Goal: Information Seeking & Learning: Learn about a topic

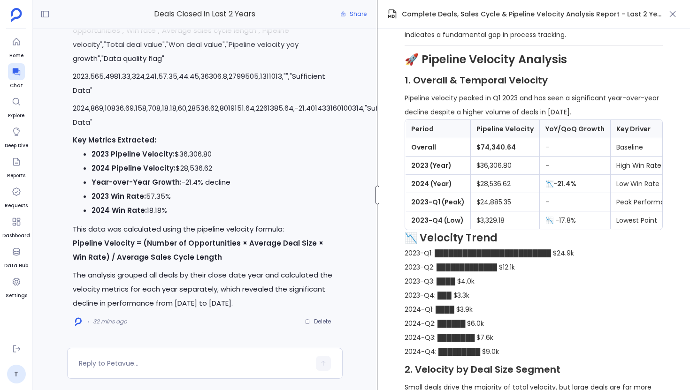
scroll to position [1131, 0]
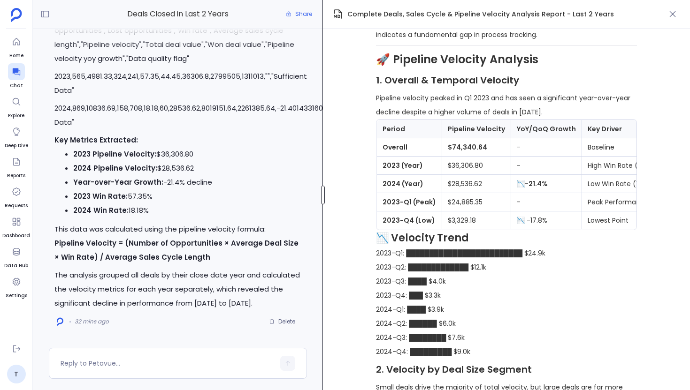
click at [322, 200] on div at bounding box center [323, 195] width 4 height 19
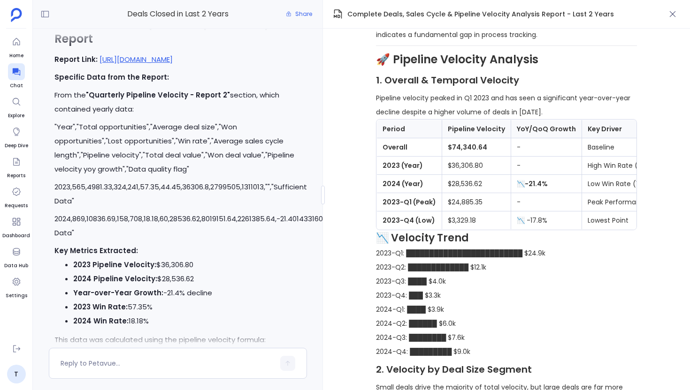
scroll to position [-106, 0]
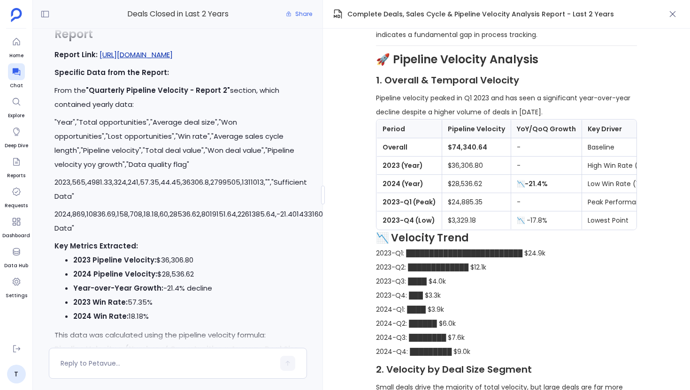
click at [173, 51] on link "https://staging.petavue.com/message/68d65875c18dc87a097d4115" at bounding box center [135, 55] width 73 height 10
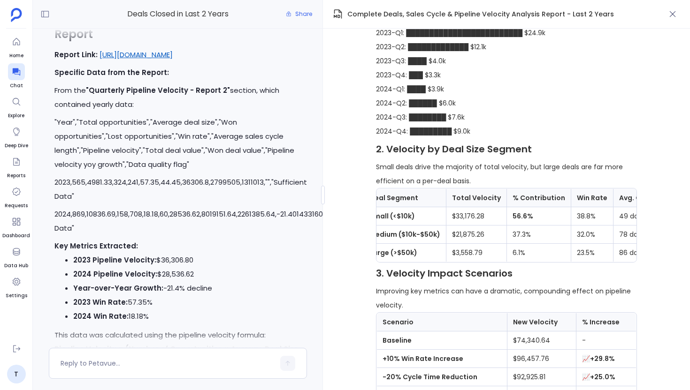
scroll to position [0, 0]
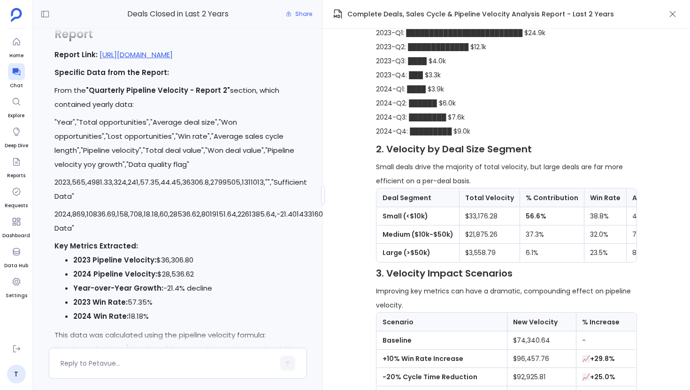
drag, startPoint x: 477, startPoint y: 241, endPoint x: 478, endPoint y: 284, distance: 43.2
click at [478, 262] on tbody "Small (<$10k) $33,176.28 56.6% 38.8% 49 days $33.58 Medium ($10k-$50k) $21,875.…" at bounding box center [561, 234] width 368 height 55
click at [476, 207] on th "Total Velocity" at bounding box center [489, 198] width 61 height 18
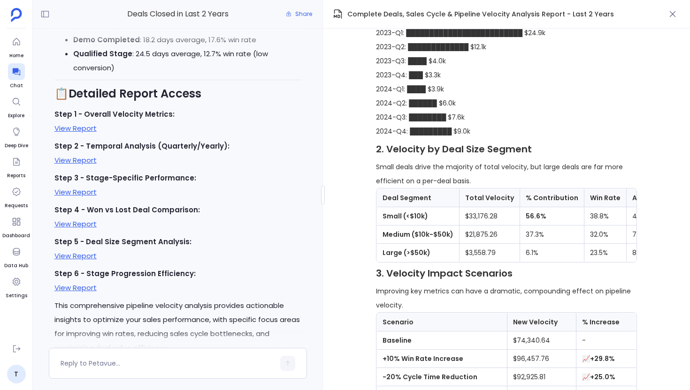
scroll to position [-801, 0]
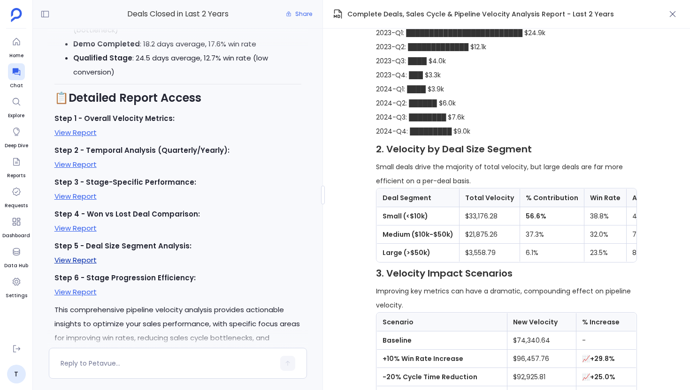
click at [91, 255] on link "View Report" at bounding box center [75, 260] width 42 height 10
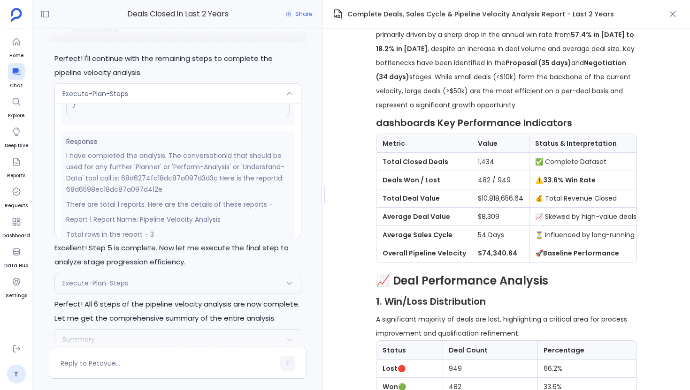
scroll to position [147, 0]
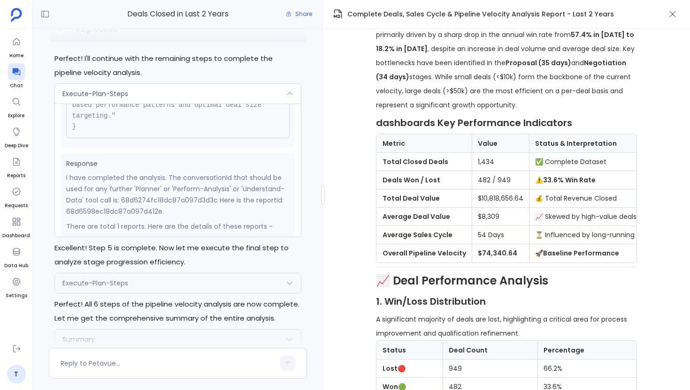
click at [216, 92] on div "Execute-Plan-Steps" at bounding box center [178, 94] width 246 height 20
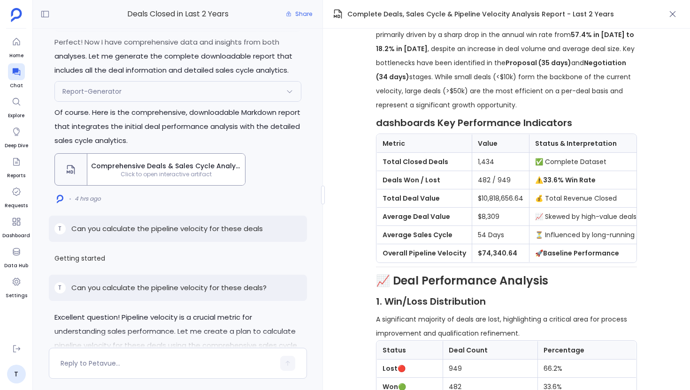
click at [199, 161] on span "Comprehensive Deals & Sales Cycle Analysis Report - Last 2 Years" at bounding box center [166, 165] width 150 height 9
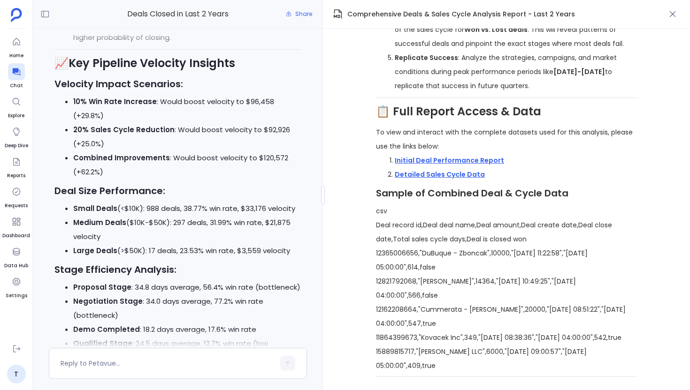
scroll to position [-1083, 0]
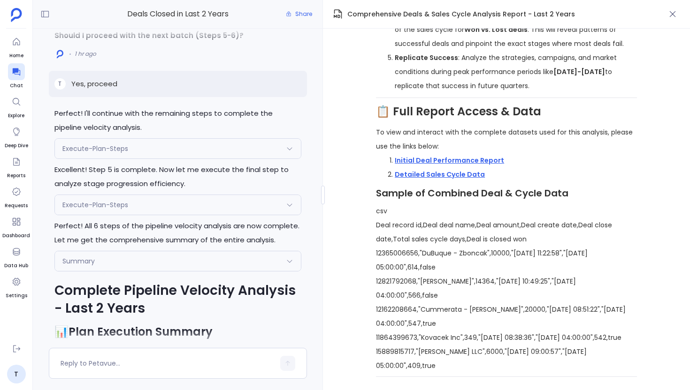
click at [187, 204] on div "Execute-Plan-Steps" at bounding box center [178, 205] width 246 height 20
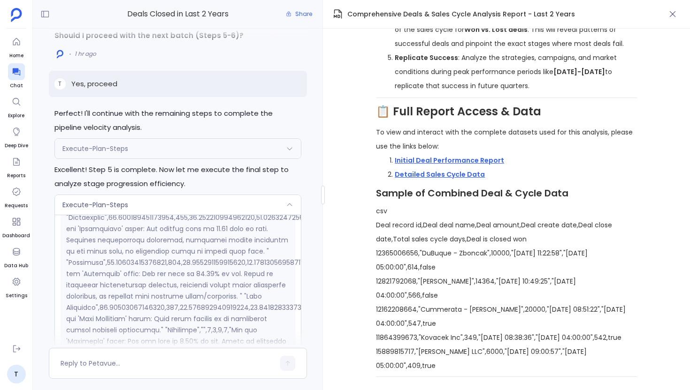
scroll to position [404, 0]
click at [159, 156] on div "Execute-Plan-Steps" at bounding box center [178, 149] width 246 height 20
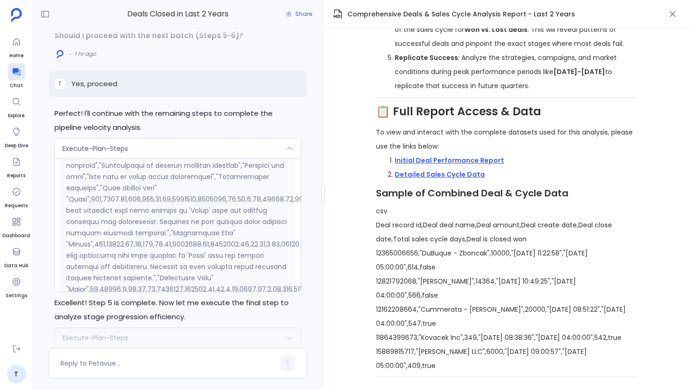
scroll to position [356, 0]
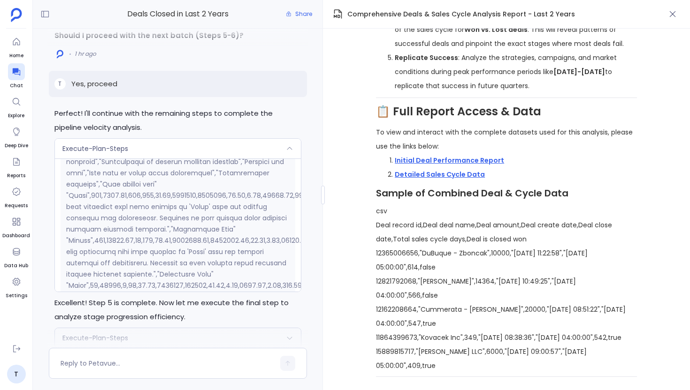
click at [183, 154] on div "Execute-Plan-Steps" at bounding box center [178, 149] width 246 height 20
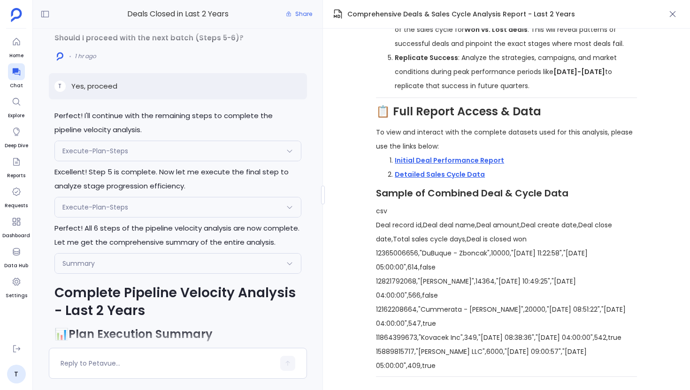
scroll to position [-2390, 0]
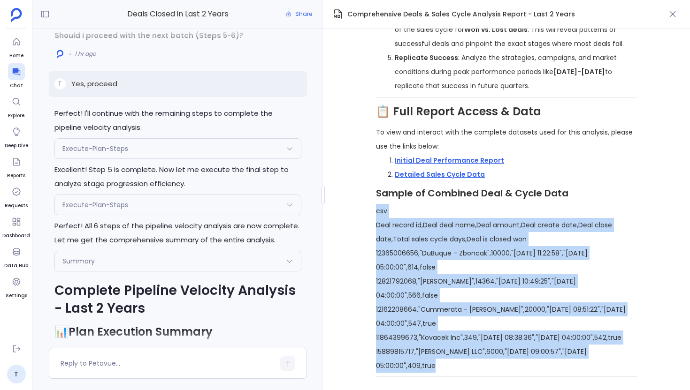
drag, startPoint x: 375, startPoint y: 198, endPoint x: 478, endPoint y: 374, distance: 204.1
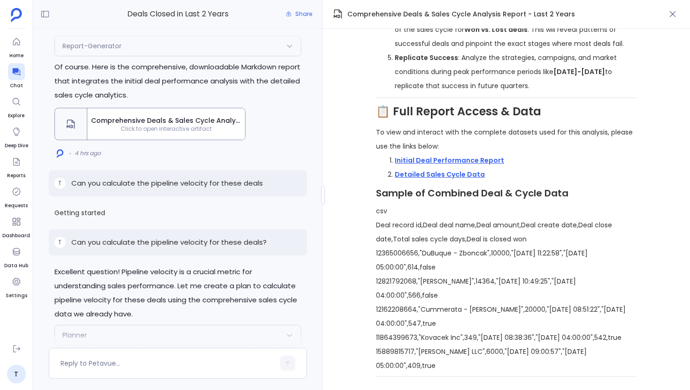
scroll to position [-5622, 0]
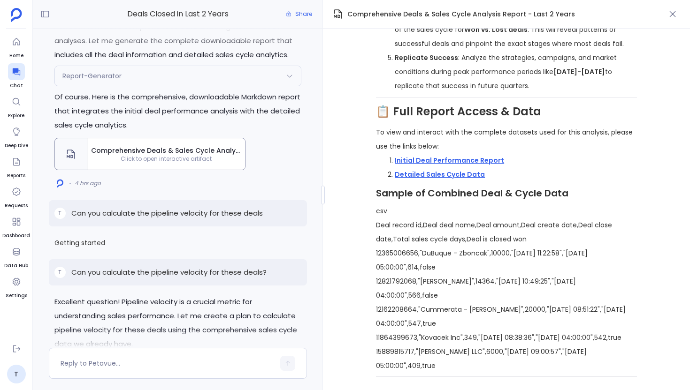
click at [408, 5] on div "Comprehensive Deals & Sales Cycle Analysis Report - Last 2 Years" at bounding box center [506, 14] width 367 height 29
click at [350, 54] on div "📈 Comprehensive Sales & Cycle Analysis Report (Last 2 Years) Generated on: 2024…" at bounding box center [506, 210] width 367 height 362
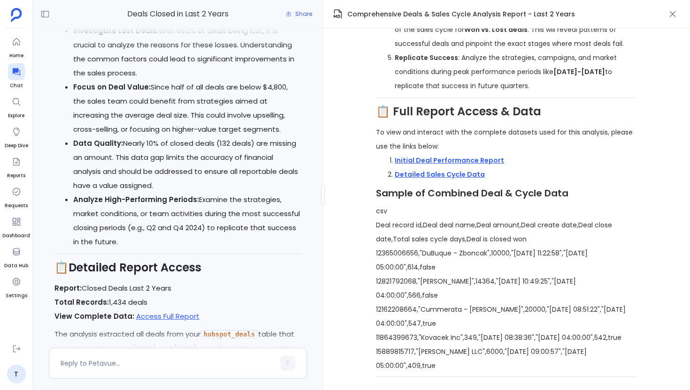
scroll to position [-7547, 0]
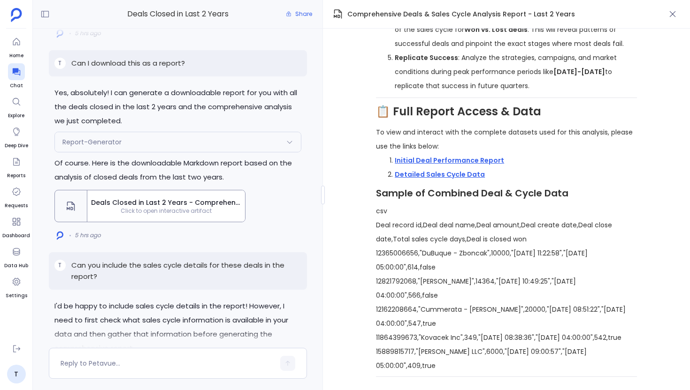
click at [140, 198] on span "Deals Closed in Last 2 Years - Comprehensive Report" at bounding box center [166, 202] width 150 height 9
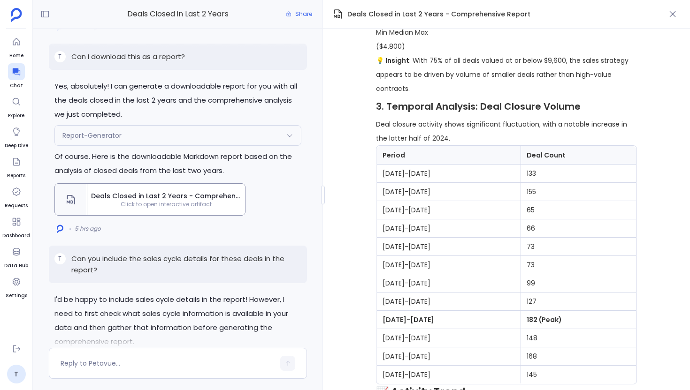
scroll to position [1316, 0]
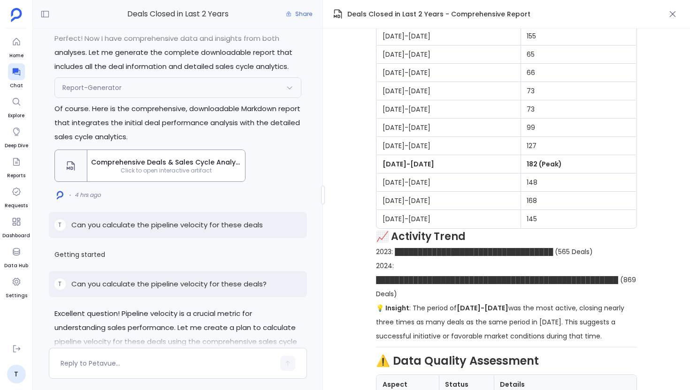
click at [152, 158] on span "Comprehensive Deals & Sales Cycle Analysis Report - Last 2 Years" at bounding box center [166, 162] width 150 height 9
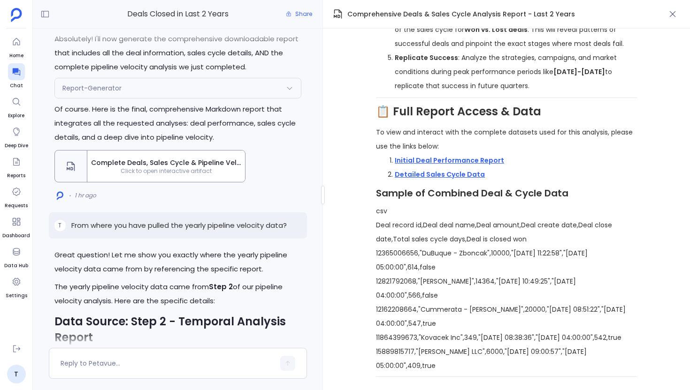
scroll to position [-540, 0]
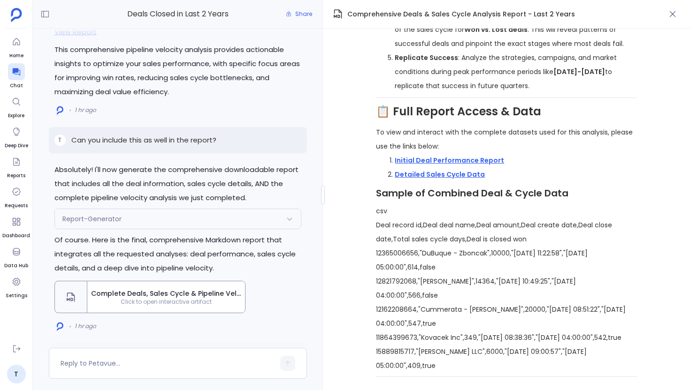
click at [171, 289] on span "Complete Deals, Sales Cycle & Pipeline Velocity Analysis Report - Last 2 Years" at bounding box center [166, 293] width 150 height 9
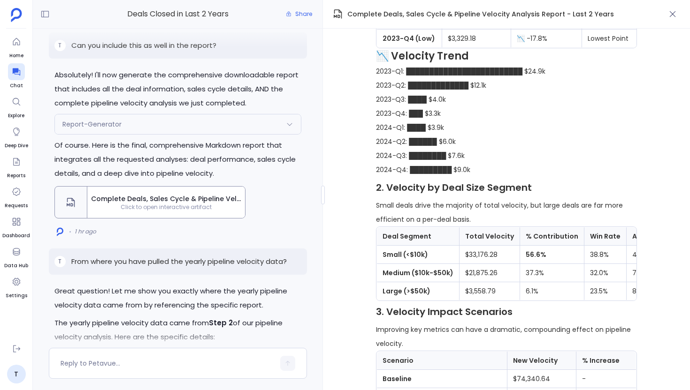
scroll to position [1260, 0]
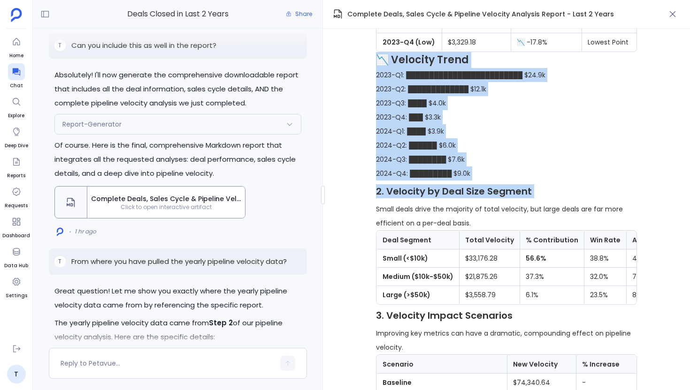
drag, startPoint x: 375, startPoint y: 81, endPoint x: 484, endPoint y: 223, distance: 178.6
click at [484, 223] on div "🚀 Comprehensive Sales Performance & Pipeline Velocity Report Generated on: 2024…" at bounding box center [506, 210] width 367 height 362
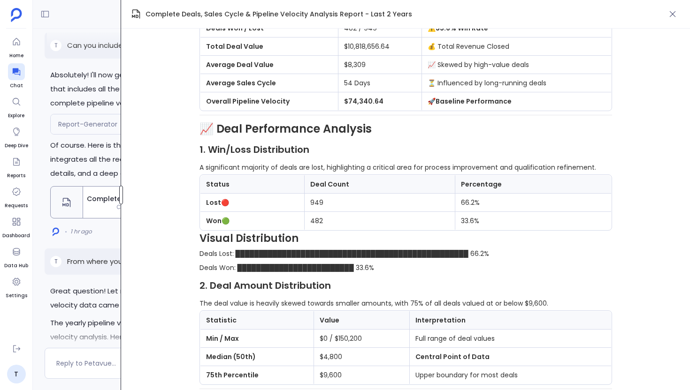
scroll to position [285, 0]
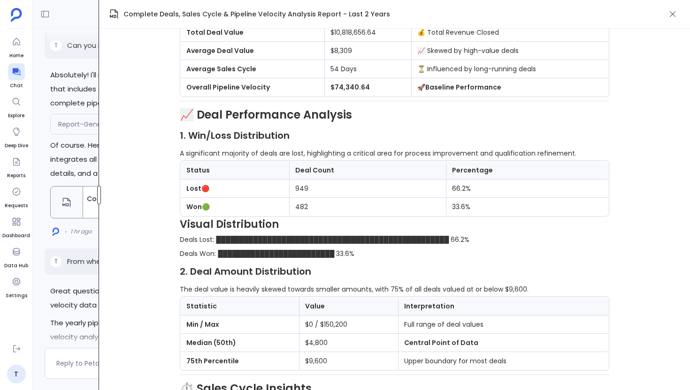
click at [69, 179] on div "Deals Closed in Last 2 Years Share Great question! Let me show you exactly wher…" at bounding box center [361, 195] width 657 height 390
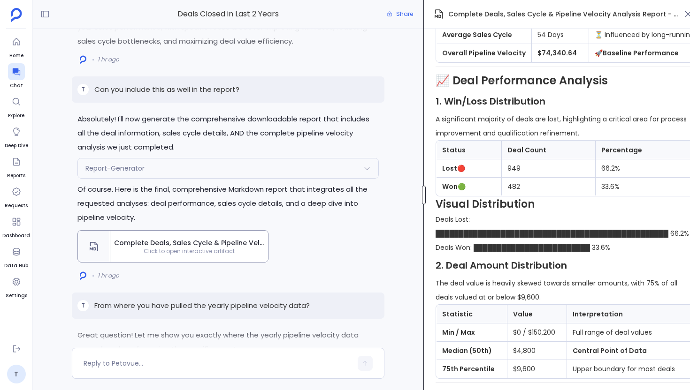
scroll to position [382, 0]
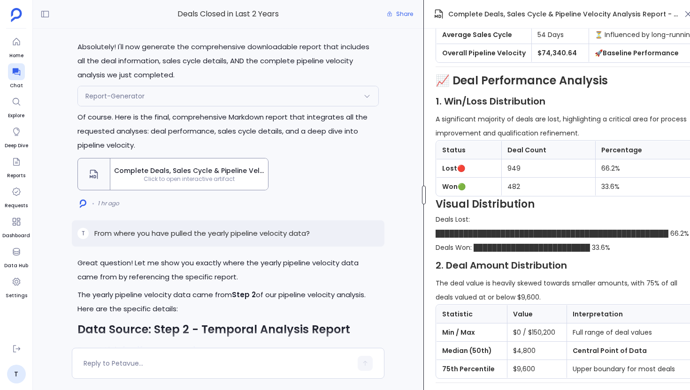
click at [442, 220] on div "Deals Closed in Last 2 Years Share Great question! Let me show you exactly wher…" at bounding box center [361, 195] width 657 height 390
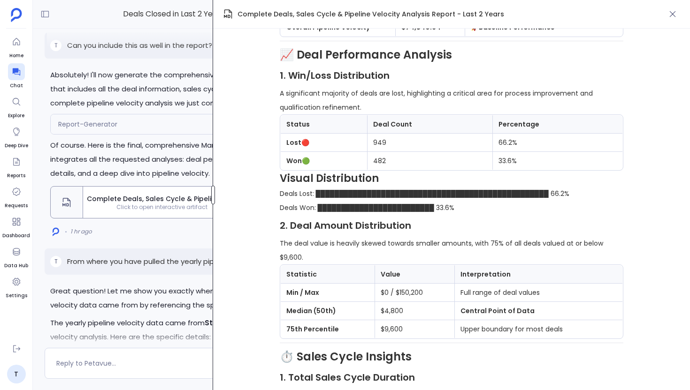
scroll to position [331, 0]
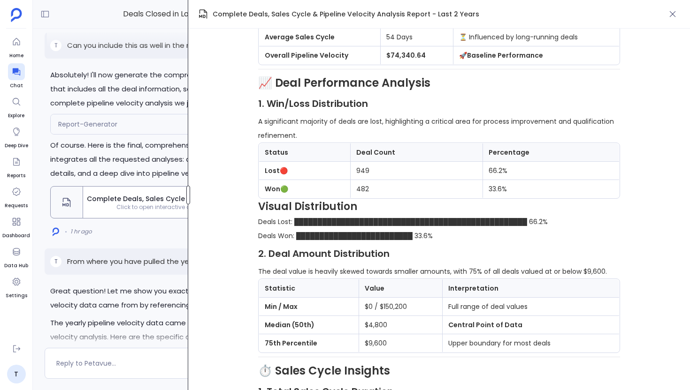
click at [189, 175] on div "Deals Closed in Last 2 Years Share Great question! Let me show you exactly wher…" at bounding box center [361, 195] width 657 height 390
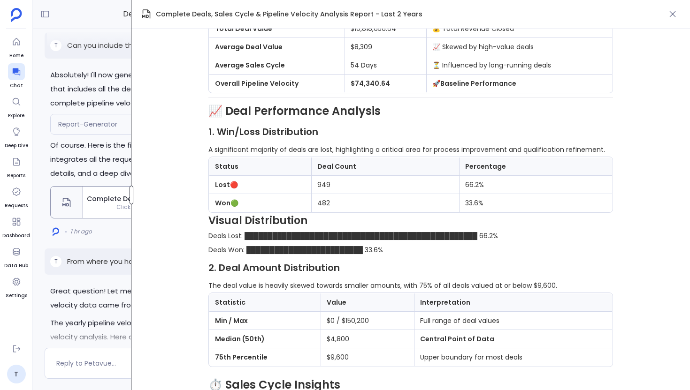
scroll to position [285, 0]
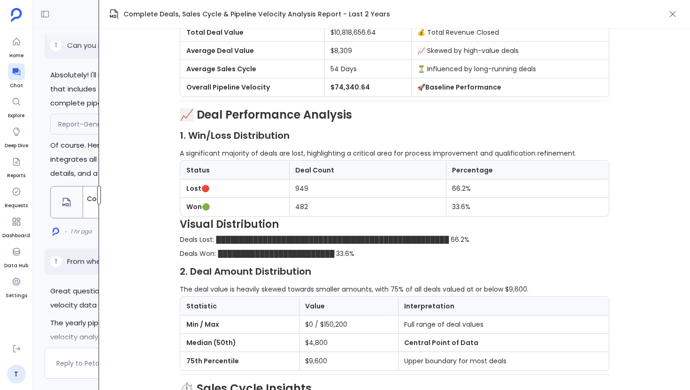
click at [76, 188] on div "Deals Closed in Last 2 Years Share Great question! Let me show you exactly wher…" at bounding box center [361, 195] width 657 height 390
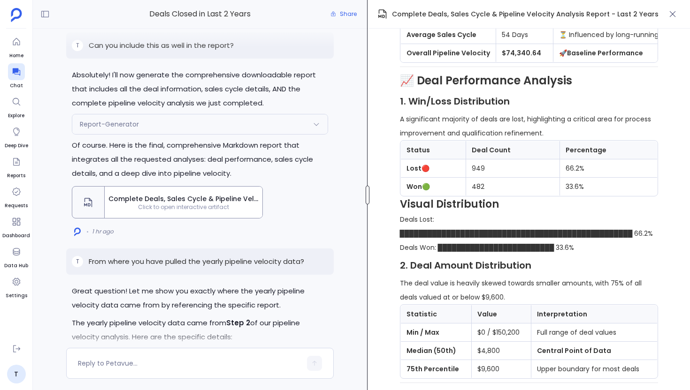
scroll to position [0, 0]
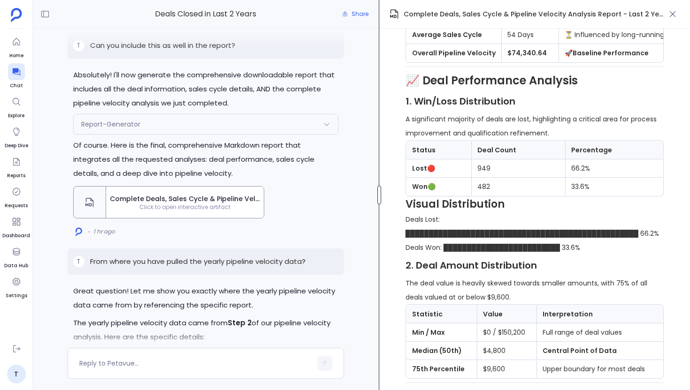
click at [377, 202] on div at bounding box center [379, 195] width 4 height 19
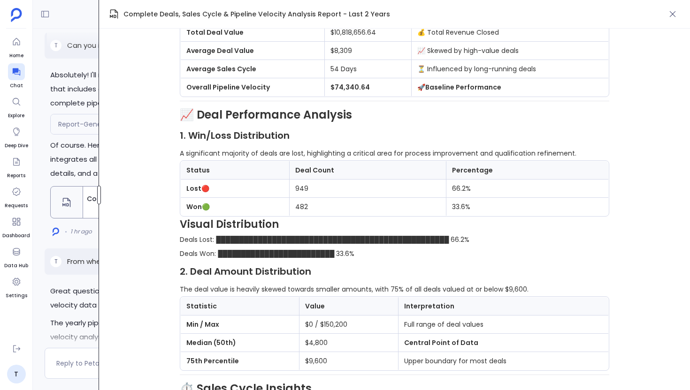
click at [53, 180] on div "Deals Closed in Last 2 Years Share Great question! Let me show you exactly wher…" at bounding box center [361, 195] width 657 height 390
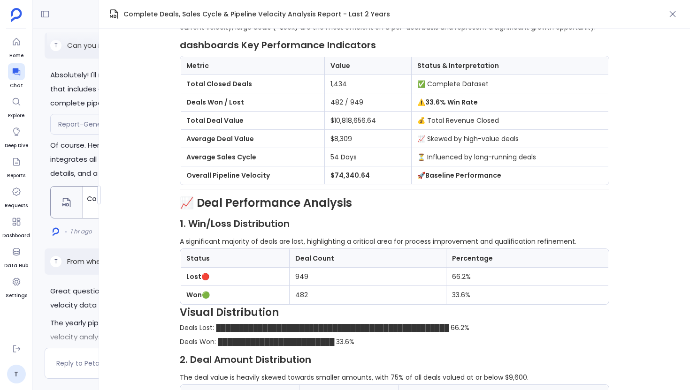
scroll to position [183, 0]
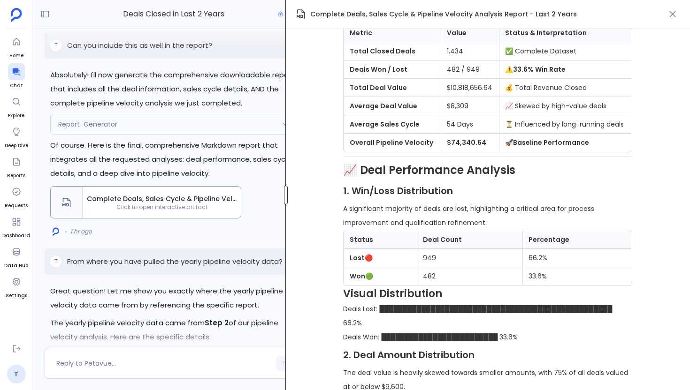
click at [283, 204] on div "Deals Closed in Last 2 Years Share Great question! Let me show you exactly wher…" at bounding box center [361, 195] width 657 height 390
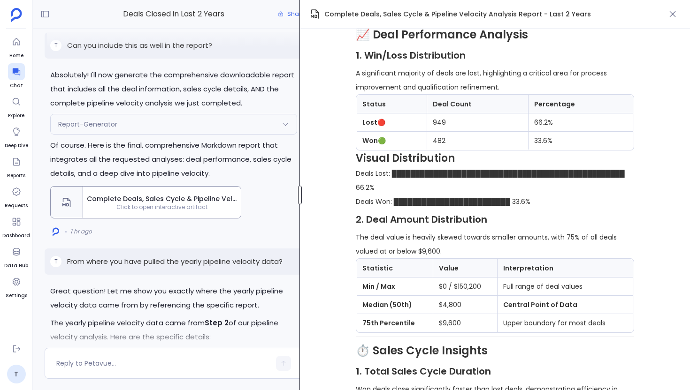
scroll to position [452, 0]
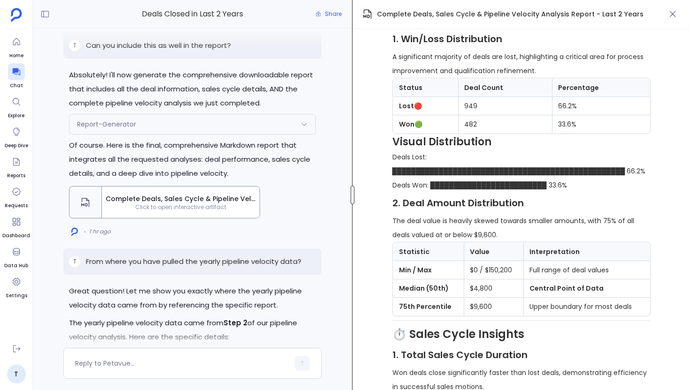
click at [353, 194] on div at bounding box center [352, 195] width 4 height 19
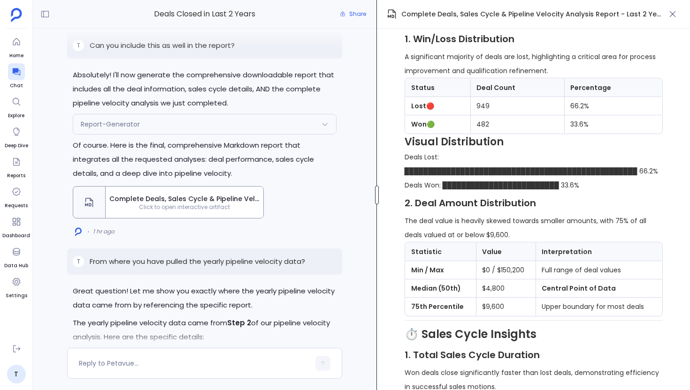
scroll to position [346, 0]
click at [378, 197] on div at bounding box center [377, 195] width 4 height 19
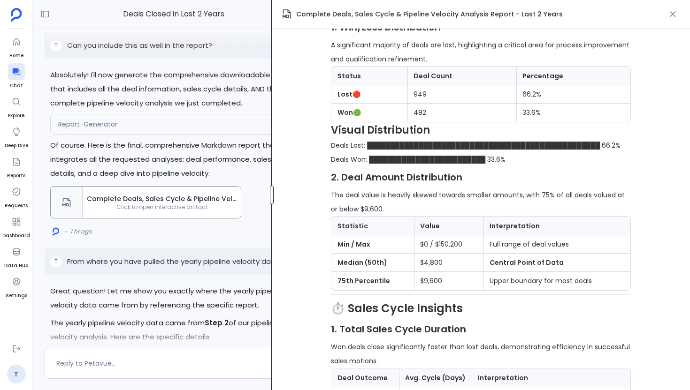
scroll to position [421, 0]
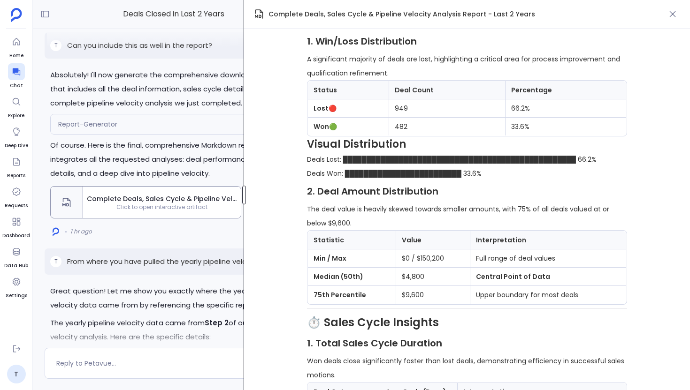
click at [242, 188] on div at bounding box center [244, 195] width 4 height 19
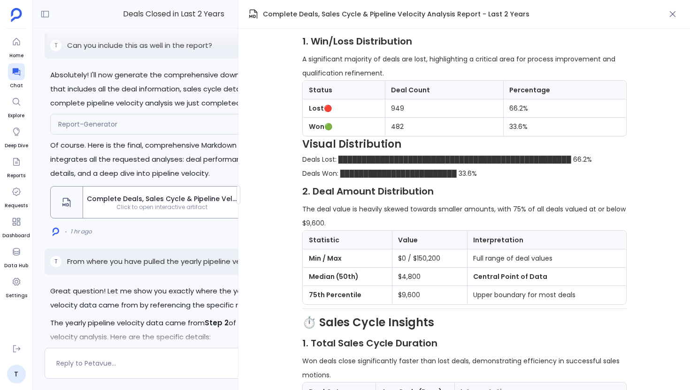
click at [256, 18] on icon at bounding box center [253, 13] width 11 height 11
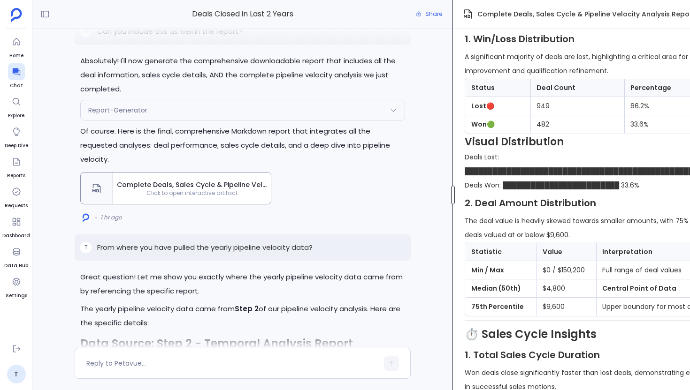
scroll to position [-359, 0]
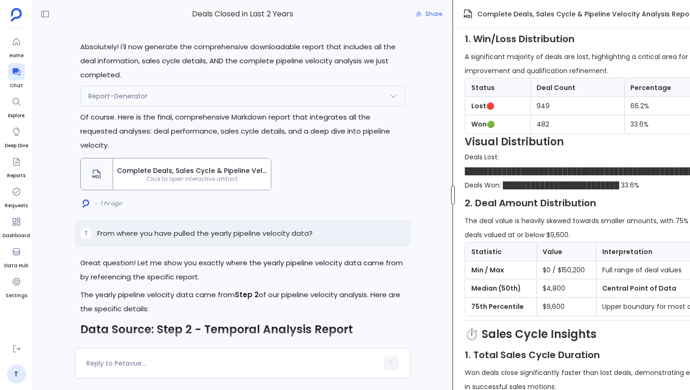
click at [485, 212] on div "Deals Closed in Last 2 Years Share Great question! Let me show you exactly wher…" at bounding box center [361, 195] width 657 height 390
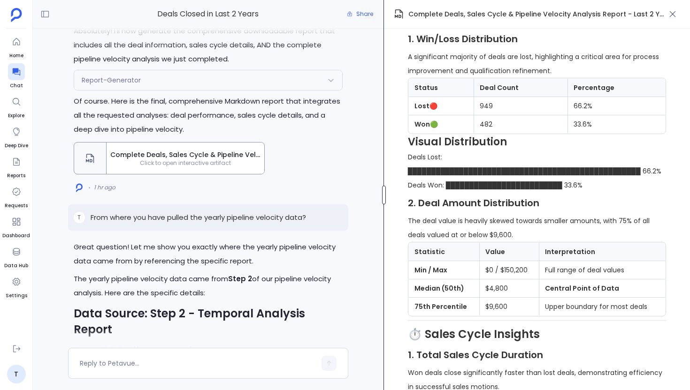
scroll to position [-432, 0]
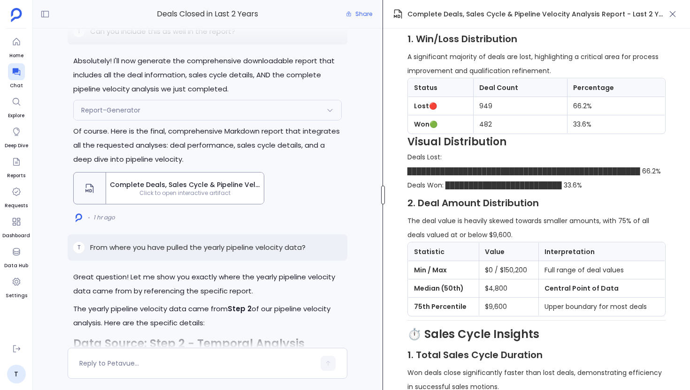
click at [381, 206] on div "Deals Closed in Last 2 Years Share Great question! Let me show you exactly wher…" at bounding box center [361, 195] width 657 height 390
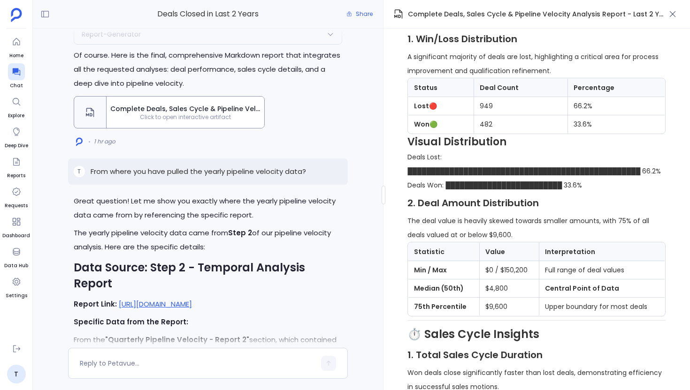
scroll to position [-358, 0]
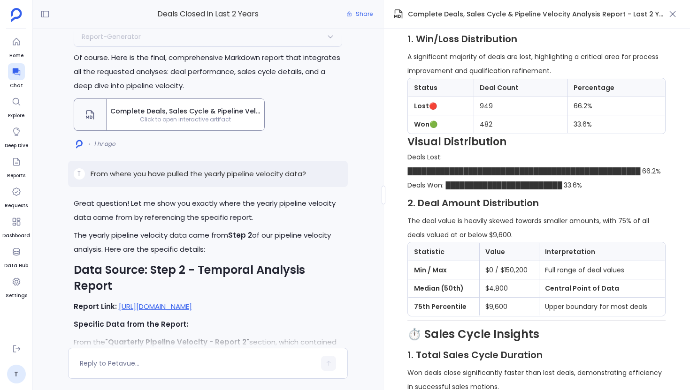
click at [328, 141] on div "1 hr ago" at bounding box center [208, 143] width 269 height 15
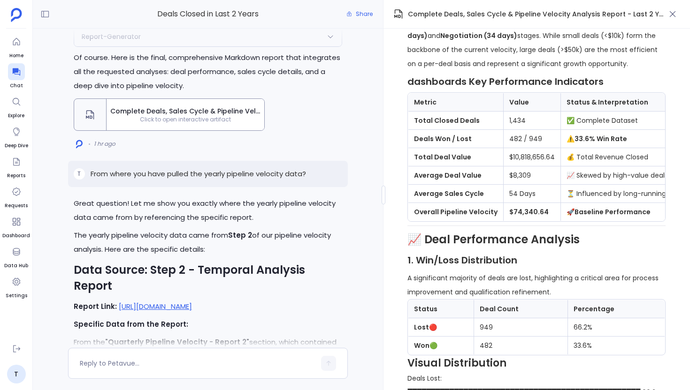
scroll to position [67, 0]
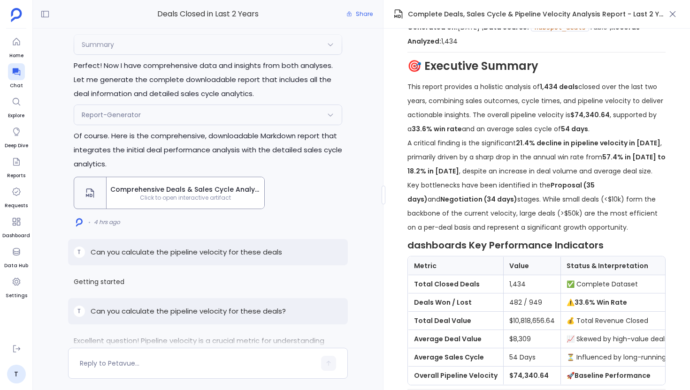
click at [208, 194] on span "Comprehensive Deals & Sales Cycle Analysis Report - Last 2 Years" at bounding box center [185, 189] width 150 height 9
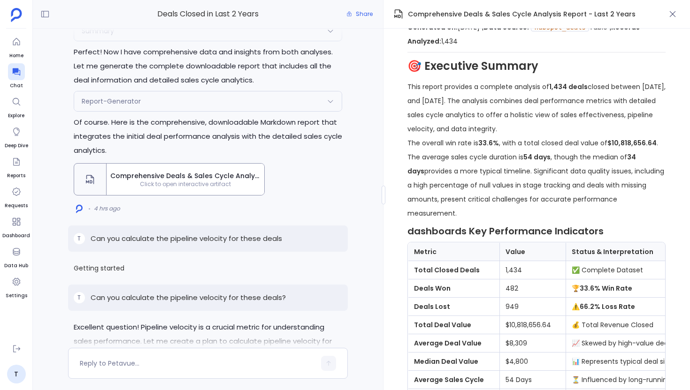
click at [225, 195] on div "Comprehensive Deals & Sales Cycle Analysis Report - Last 2 Years Click to open …" at bounding box center [185, 179] width 158 height 31
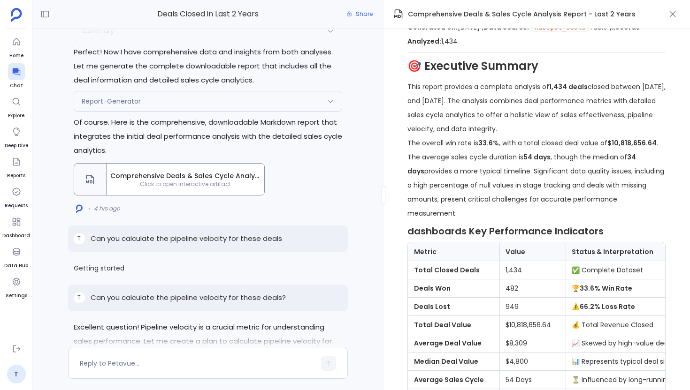
click at [225, 195] on div "Comprehensive Deals & Sales Cycle Analysis Report - Last 2 Years Click to open …" at bounding box center [185, 179] width 158 height 31
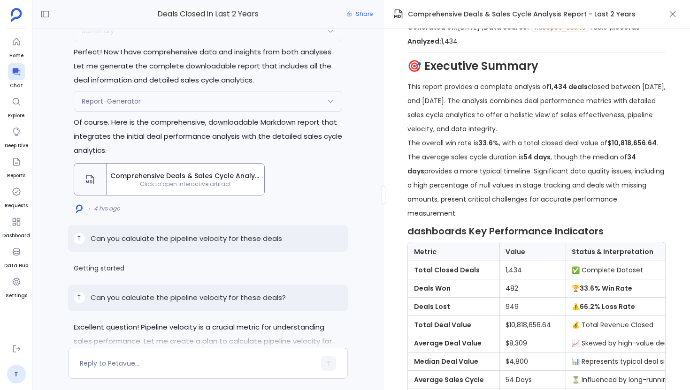
click at [225, 195] on div "Comprehensive Deals & Sales Cycle Analysis Report - Last 2 Years Click to open …" at bounding box center [185, 179] width 158 height 31
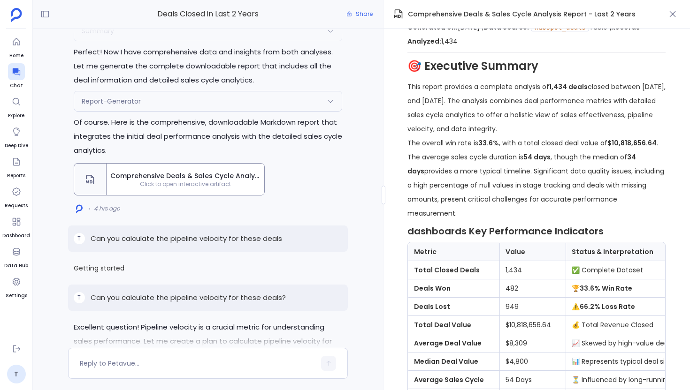
click at [225, 195] on div "Comprehensive Deals & Sales Cycle Analysis Report - Last 2 Years Click to open …" at bounding box center [185, 179] width 158 height 31
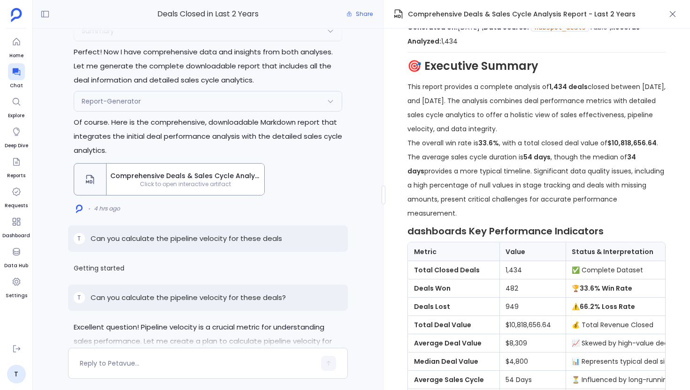
click at [225, 195] on div "Comprehensive Deals & Sales Cycle Analysis Report - Last 2 Years Click to open …" at bounding box center [185, 179] width 158 height 31
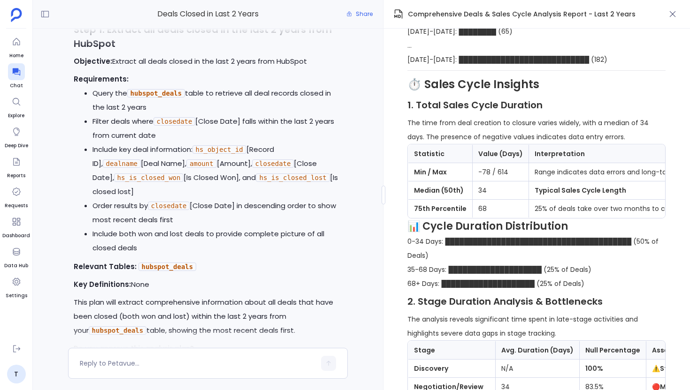
scroll to position [-8904, 0]
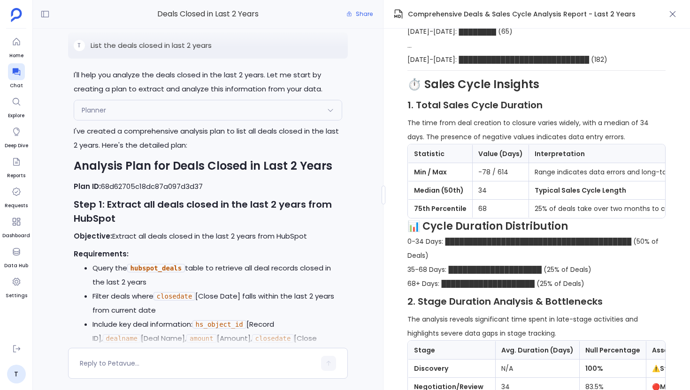
click at [180, 51] on p "List the deals closed in last 2 years" at bounding box center [151, 45] width 121 height 11
copy p "List the deals closed in last 2 years"
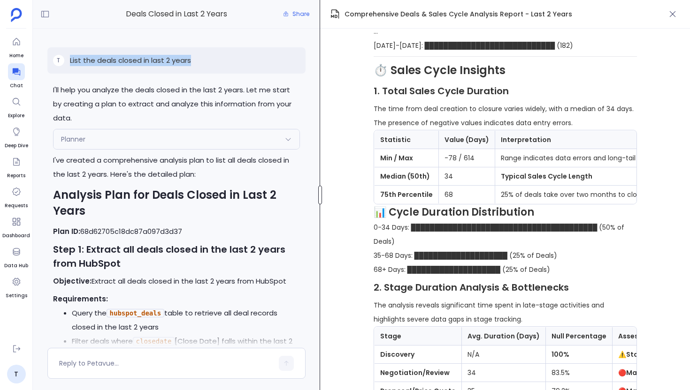
scroll to position [356, 0]
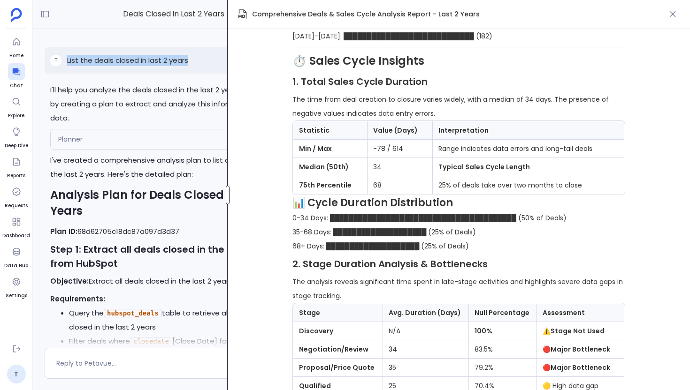
click at [227, 192] on div at bounding box center [228, 195] width 4 height 19
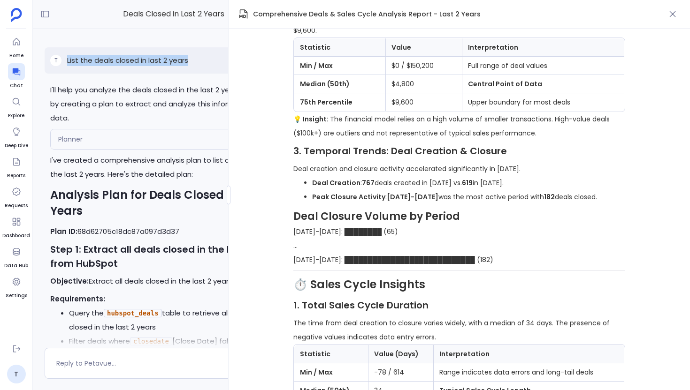
scroll to position [714, 0]
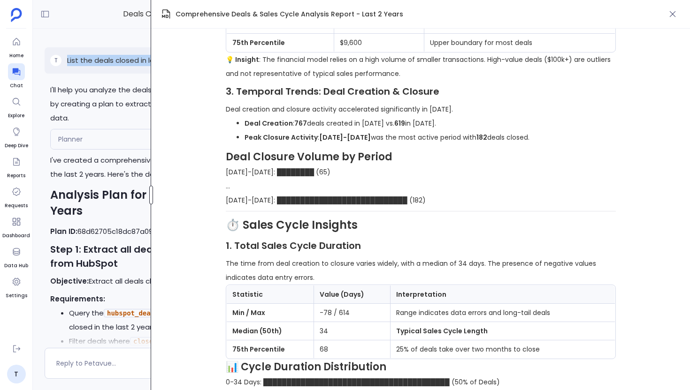
click at [149, 193] on div at bounding box center [151, 195] width 4 height 19
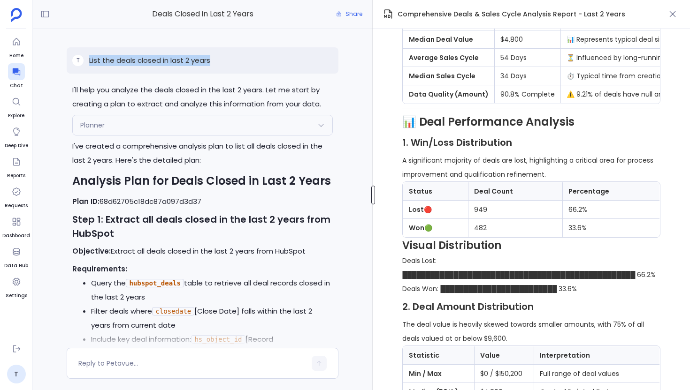
scroll to position [346, 0]
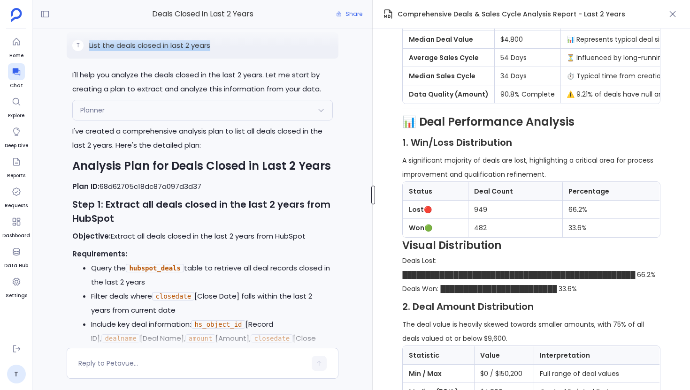
click at [372, 233] on div "Deals Closed in Last 2 Years Share Great question! Let me show you exactly wher…" at bounding box center [361, 195] width 657 height 390
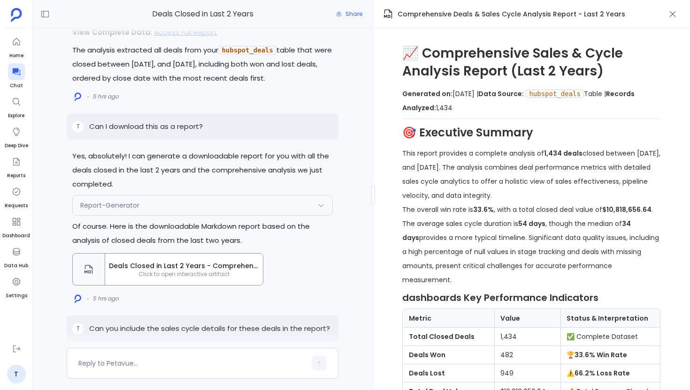
scroll to position [-7374, 0]
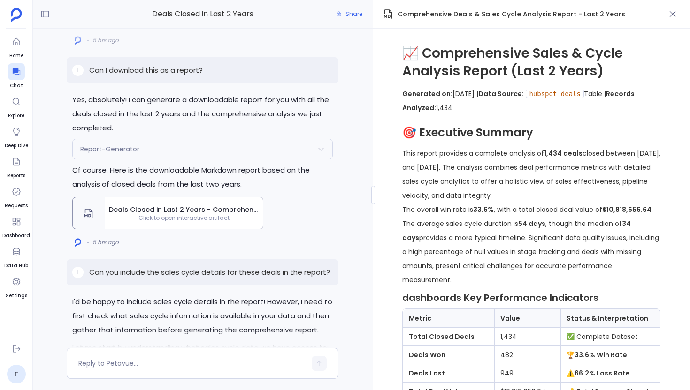
click at [214, 159] on div "Report-Generator" at bounding box center [202, 149] width 259 height 20
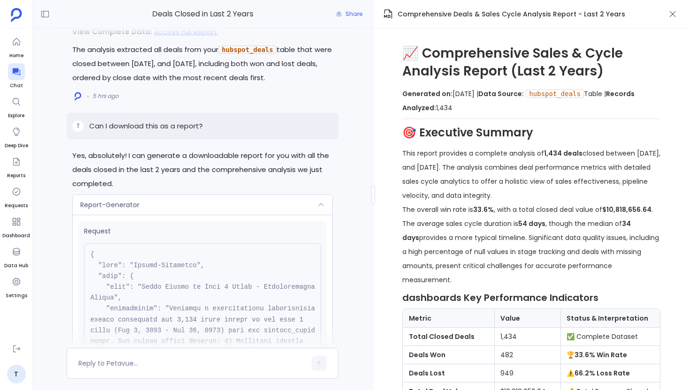
click at [182, 215] on div "Report-Generator" at bounding box center [202, 205] width 259 height 20
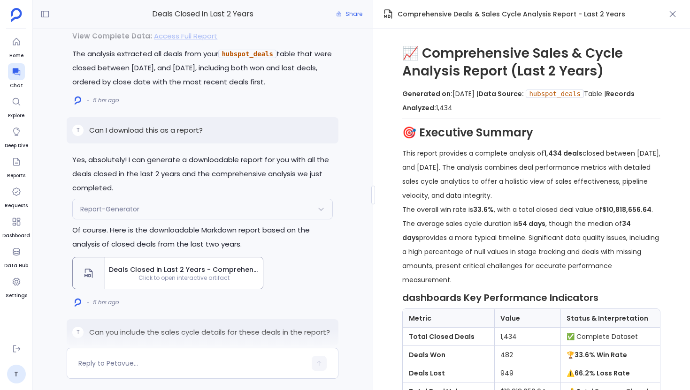
scroll to position [-7430, 0]
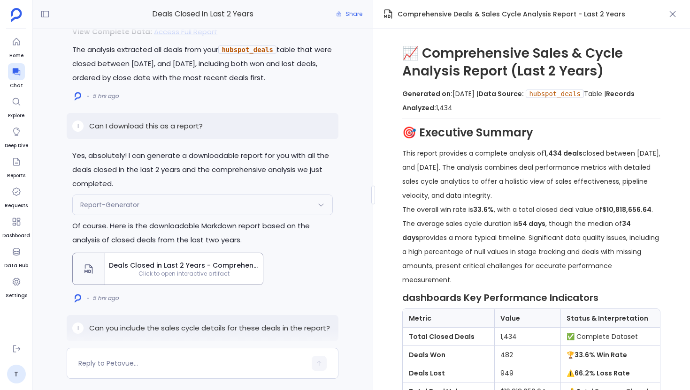
click at [178, 132] on p "Can I download this as a report?" at bounding box center [146, 126] width 114 height 11
copy p "Can I download this as a report?"
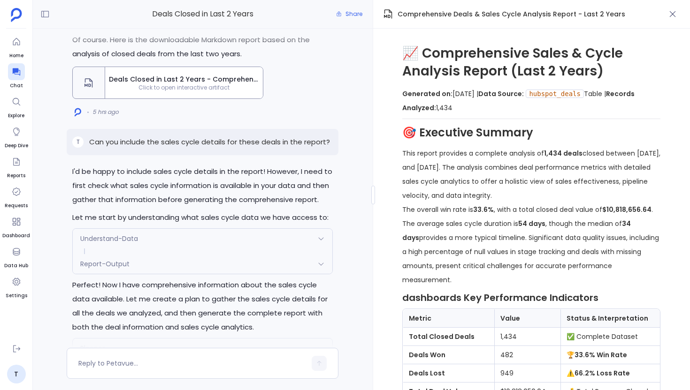
scroll to position [-7261, 0]
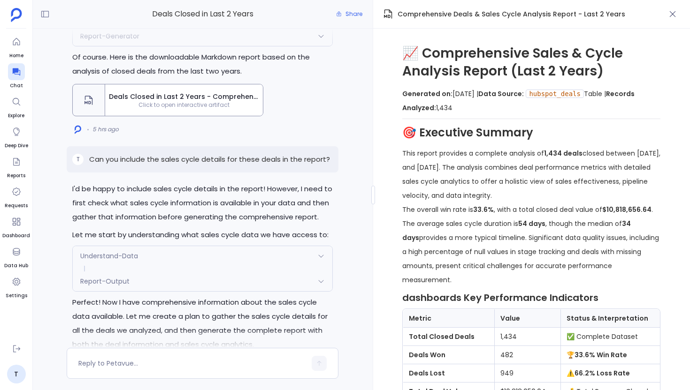
click at [219, 165] on p "Can you include the sales cycle details for these deals in the report?" at bounding box center [209, 159] width 241 height 11
copy p "Can you include the sales cycle details for these deals in the report?"
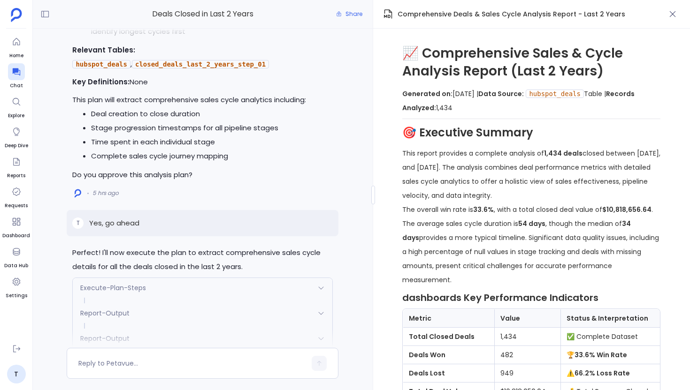
scroll to position [-5884, 0]
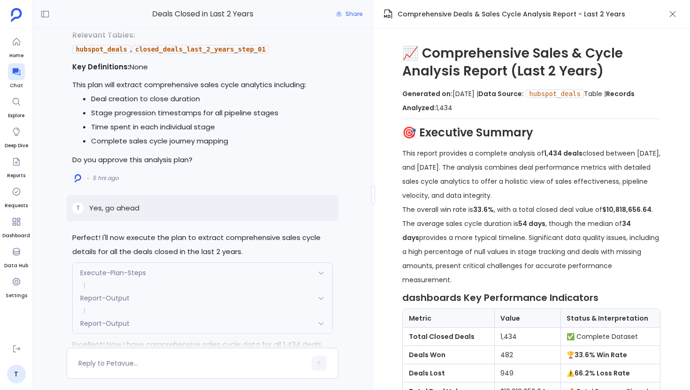
click at [117, 214] on p "Yes, go ahead" at bounding box center [114, 208] width 50 height 11
copy p "Yes, go ahead"
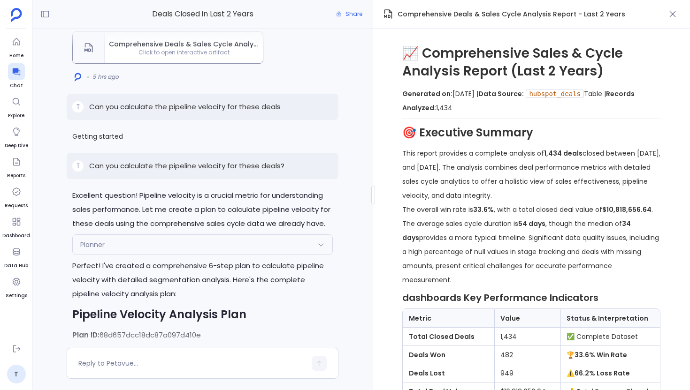
scroll to position [-5414, 0]
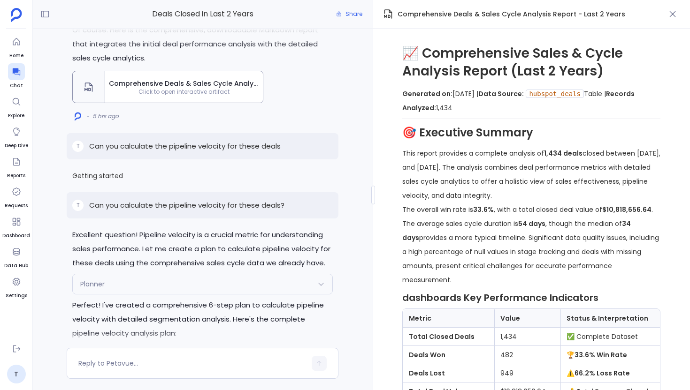
click at [195, 211] on p "Can you calculate the pipeline velocity for these deals?" at bounding box center [186, 205] width 195 height 11
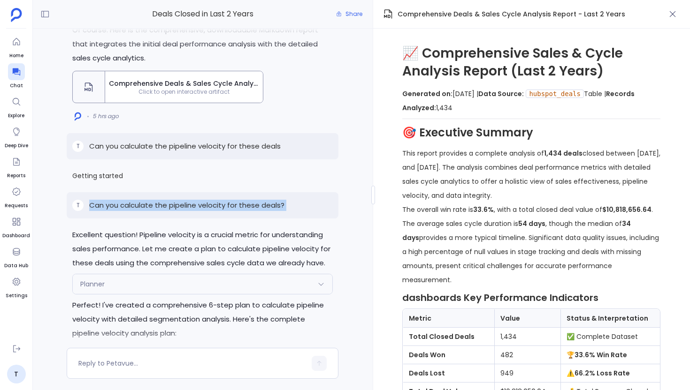
copy p "Can you calculate the pipeline velocity for these deals?"
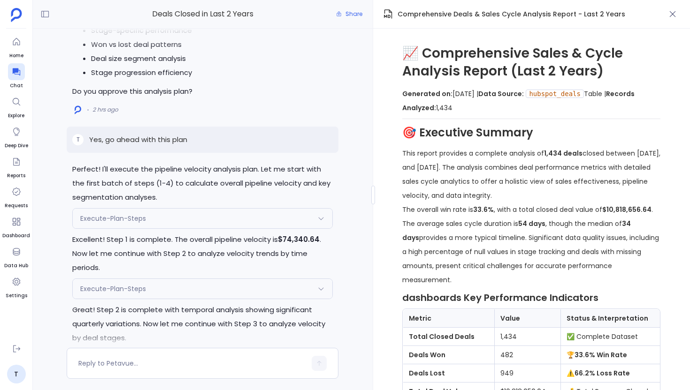
scroll to position [-3074, 0]
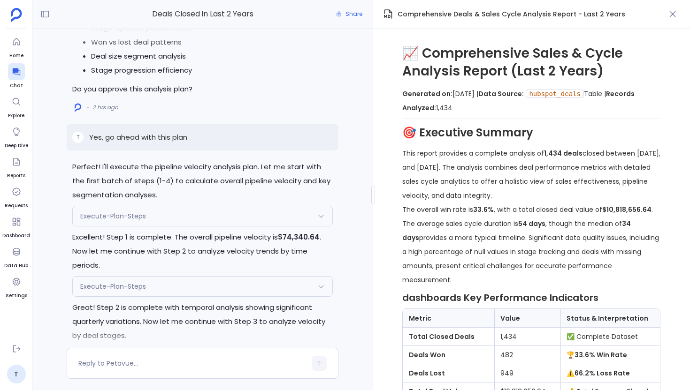
click at [167, 136] on p "Yes, go ahead with this plan" at bounding box center [138, 137] width 98 height 11
copy p "Yes, go ahead with this plan"
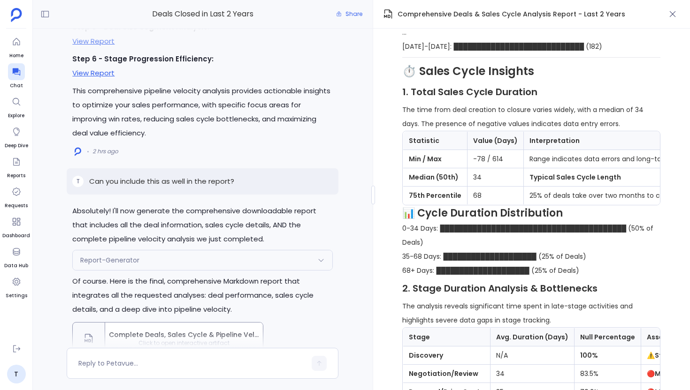
scroll to position [-457, 0]
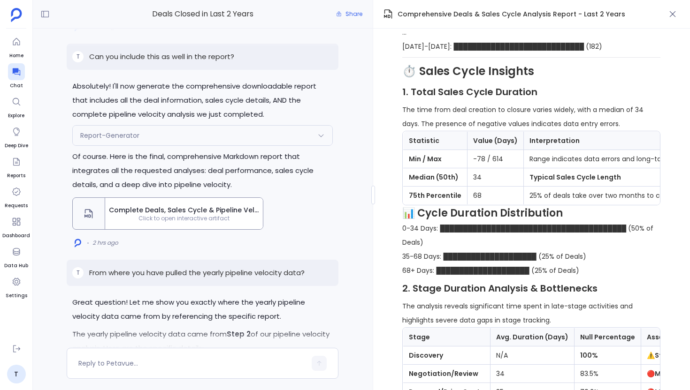
click at [185, 215] on span "Click to open interactive artifact" at bounding box center [184, 219] width 158 height 8
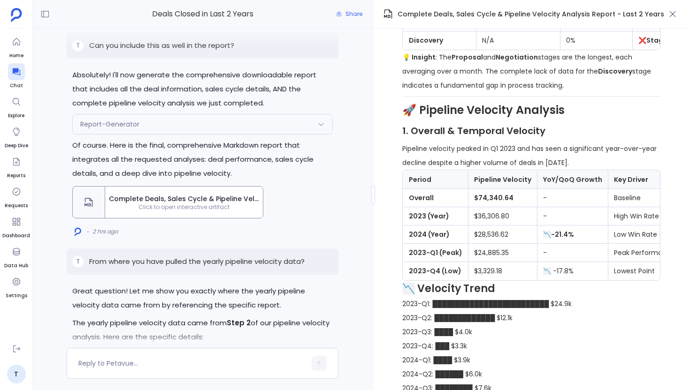
scroll to position [1032, 0]
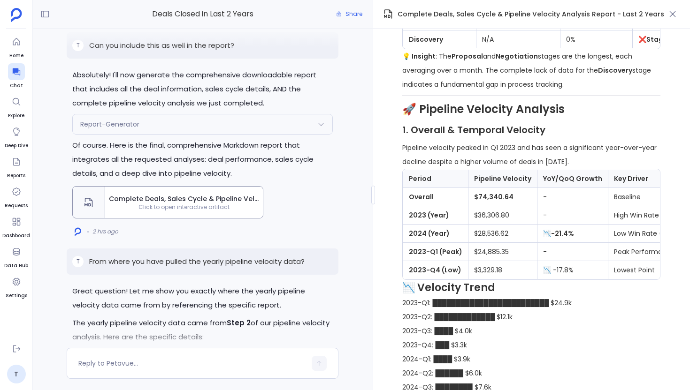
click at [468, 225] on td "$36,306.80" at bounding box center [502, 215] width 69 height 18
drag, startPoint x: 471, startPoint y: 219, endPoint x: 505, endPoint y: 220, distance: 33.8
click at [507, 202] on strong "$74,340.64" at bounding box center [493, 196] width 39 height 9
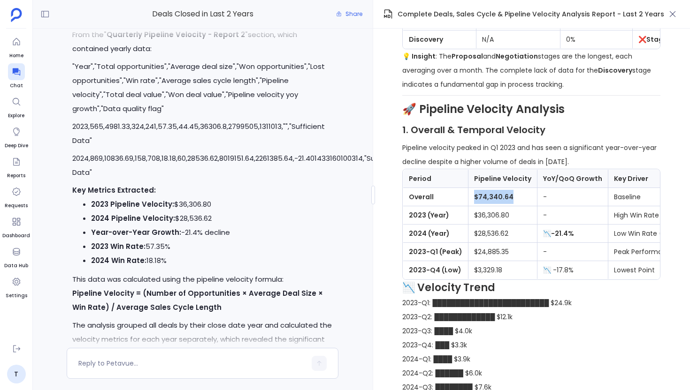
scroll to position [-49, 0]
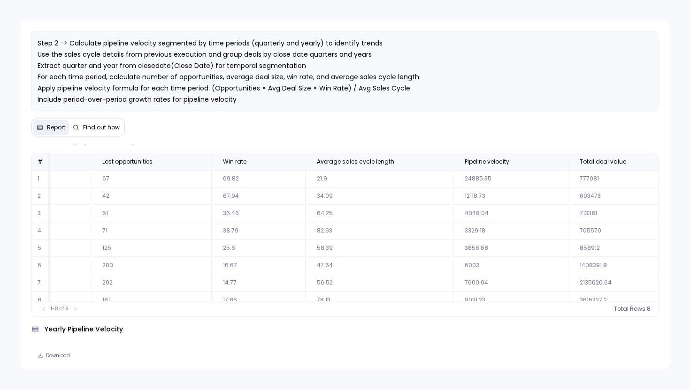
scroll to position [10, 432]
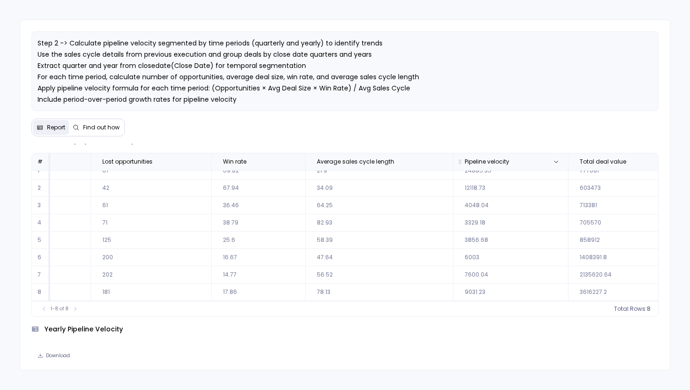
click at [489, 162] on span "Pipeline velocity" at bounding box center [486, 162] width 45 height 8
click at [637, 306] on button "count : 8" at bounding box center [631, 308] width 37 height 9
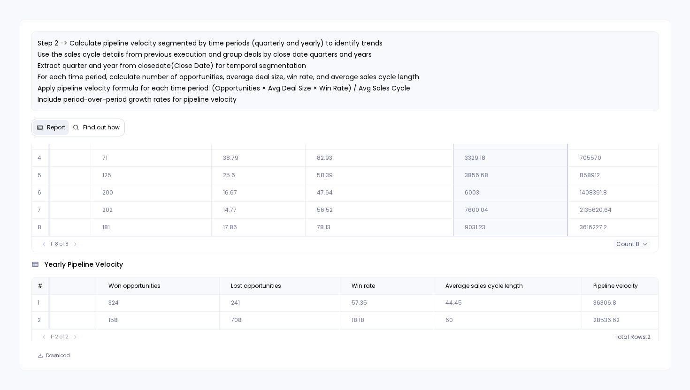
scroll to position [97, 0]
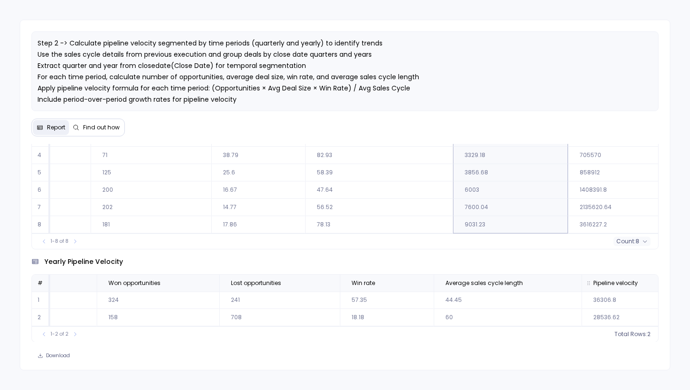
click at [604, 287] on th "Pipeline velocity" at bounding box center [638, 283] width 115 height 17
click at [638, 334] on button "count : 2" at bounding box center [632, 334] width 37 height 9
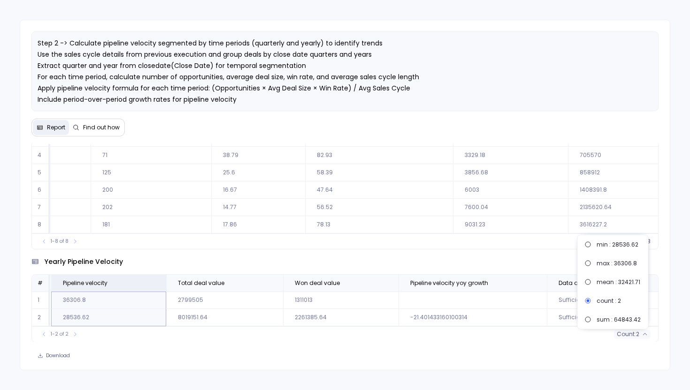
click at [504, 338] on div "1-2 of 2 count : 2" at bounding box center [345, 333] width 626 height 15
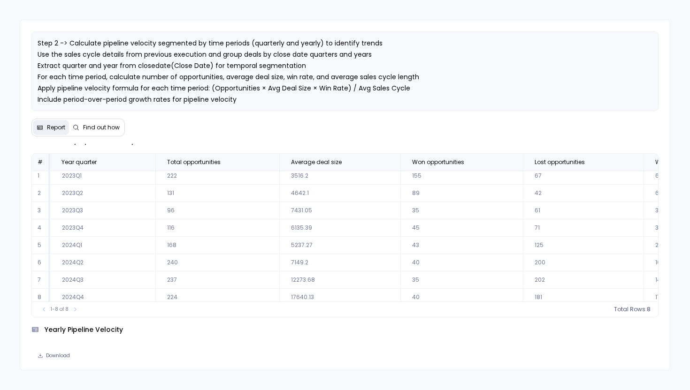
scroll to position [0, 0]
click at [224, 79] on span "Step 2 -> Calculate pipeline velocity segmented by time periods (quarterly and …" at bounding box center [228, 82] width 381 height 88
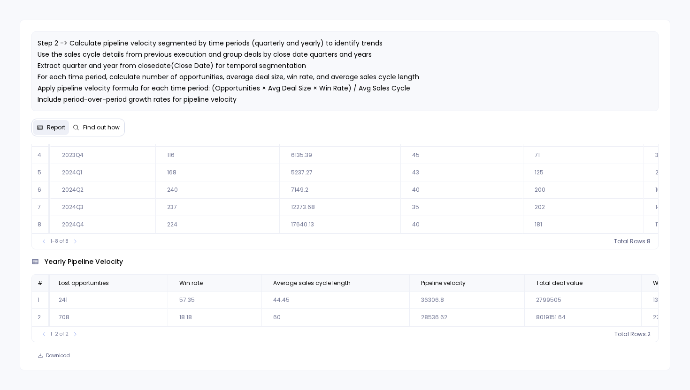
scroll to position [0, 454]
click at [97, 124] on span "Find out how" at bounding box center [101, 128] width 37 height 8
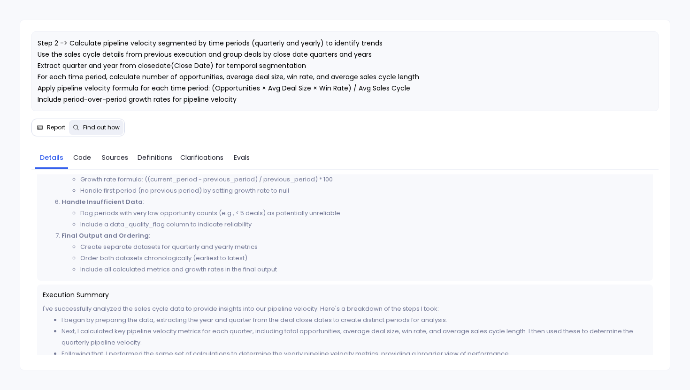
scroll to position [555, 0]
click at [83, 150] on link "Code" at bounding box center [82, 158] width 28 height 20
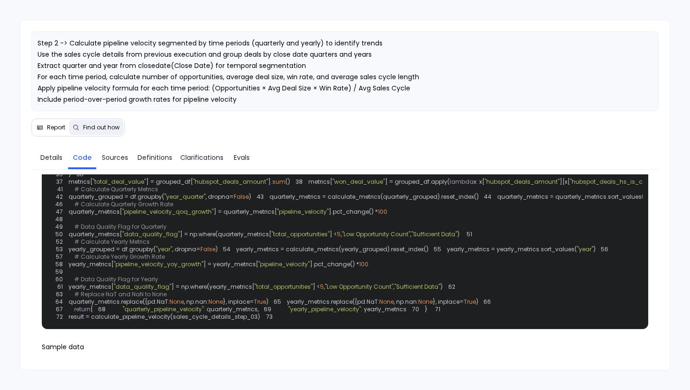
scroll to position [145, 0]
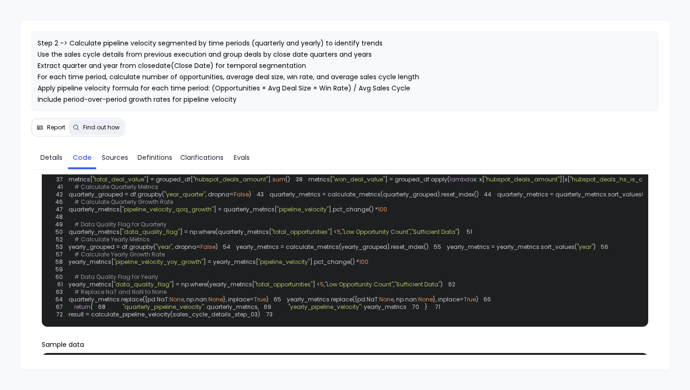
click at [144, 168] on span ""pipeline_velocity"" at bounding box center [118, 164] width 52 height 8
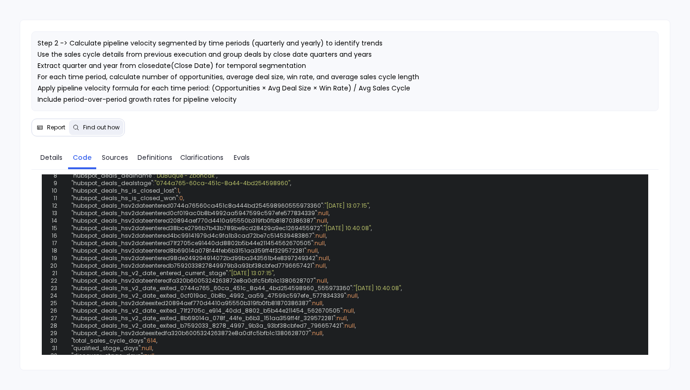
scroll to position [394, 0]
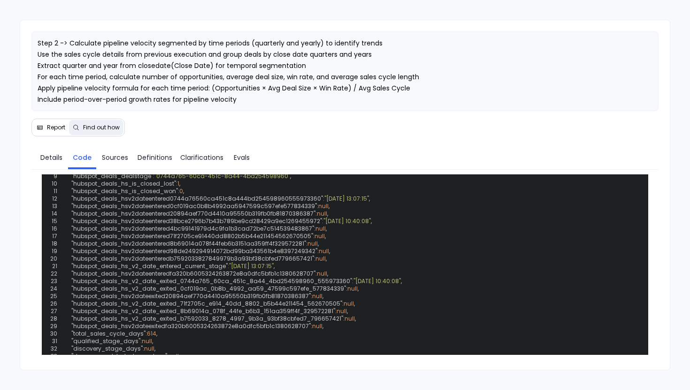
click at [61, 121] on button "Report" at bounding box center [51, 127] width 36 height 15
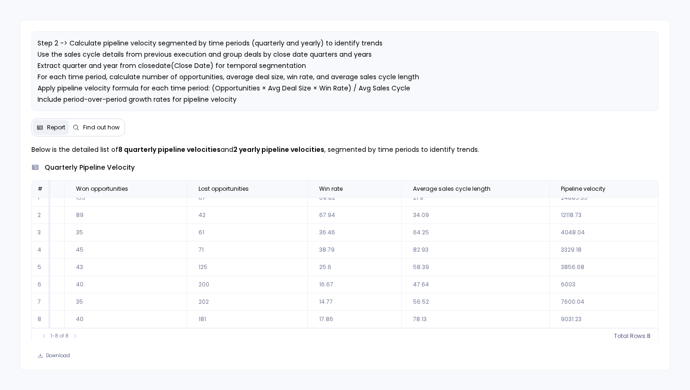
scroll to position [10, 336]
click at [458, 265] on td "58.39" at bounding box center [475, 267] width 148 height 17
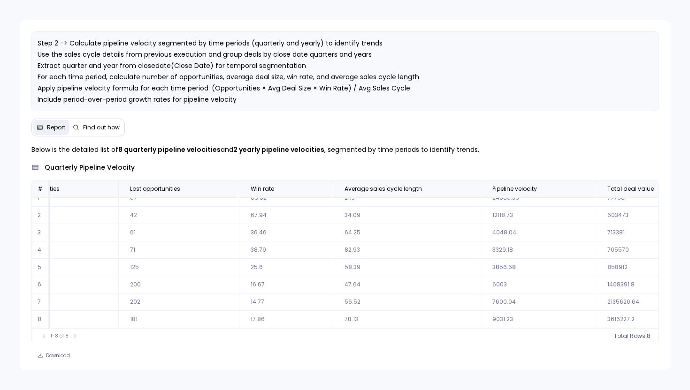
scroll to position [0, 404]
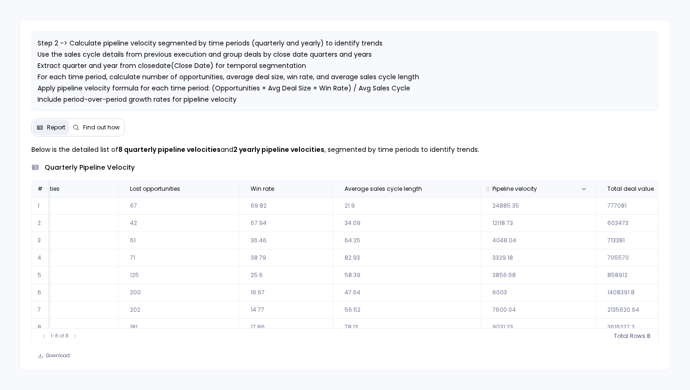
click at [548, 190] on span "Pipeline velocity" at bounding box center [528, 189] width 86 height 8
click at [642, 337] on icon at bounding box center [645, 337] width 6 height 6
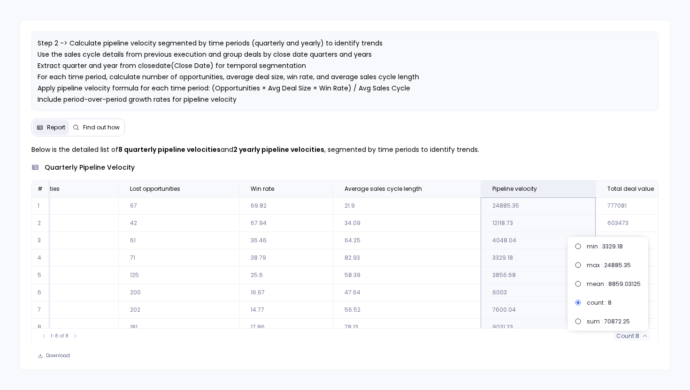
click at [468, 265] on td "82.93" at bounding box center [407, 258] width 148 height 17
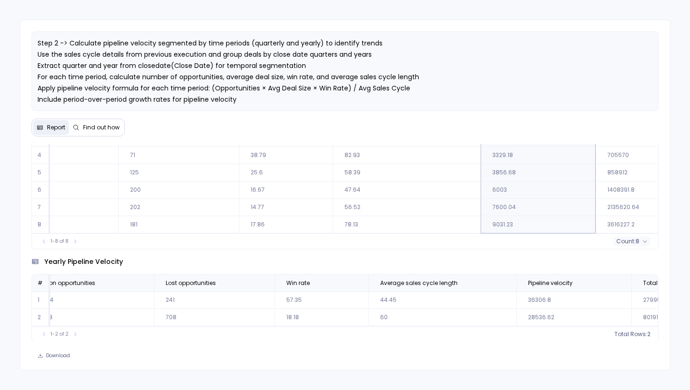
scroll to position [0, 368]
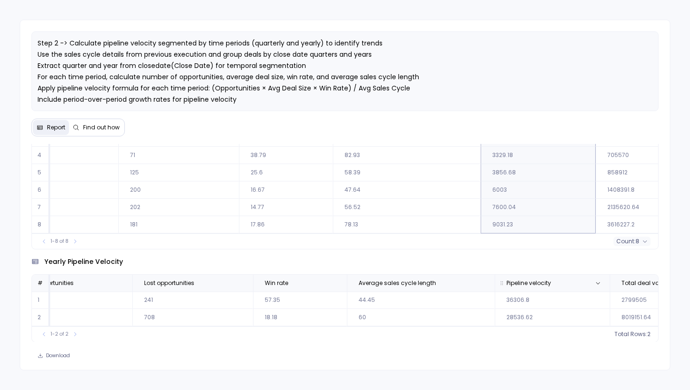
click at [523, 282] on span "Pipeline velocity" at bounding box center [528, 284] width 45 height 8
click at [642, 333] on icon at bounding box center [645, 335] width 6 height 6
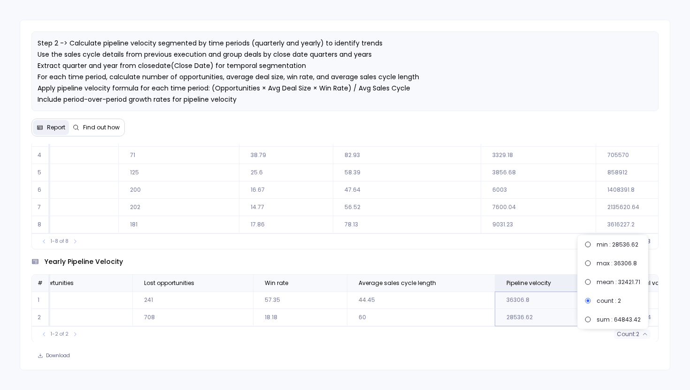
click at [417, 258] on div "yearly pipeline velocity" at bounding box center [344, 262] width 627 height 10
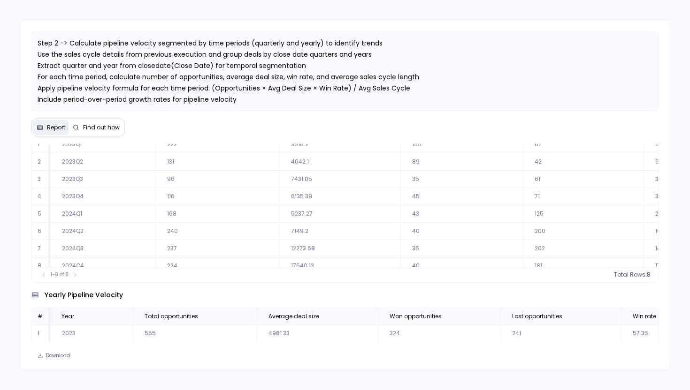
scroll to position [0, 0]
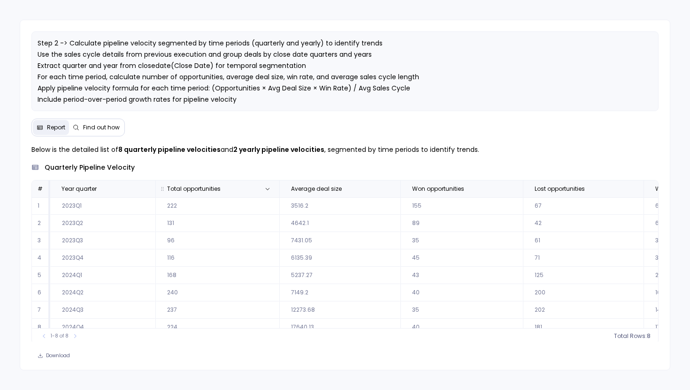
click at [222, 190] on span "Total opportunities" at bounding box center [206, 189] width 95 height 8
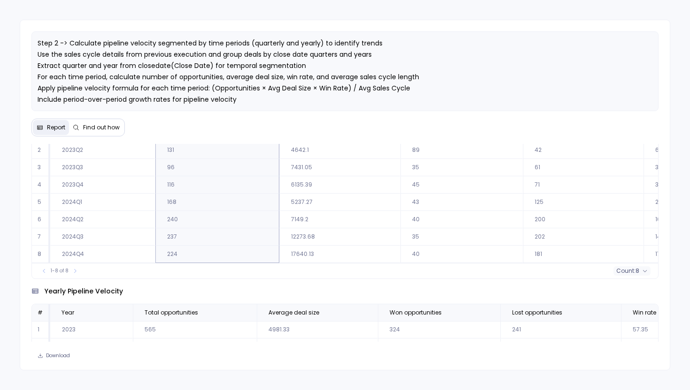
scroll to position [97, 0]
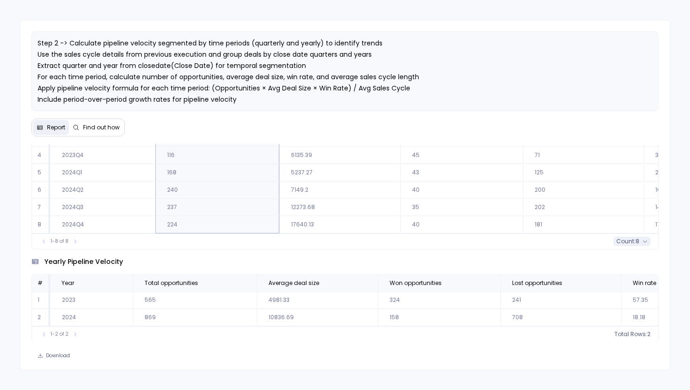
click at [623, 242] on span "count :" at bounding box center [625, 242] width 19 height 8
click at [190, 283] on span "Total opportunities" at bounding box center [170, 284] width 53 height 8
click at [636, 335] on span "2" at bounding box center [637, 335] width 3 height 8
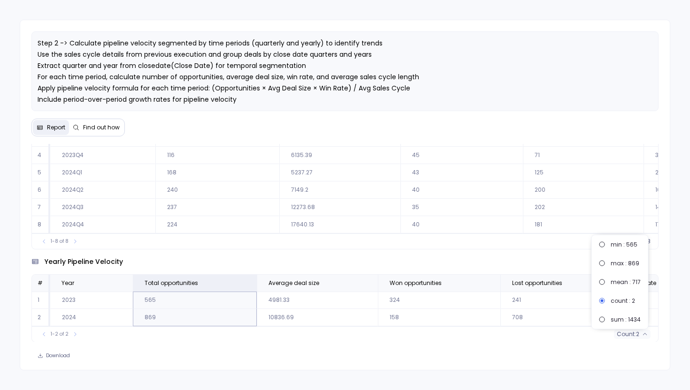
click at [419, 235] on div "1-8 of 8 Total Rows: 8" at bounding box center [345, 241] width 626 height 15
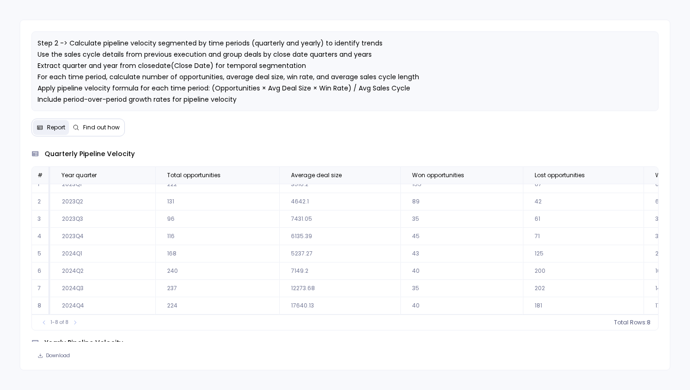
scroll to position [20, 0]
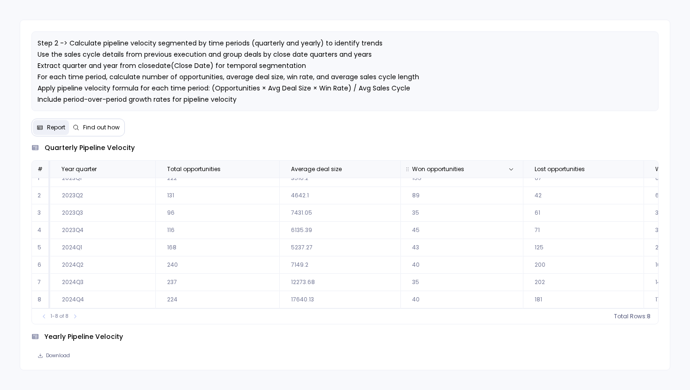
click at [440, 169] on span "Won opportunities" at bounding box center [438, 170] width 52 height 8
click at [623, 317] on span "count :" at bounding box center [625, 317] width 19 height 8
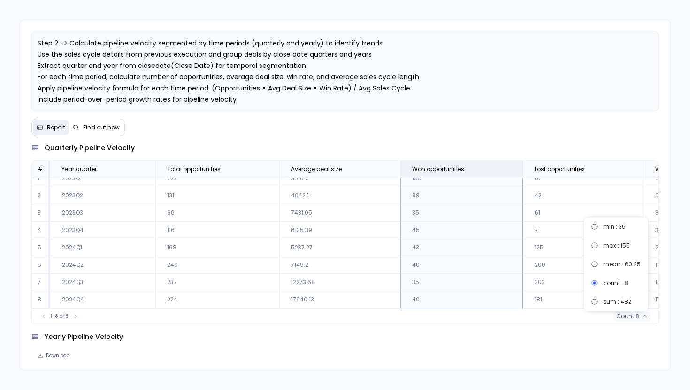
click at [485, 316] on div "1-8 of 8 count : 8" at bounding box center [345, 316] width 626 height 15
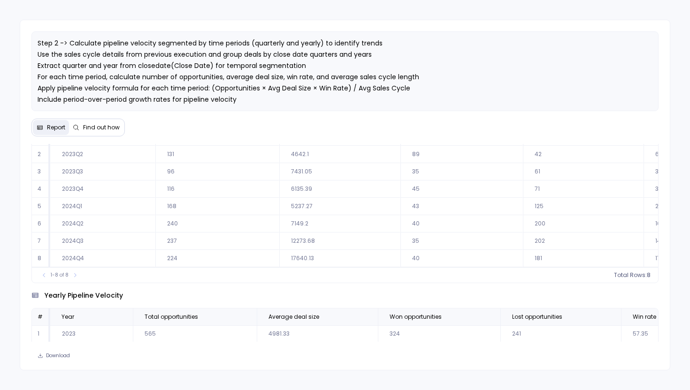
scroll to position [97, 0]
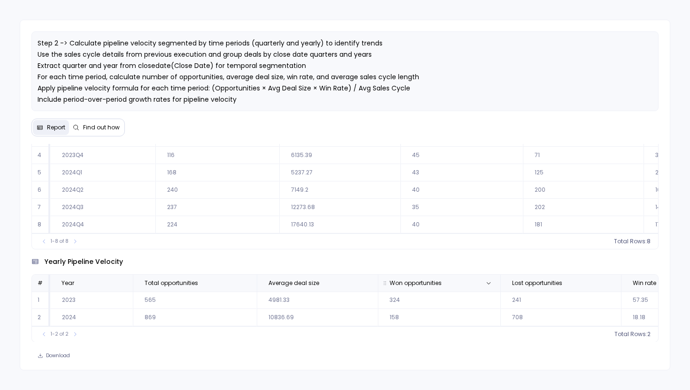
click at [407, 280] on span "Won opportunities" at bounding box center [415, 284] width 52 height 8
click at [633, 332] on span "Total Rows:" at bounding box center [630, 335] width 33 height 8
click at [483, 279] on button at bounding box center [488, 283] width 11 height 11
click at [644, 334] on icon at bounding box center [645, 335] width 4 height 2
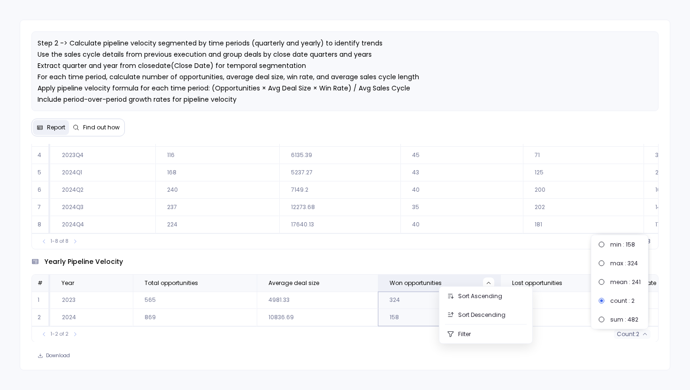
scroll to position [10, 544]
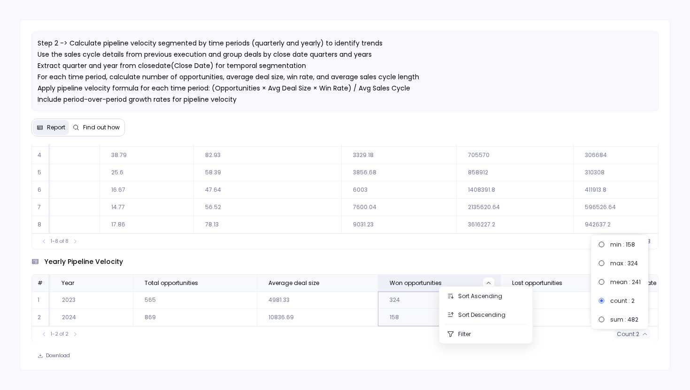
click at [508, 199] on td "2135620.64" at bounding box center [514, 207] width 117 height 17
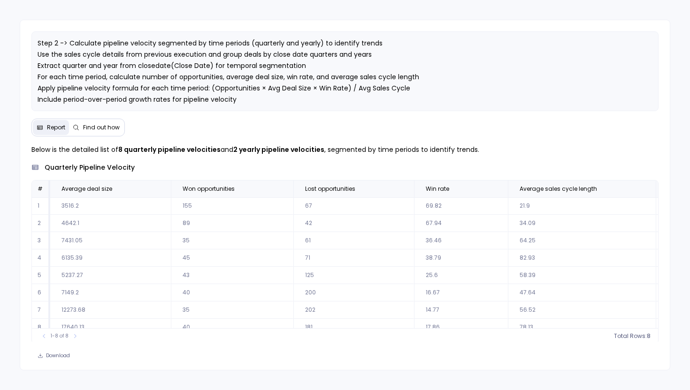
scroll to position [0, 117]
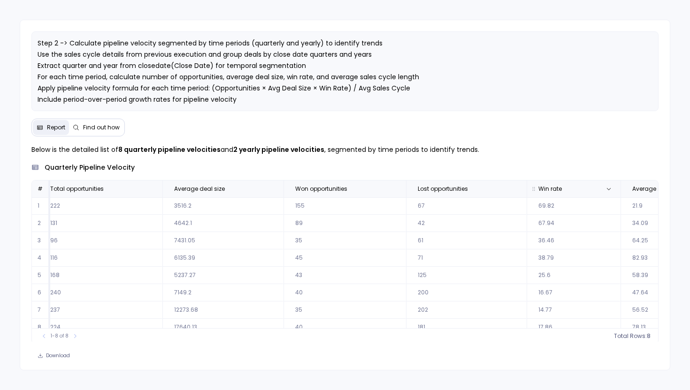
click at [563, 192] on span "Win rate" at bounding box center [563, 189] width 65 height 8
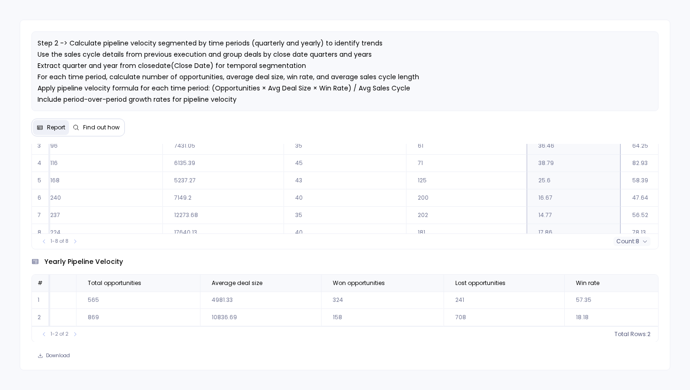
scroll to position [0, 98]
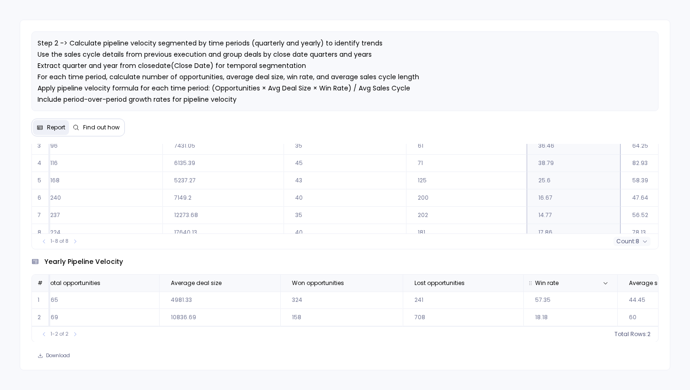
click at [563, 288] on th "Win rate" at bounding box center [570, 283] width 94 height 17
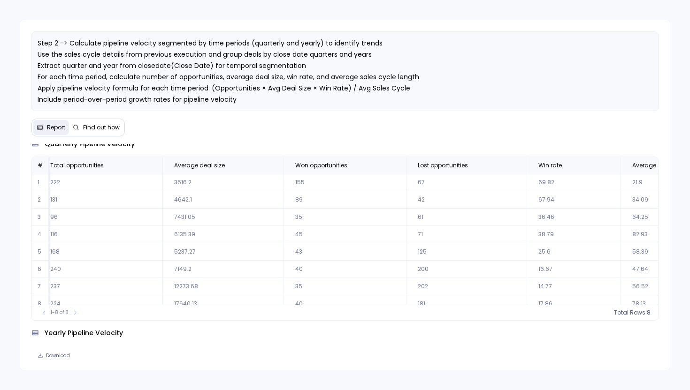
scroll to position [10, 117]
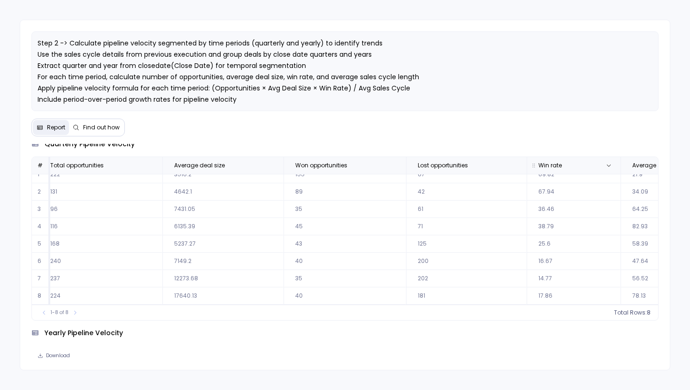
click at [563, 167] on span "Win rate" at bounding box center [563, 166] width 65 height 8
click at [635, 313] on span "8" at bounding box center [637, 313] width 4 height 8
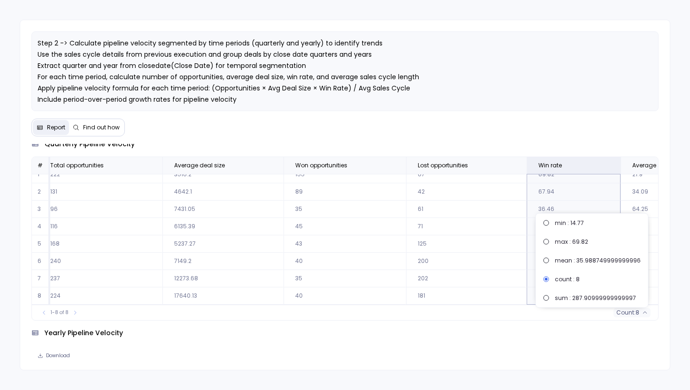
click at [490, 309] on div "1-8 of 8 count : 8" at bounding box center [345, 312] width 626 height 15
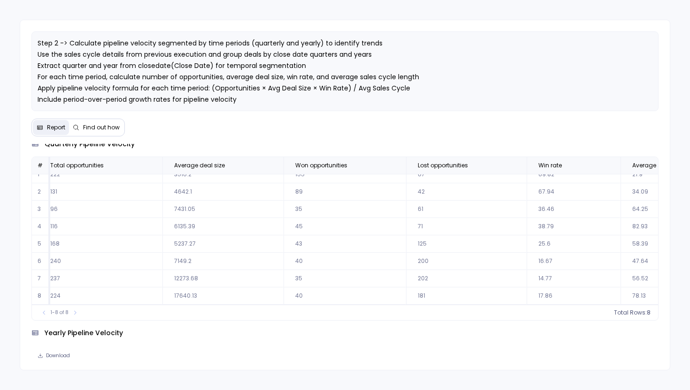
click at [490, 309] on div "1-8 of 8 Total Rows: 8" at bounding box center [345, 312] width 626 height 15
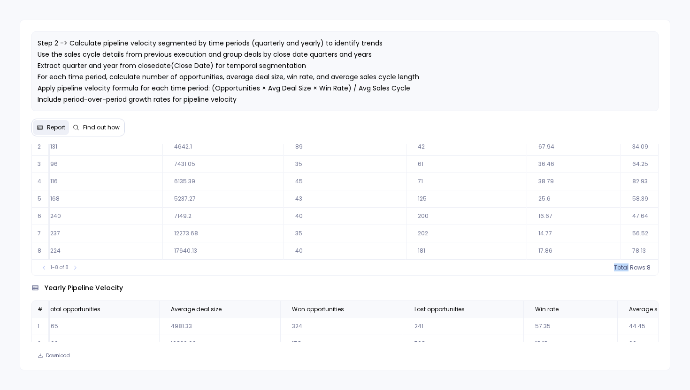
scroll to position [97, 0]
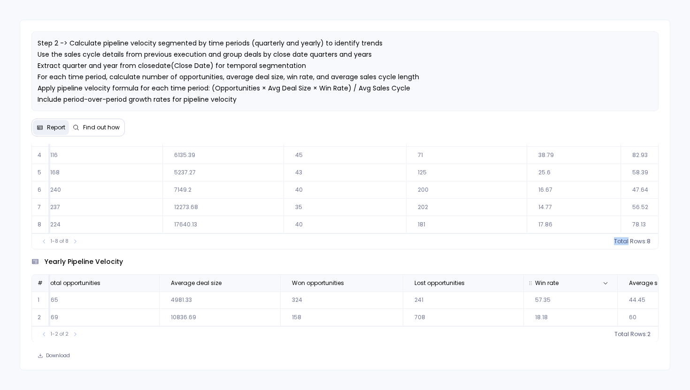
click at [552, 287] on th "Win rate" at bounding box center [570, 283] width 94 height 17
click at [632, 339] on button "count : 2" at bounding box center [632, 334] width 37 height 9
click at [553, 266] on div "yearly pipeline velocity # Year Total opportunities Average deal size Won oppor…" at bounding box center [344, 296] width 627 height 93
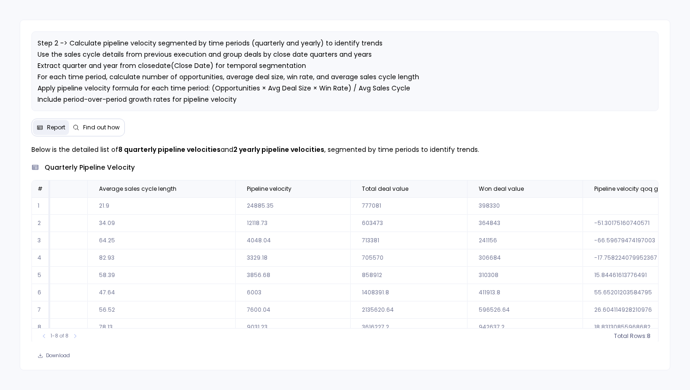
scroll to position [0, 647]
click at [103, 121] on button "Find out how" at bounding box center [96, 127] width 54 height 15
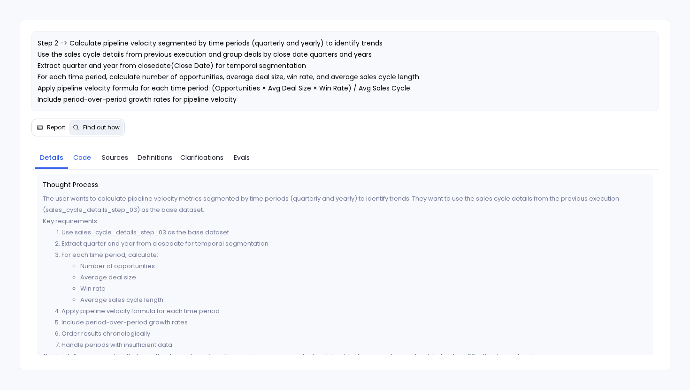
click at [84, 155] on span "Code" at bounding box center [82, 157] width 18 height 10
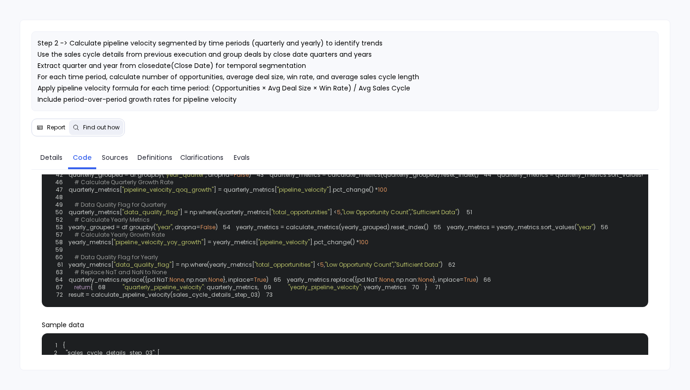
scroll to position [164, 0]
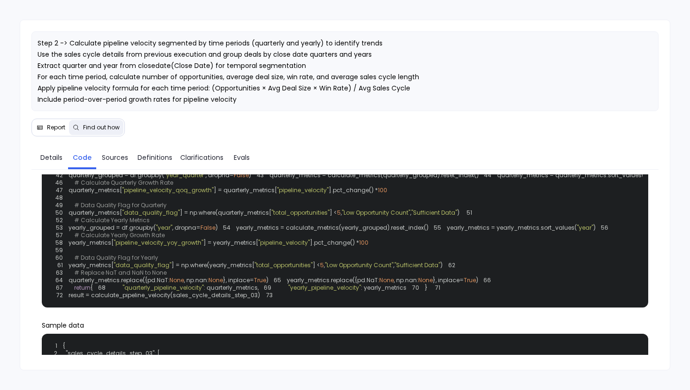
click at [56, 127] on span "Report" at bounding box center [56, 128] width 18 height 8
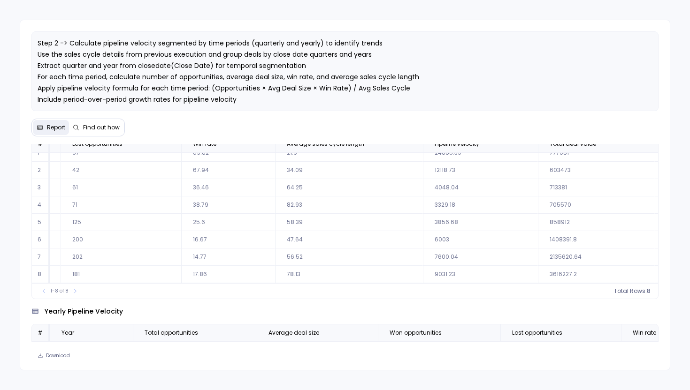
scroll to position [50, 0]
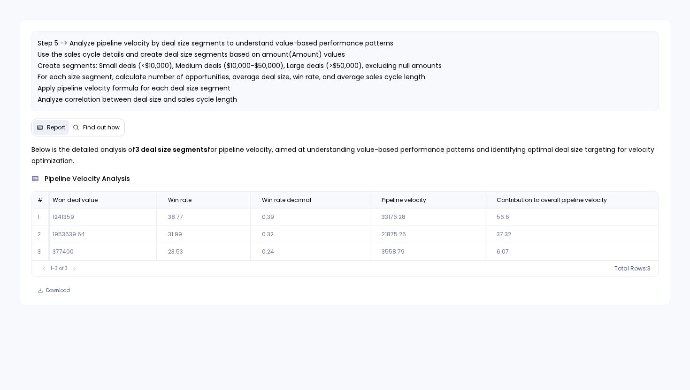
scroll to position [0, 886]
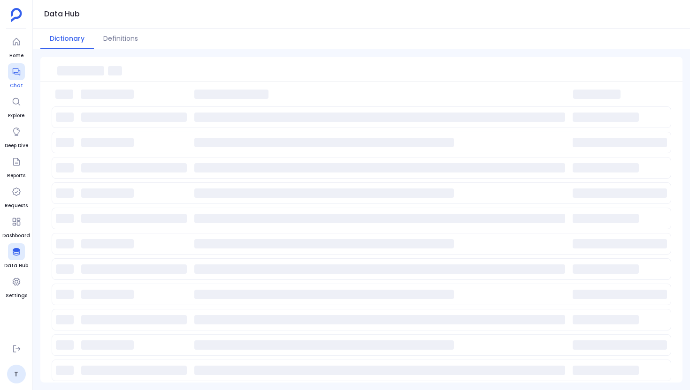
click at [14, 66] on div at bounding box center [16, 71] width 17 height 17
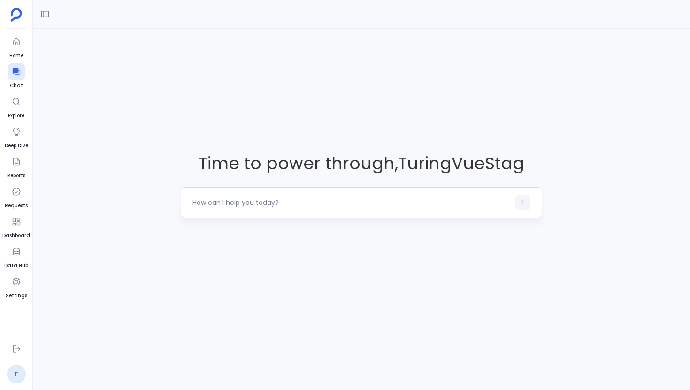
click at [236, 194] on div at bounding box center [361, 202] width 361 height 31
click at [228, 203] on textarea at bounding box center [350, 202] width 317 height 9
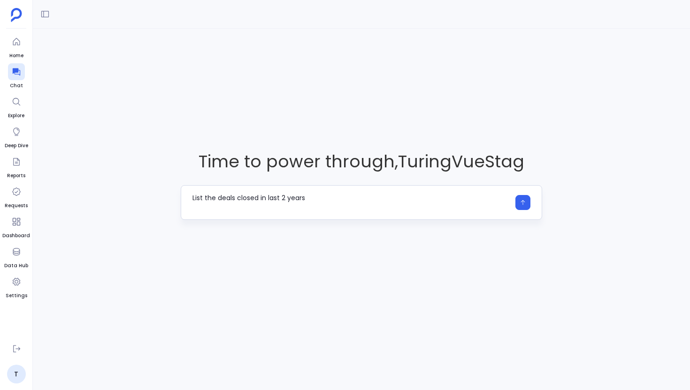
type textarea "List the deals closed in last 2 years"
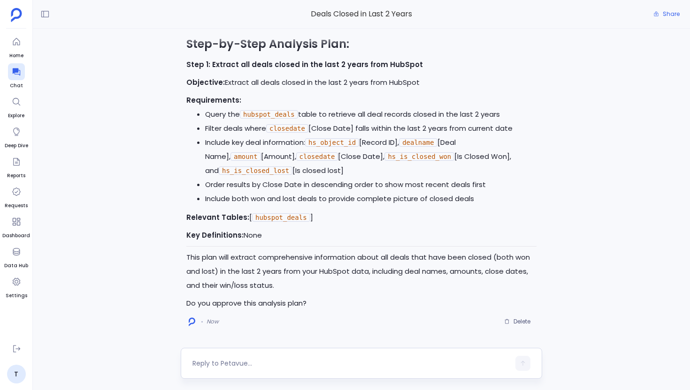
click at [249, 363] on textarea at bounding box center [350, 363] width 317 height 9
type textarea "Yes, approved"
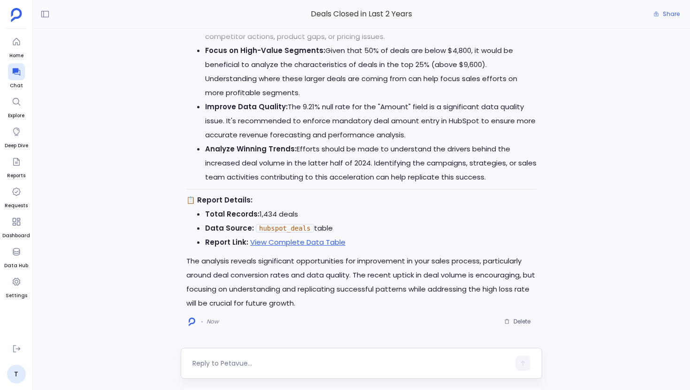
click at [282, 359] on textarea at bounding box center [350, 363] width 317 height 9
type textarea "Can I download this as a report?"
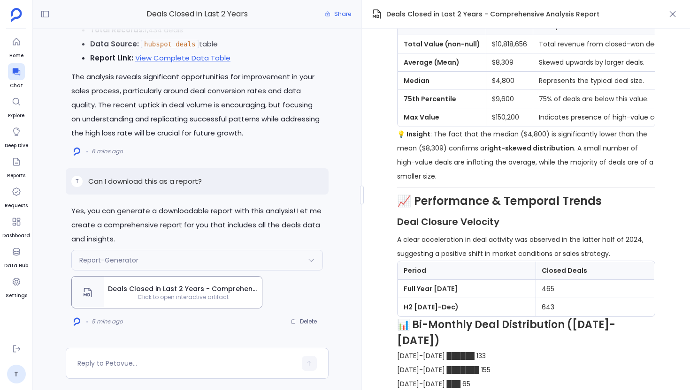
scroll to position [789, 0]
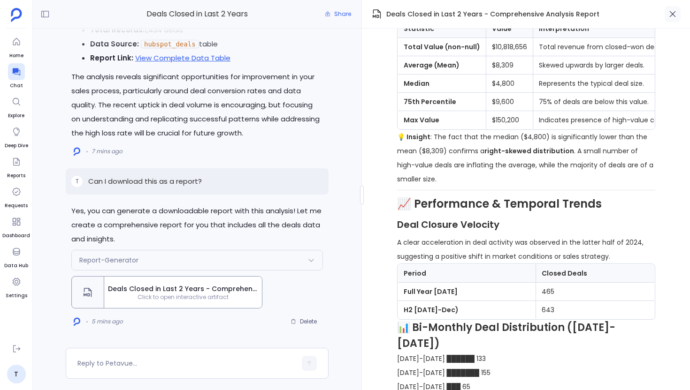
click at [679, 19] on button "button" at bounding box center [672, 14] width 16 height 16
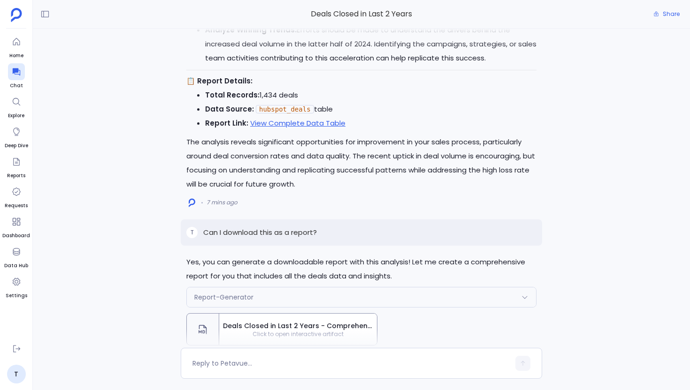
scroll to position [0, 0]
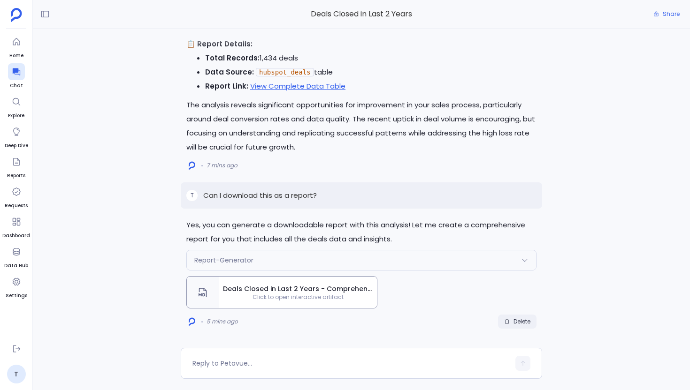
click at [522, 327] on button "Delete" at bounding box center [517, 322] width 38 height 14
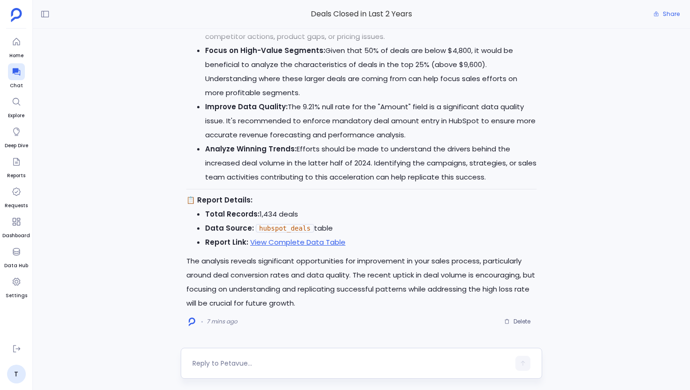
click at [256, 358] on div at bounding box center [350, 363] width 317 height 15
click at [253, 361] on textarea at bounding box center [350, 363] width 317 height 9
type textarea "Can you include the sales cycle details for these deals in the report?"
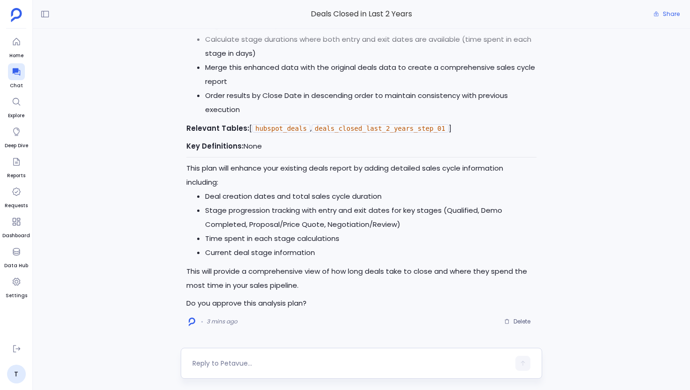
click at [261, 366] on textarea at bounding box center [350, 363] width 317 height 9
type textarea "Yes, go ahead"
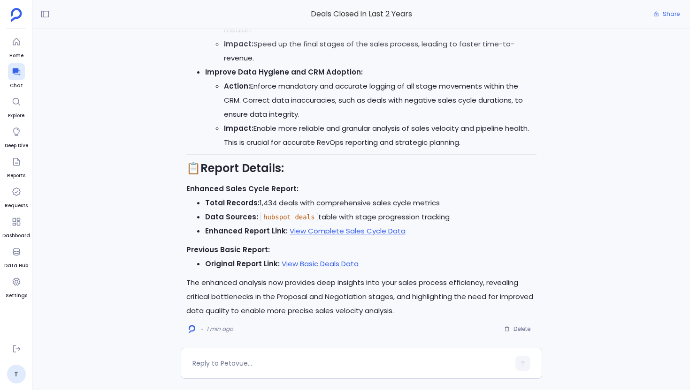
scroll to position [-9, 0]
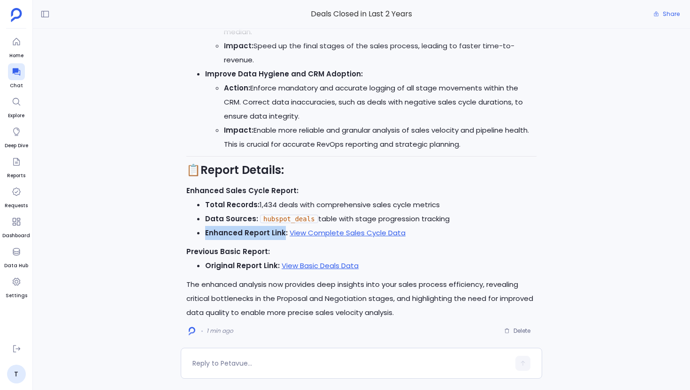
drag, startPoint x: 205, startPoint y: 232, endPoint x: 278, endPoint y: 231, distance: 73.6
click at [281, 232] on ul "Total Records: 1,434 deals with comprehensive sales cycle metrics Data Sources:…" at bounding box center [361, 219] width 350 height 42
click at [322, 368] on textarea at bounding box center [350, 363] width 317 height 9
type textarea "Can you calculate the pipeline velocity for these deals?"
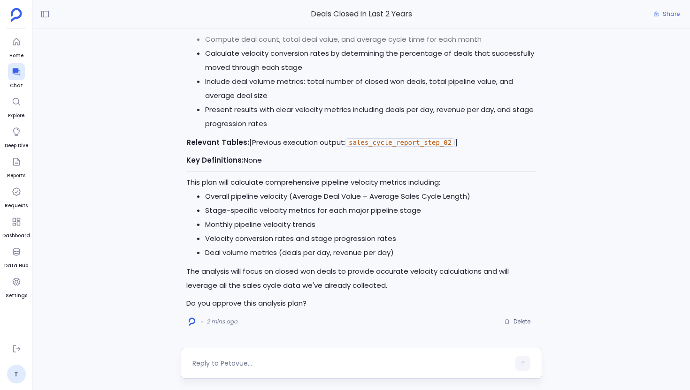
click at [250, 360] on textarea at bounding box center [350, 363] width 317 height 9
type textarea "Yes, go ahead with this plan"
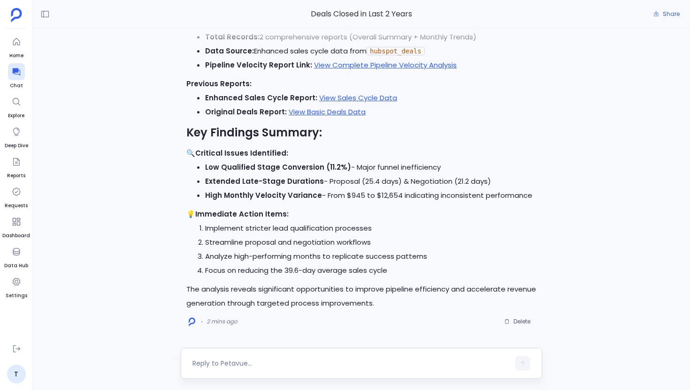
click at [229, 362] on textarea at bounding box center [350, 363] width 317 height 9
type textarea "Create a combined report for these analysis"
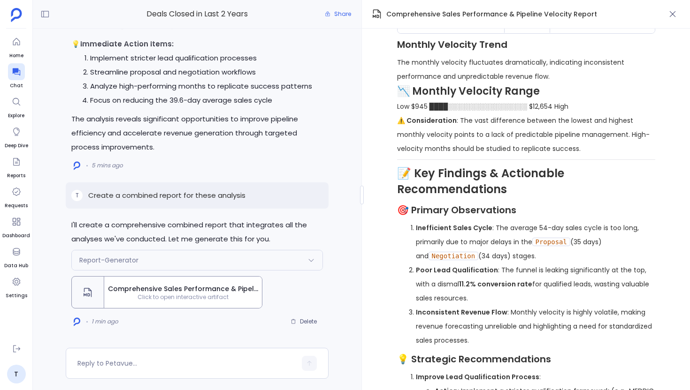
scroll to position [1386, 0]
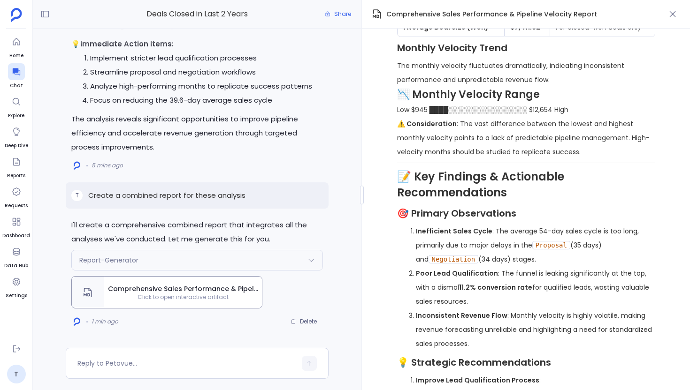
click at [417, 129] on strong "⚠️ Consideration" at bounding box center [427, 123] width 60 height 9
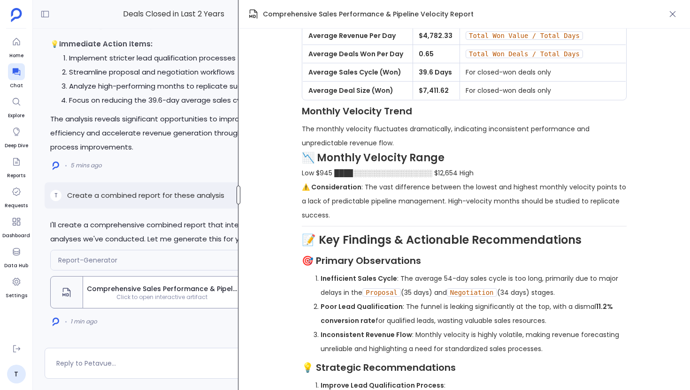
scroll to position [1252, 0]
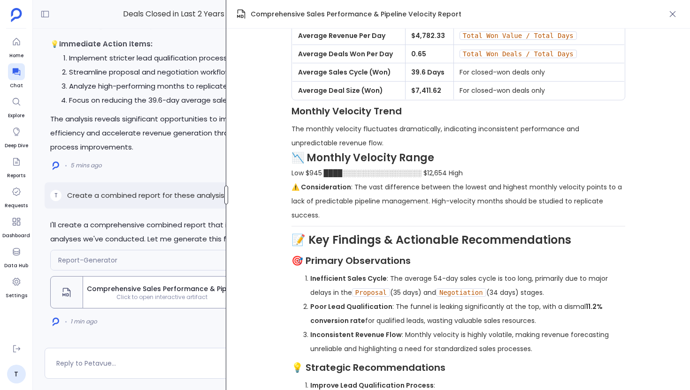
click at [227, 213] on div "Deals Closed in Last 2 Years Share I'll create a comprehensive combined report …" at bounding box center [361, 195] width 657 height 390
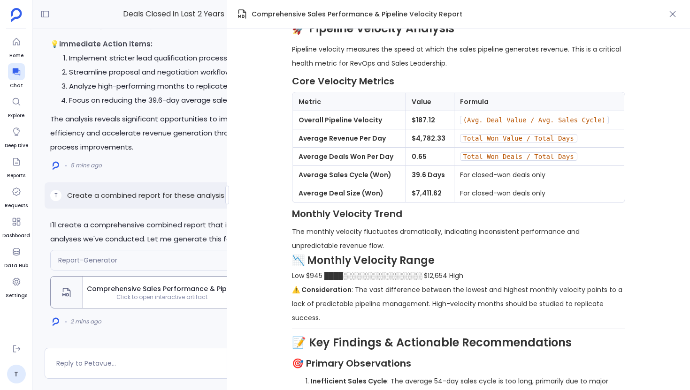
scroll to position [1152, 0]
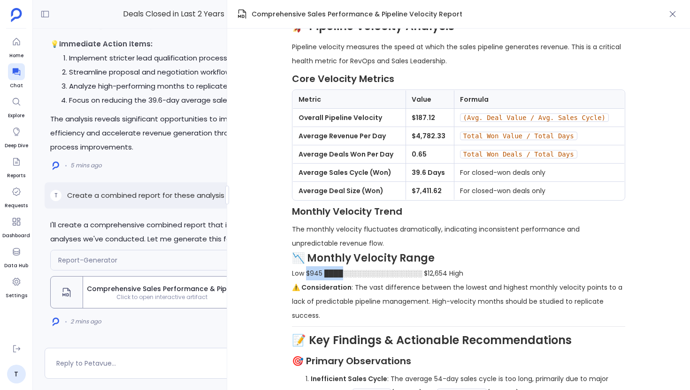
drag, startPoint x: 350, startPoint y: 261, endPoint x: 307, endPoint y: 260, distance: 43.6
click at [307, 266] on p "Low $945 ████░░░░░░░░░░░░░░░░░ $12,654 High" at bounding box center [458, 273] width 333 height 14
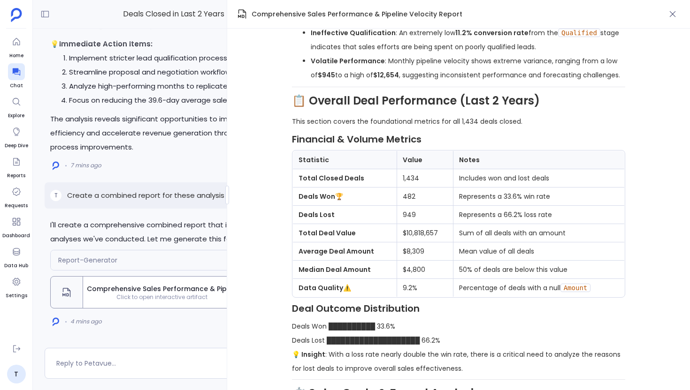
scroll to position [364, 0]
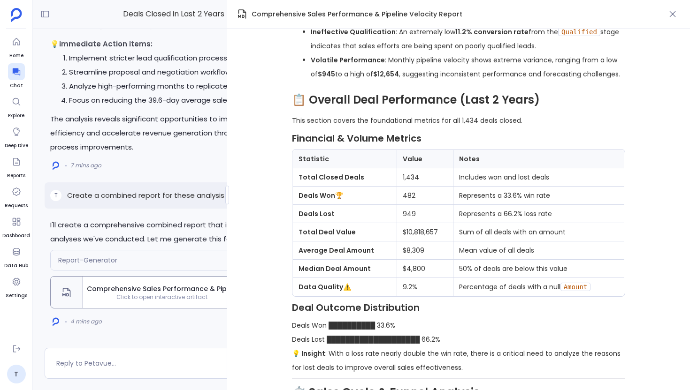
click at [381, 181] on td "Total Closed Deals" at bounding box center [345, 177] width 104 height 18
click at [373, 192] on td "Deals Won 🏆" at bounding box center [345, 196] width 104 height 18
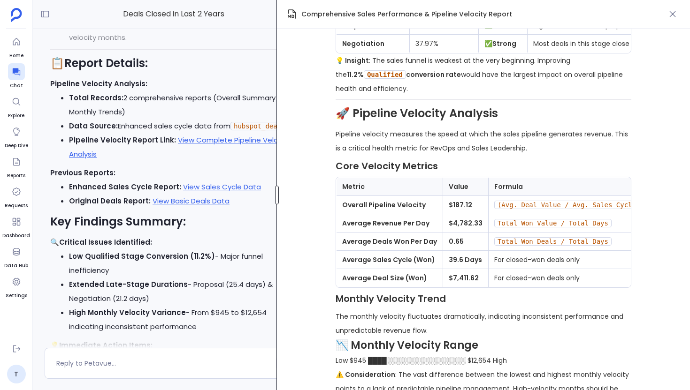
scroll to position [1121, 0]
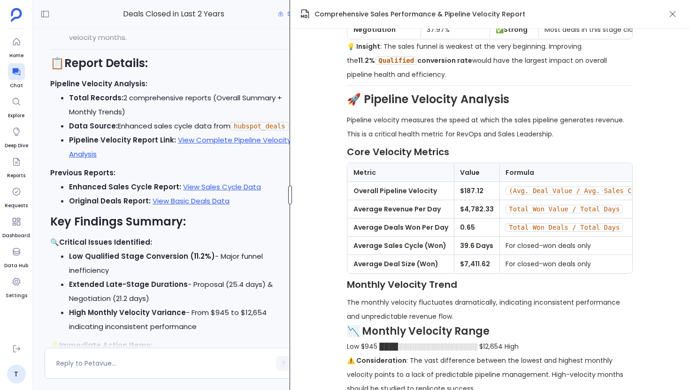
click at [291, 197] on div at bounding box center [290, 195] width 4 height 19
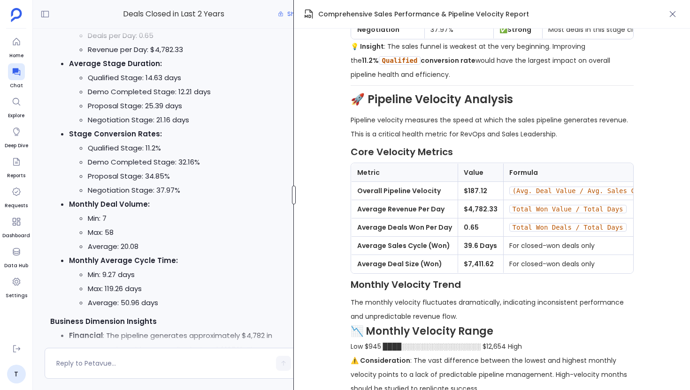
scroll to position [1180, 0]
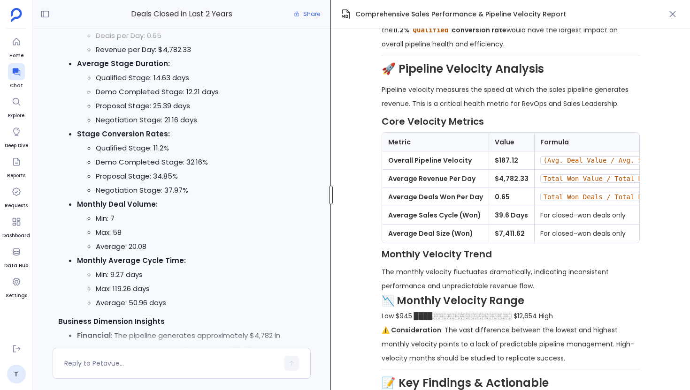
click at [328, 196] on div "Deals Closed in Last 2 Years Share I'll create a comprehensive combined report …" at bounding box center [361, 195] width 657 height 390
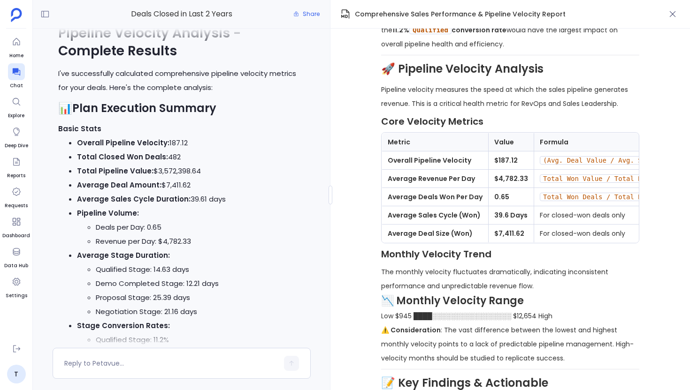
scroll to position [-1463, 0]
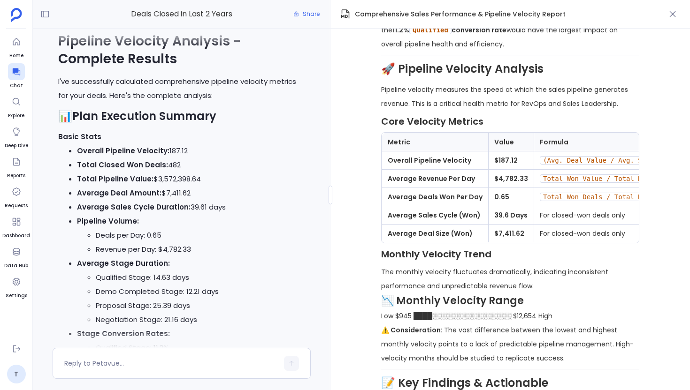
drag, startPoint x: 166, startPoint y: 146, endPoint x: 195, endPoint y: 146, distance: 29.1
click at [195, 146] on li "Overall Pipeline Velocity: 187.12" at bounding box center [191, 151] width 228 height 14
drag, startPoint x: 385, startPoint y: 211, endPoint x: 488, endPoint y: 209, distance: 102.7
click at [488, 170] on tr "Overall Pipeline Velocity $187.12 (Avg. Deal Value / Avg. Sales Cycle)" at bounding box center [538, 161] width 312 height 18
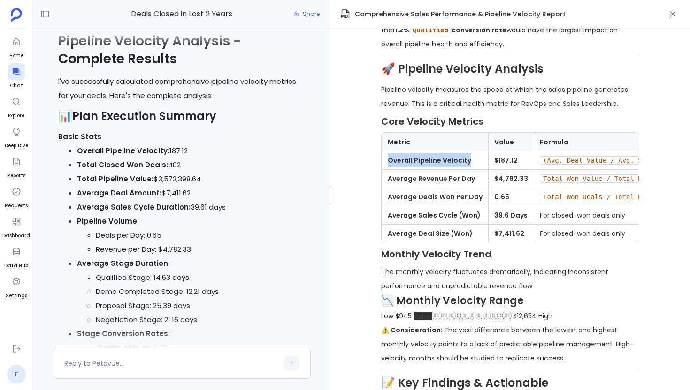
click at [488, 170] on td "$187.12" at bounding box center [510, 161] width 45 height 18
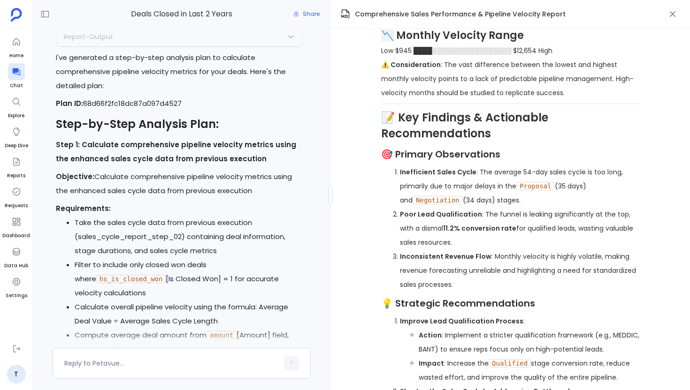
scroll to position [-2596, 2]
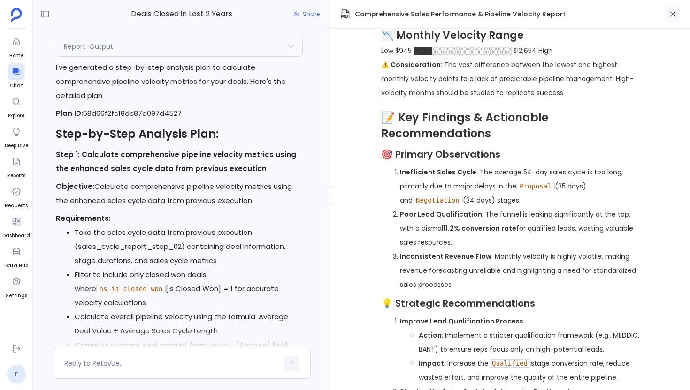
click at [672, 12] on icon "button" at bounding box center [671, 13] width 9 height 9
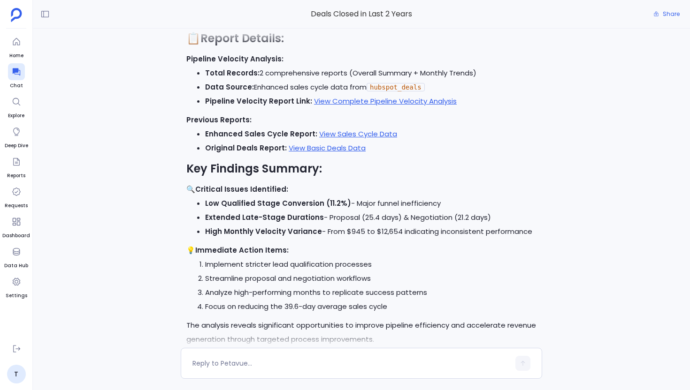
scroll to position [0, 0]
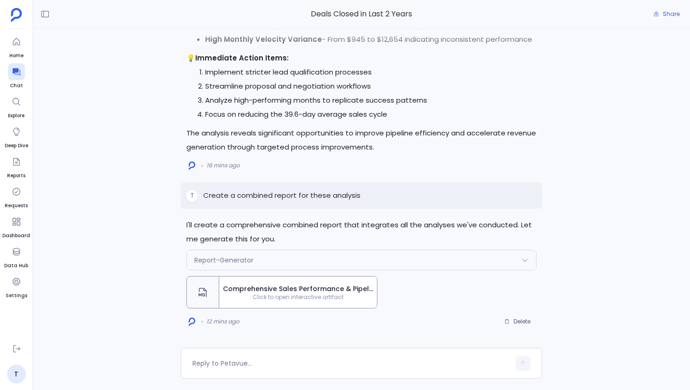
click at [344, 300] on span "Click to open interactive artifact" at bounding box center [298, 298] width 158 height 8
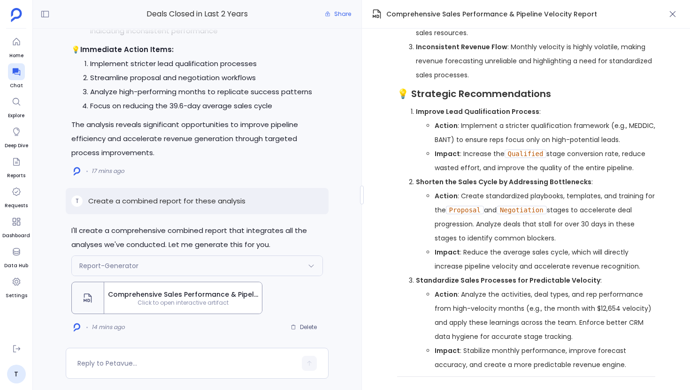
scroll to position [1709, 0]
click at [17, 65] on div at bounding box center [16, 71] width 17 height 17
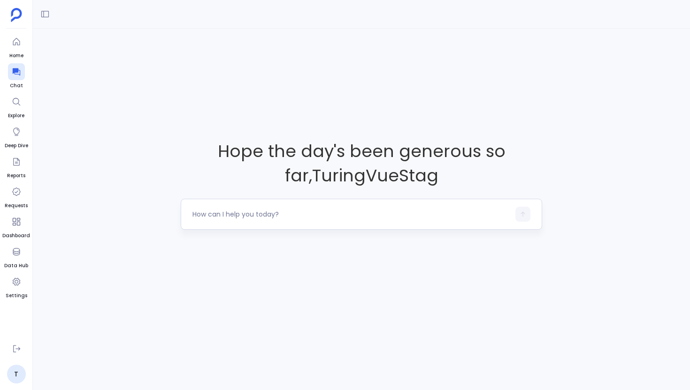
click at [335, 213] on textarea at bounding box center [350, 214] width 317 height 9
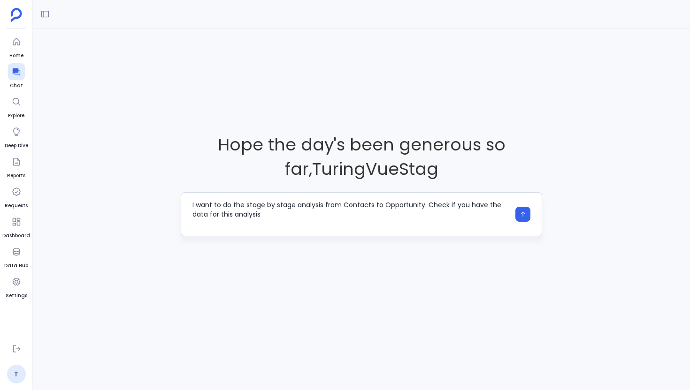
type textarea "I want to do the stage by stage analysis from Contacts to Opportunity. Check if…"
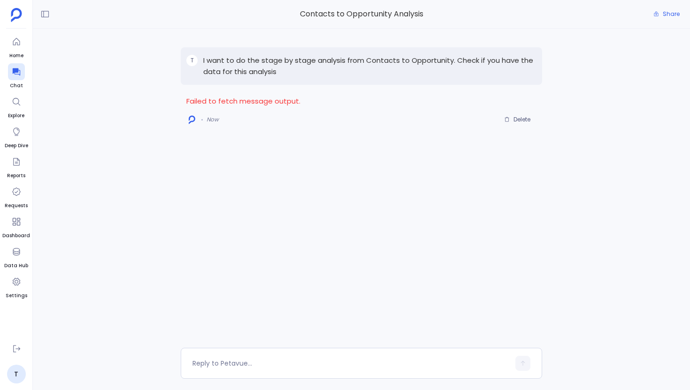
click at [259, 102] on p "Failed to fetch message output." at bounding box center [361, 101] width 350 height 14
copy p "Failed to fetch message output."
click at [339, 57] on p "I want to do the stage by stage analysis from Contacts to Opportunity. Check if…" at bounding box center [369, 66] width 333 height 23
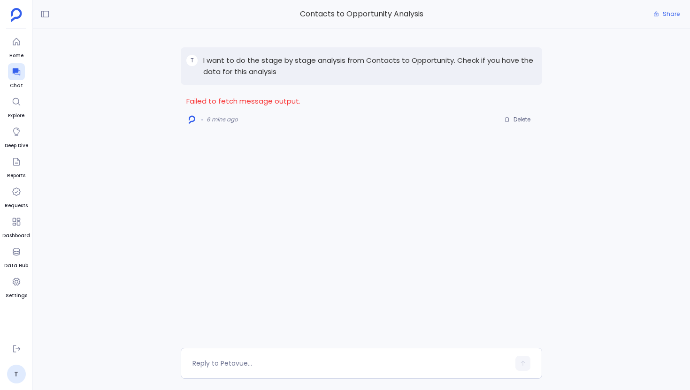
click at [339, 57] on p "I want to do the stage by stage analysis from Contacts to Opportunity. Check if…" at bounding box center [369, 66] width 333 height 23
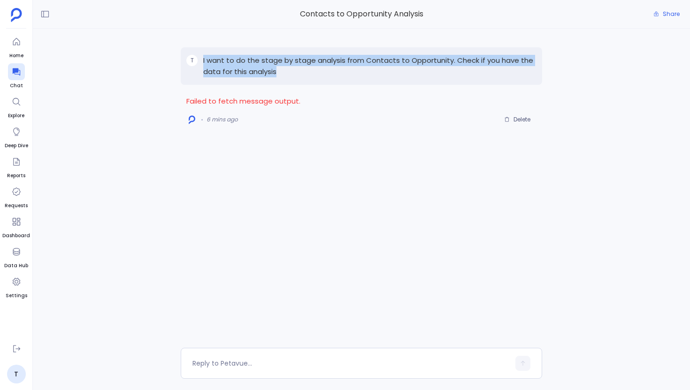
copy p "I want to do the stage by stage analysis from Contacts to Opportunity. Check if…"
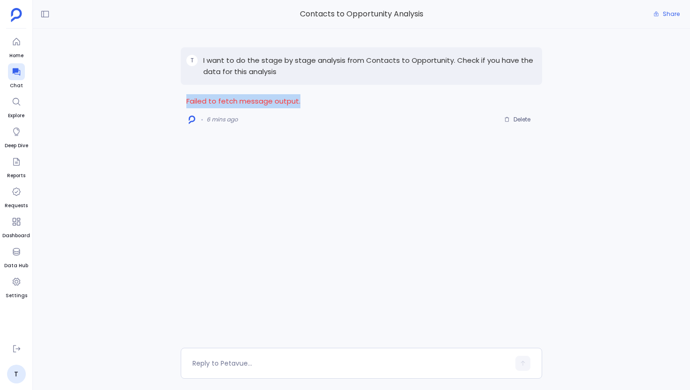
drag, startPoint x: 309, startPoint y: 102, endPoint x: 175, endPoint y: 103, distance: 133.2
click at [175, 103] on div "Failed to fetch message output. 6 mins ago Delete T I want to do the stage by s…" at bounding box center [361, 188] width 657 height 319
copy p "Failed to fetch message output."
click at [263, 61] on p "I want to do the stage by stage analysis from Contacts to Opportunity. Check if…" at bounding box center [369, 66] width 333 height 23
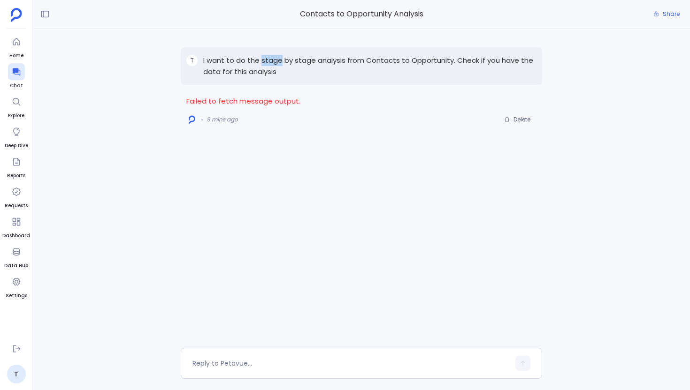
click at [263, 61] on p "I want to do the stage by stage analysis from Contacts to Opportunity. Check if…" at bounding box center [369, 66] width 333 height 23
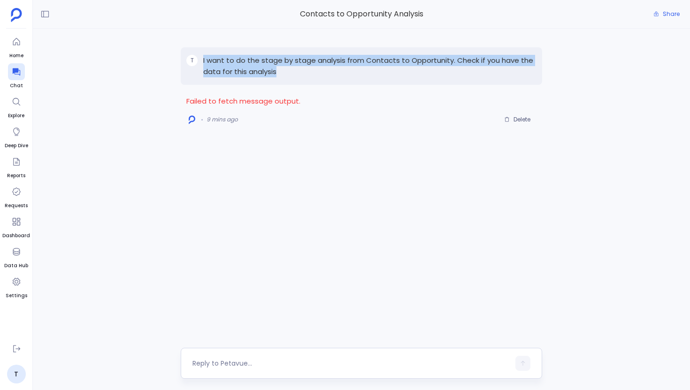
click at [217, 356] on div at bounding box center [350, 363] width 317 height 15
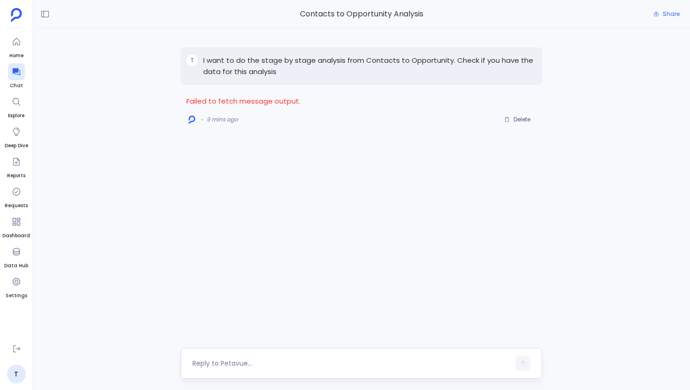
click at [210, 364] on textarea at bounding box center [350, 363] width 317 height 9
click at [216, 364] on textarea "T" at bounding box center [350, 363] width 317 height 9
type textarea "Try again"
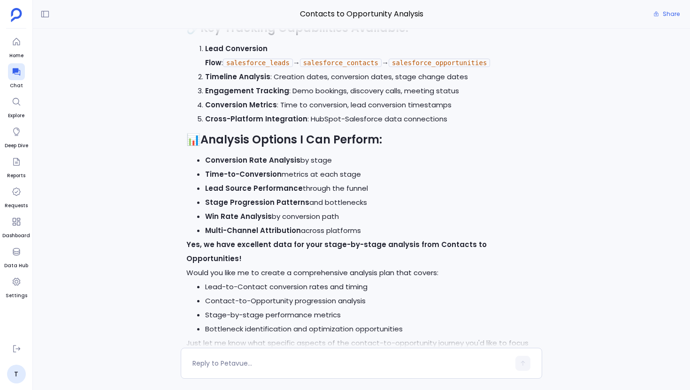
scroll to position [-35840, 0]
copy p "I want to do the stage by stage analysis from Contacts to Opportunity. Check if…"
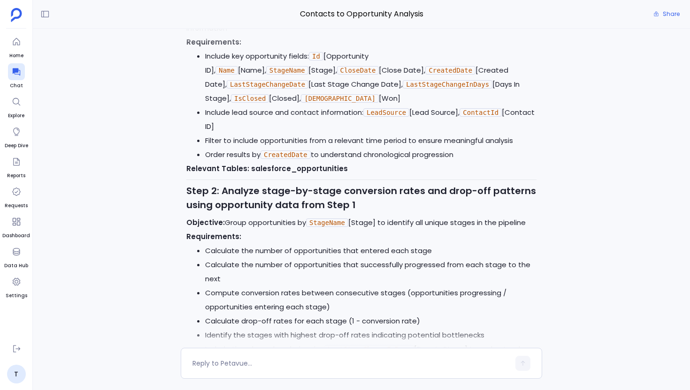
scroll to position [-35172, 0]
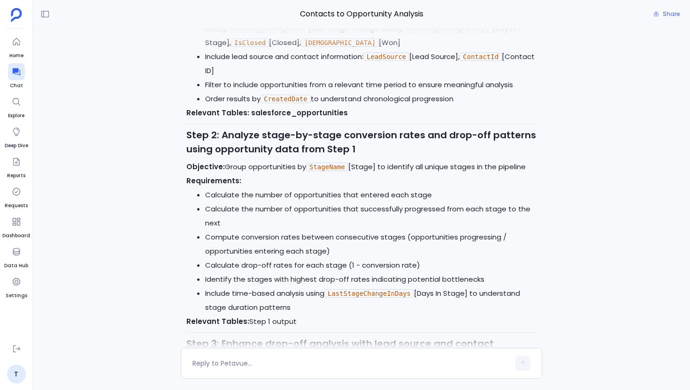
copy p "How can I perform stage by stage drop off analysis based on this data?"
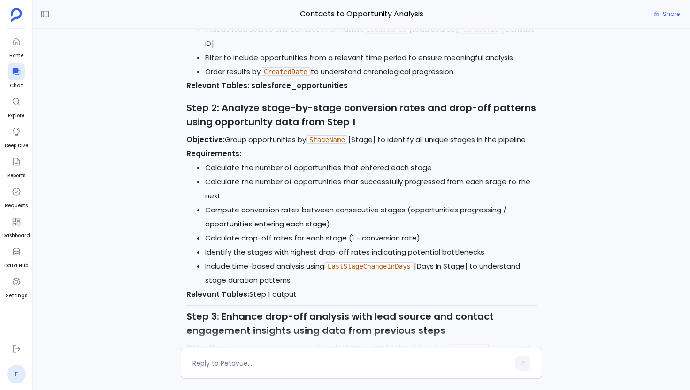
scroll to position [-35148, 0]
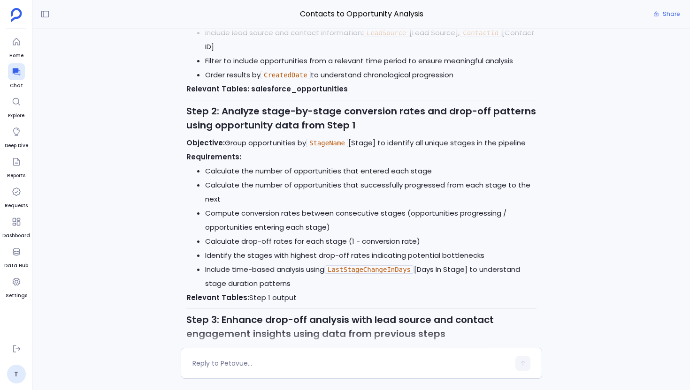
copy p "How can I perform stage by stage drop off analysis based on this data?"
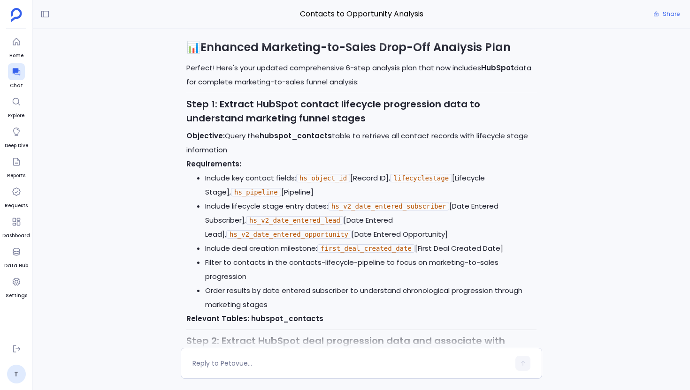
scroll to position [-34099, 0]
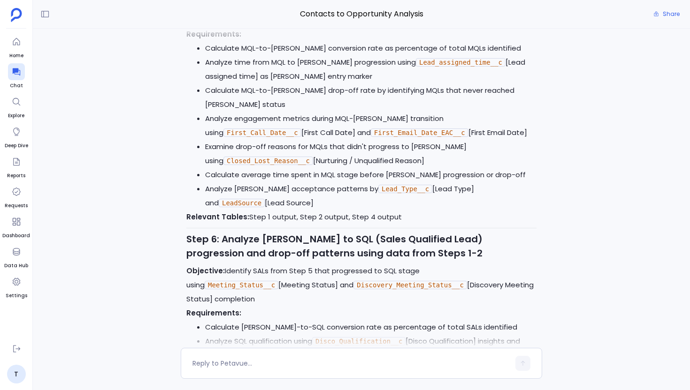
scroll to position [-31184, 0]
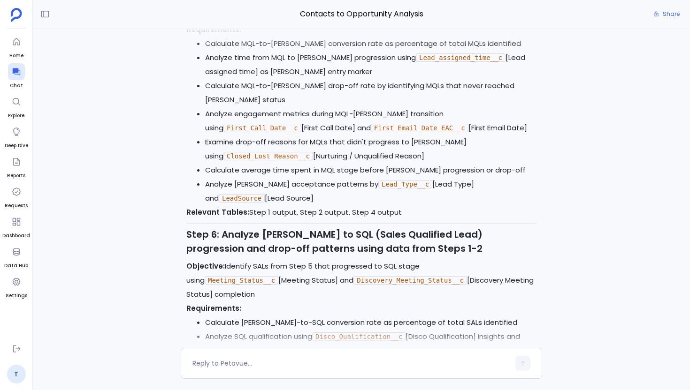
copy code "Lifecycle_Stage__c"
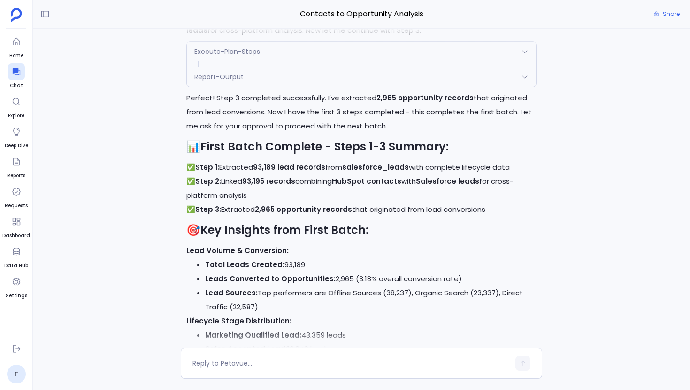
scroll to position [-29421, 0]
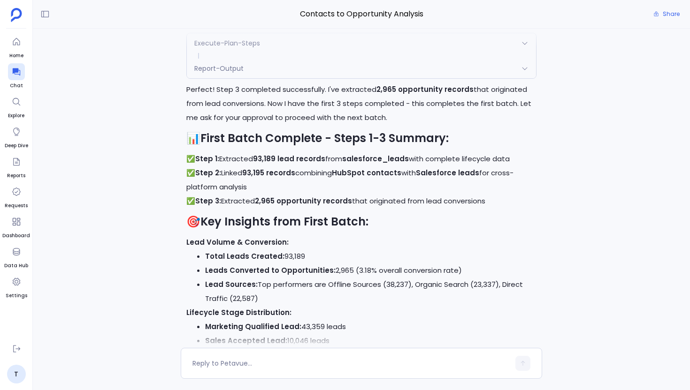
copy p "Yes, execute the plan"
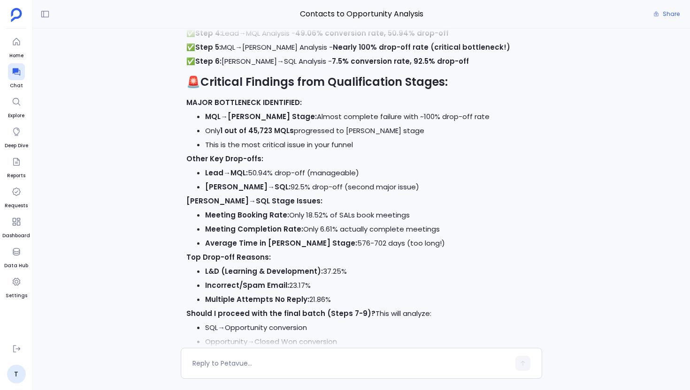
scroll to position [-28806, 0]
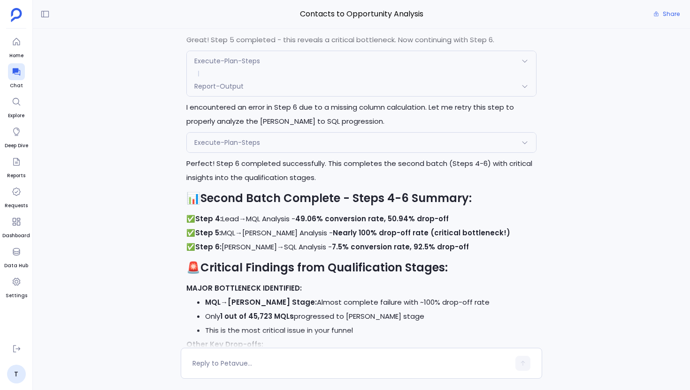
copy p "Yes, proceed"
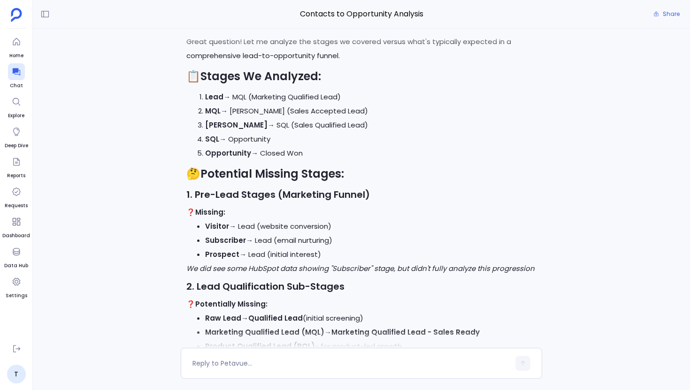
scroll to position [-24690, 0]
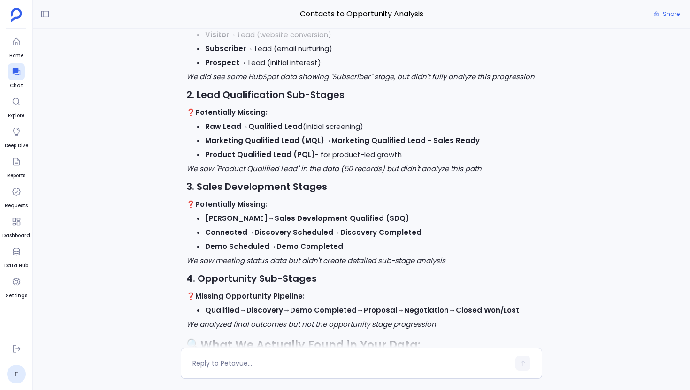
copy p "Is the stages to go from Lead to Opportunity correct? Have we missed anything i…"
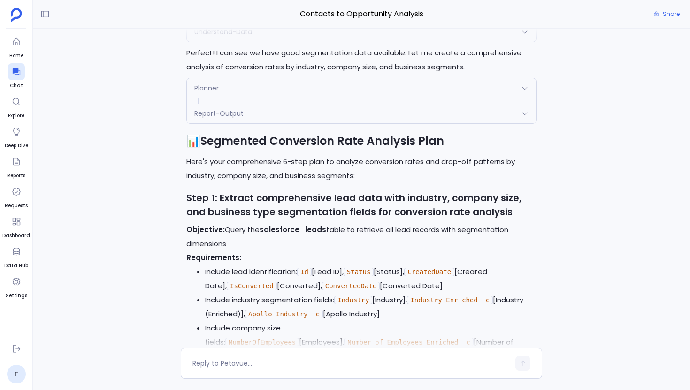
scroll to position [-23771, 0]
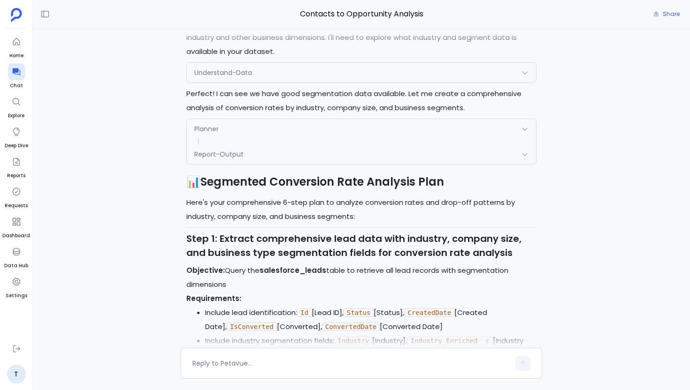
copy p "I want to know the distribution of these rates based on the industry and segment"
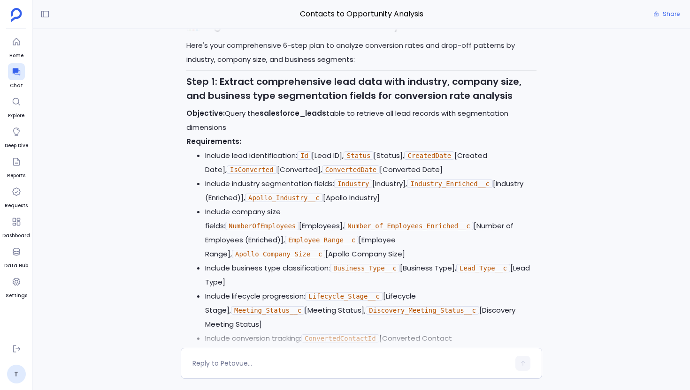
scroll to position [-23632, 0]
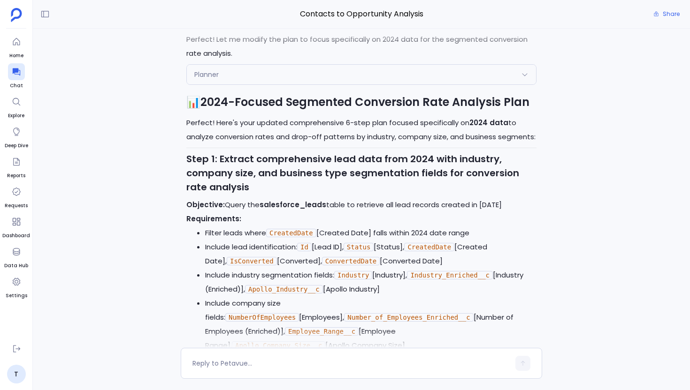
scroll to position [-21615, 0]
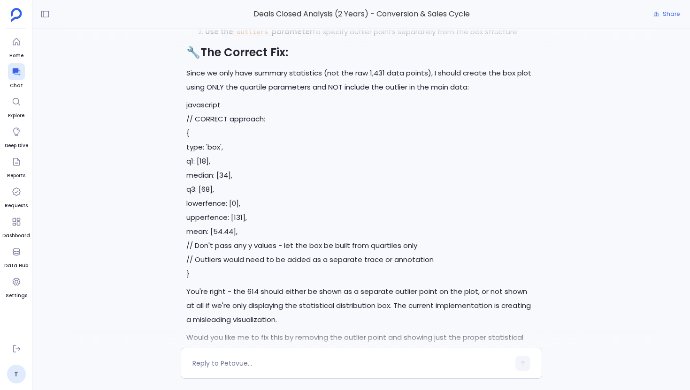
scroll to position [-3534, 0]
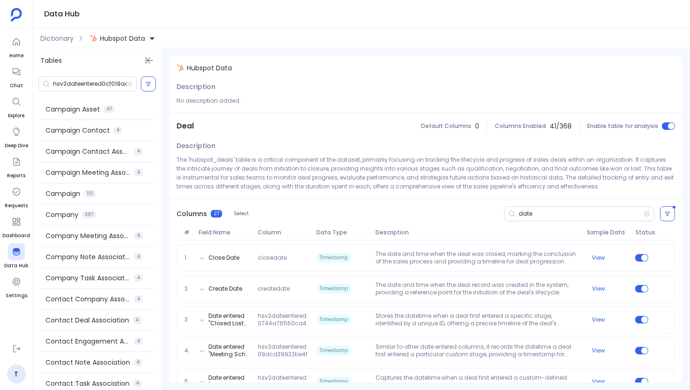
scroll to position [437, 0]
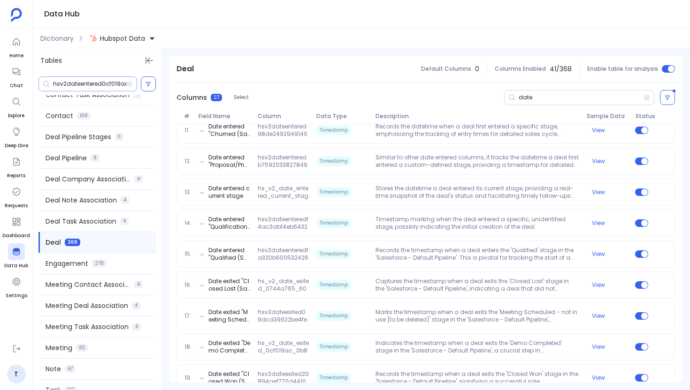
click at [99, 77] on div "hsv2dateentered0cf019ac0b8b4992aa5947599c597efe577834339" at bounding box center [87, 83] width 99 height 15
click at [98, 83] on input "hsv2dateentered0cf019ac0b8b4992aa5947599c597efe577834339" at bounding box center [90, 84] width 74 height 8
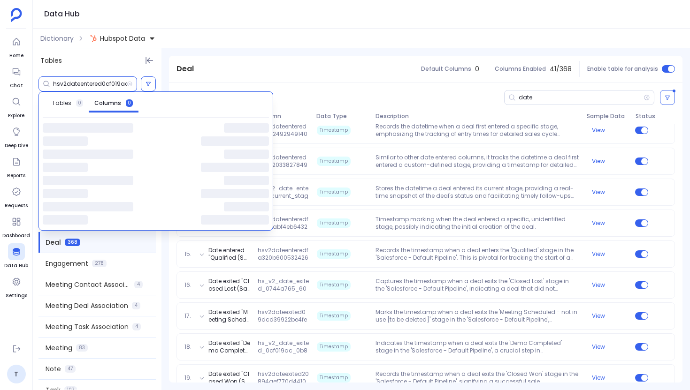
click at [98, 83] on input "hsv2dateentered0cf019ac0b8b4992aa5947599c597efe577834339" at bounding box center [90, 84] width 74 height 8
paste input "lifecyclestage"
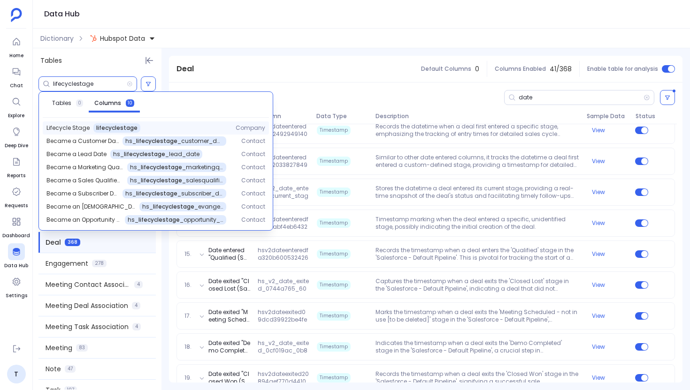
type input "lifecyclestage"
click at [106, 129] on span "lifecyclestage" at bounding box center [116, 128] width 41 height 8
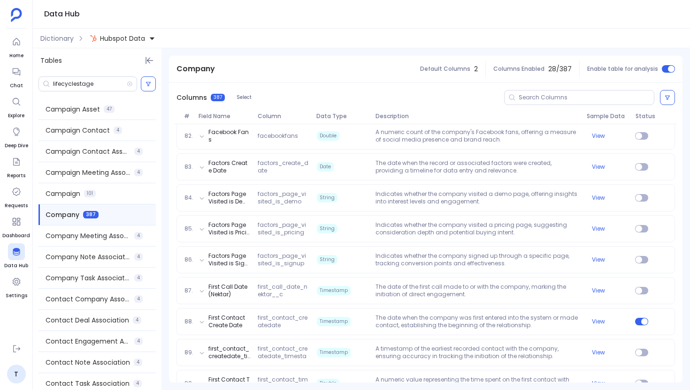
scroll to position [2918, 0]
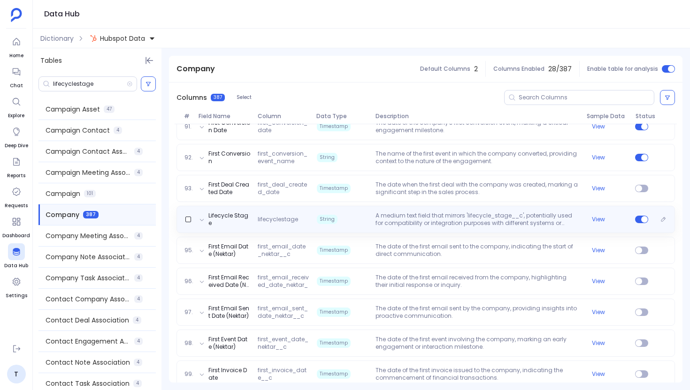
click at [319, 220] on span "String" at bounding box center [327, 219] width 21 height 9
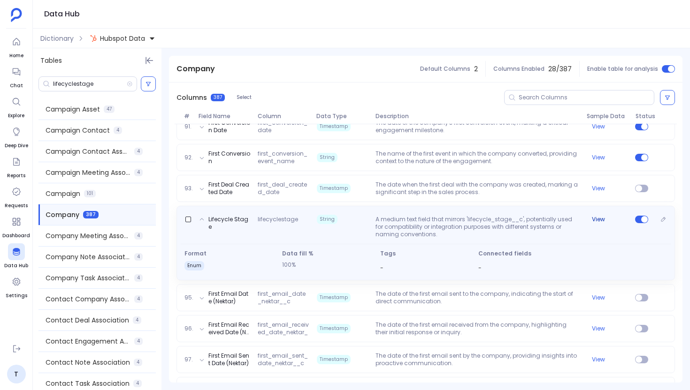
click at [593, 216] on button "View" at bounding box center [597, 220] width 13 height 8
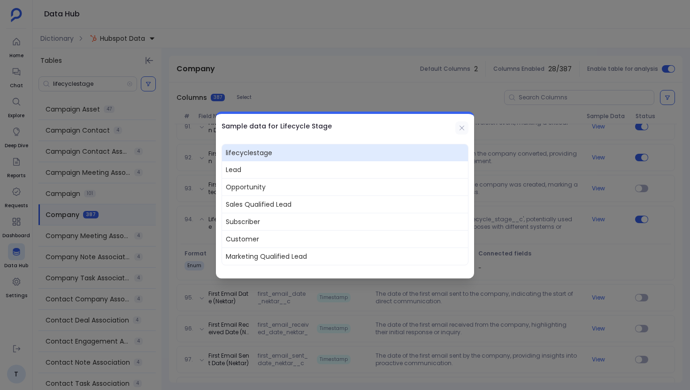
click at [461, 129] on icon at bounding box center [462, 128] width 8 height 8
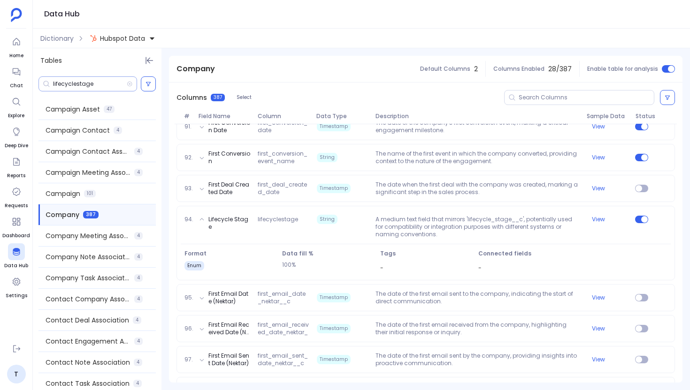
click at [84, 83] on input "lifecyclestage" at bounding box center [90, 84] width 74 height 8
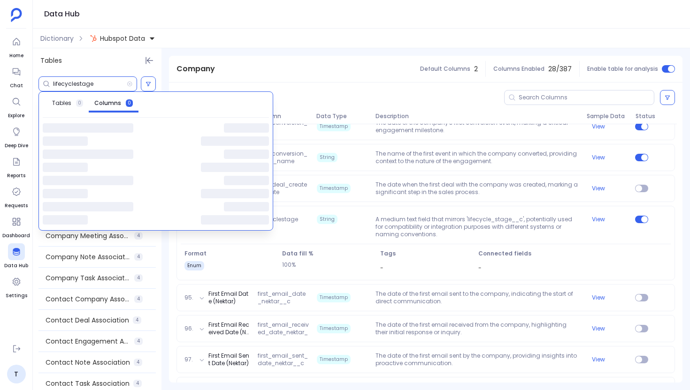
paste input "Lifecycle_Stage__c"
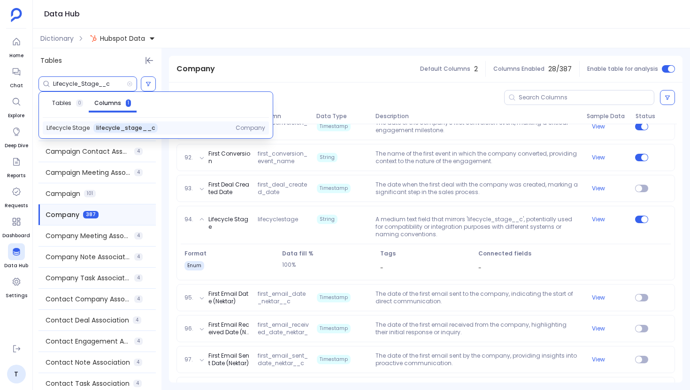
type input "Lifecycle_Stage__c"
click at [122, 133] on div "Lifecycle Stage lifecycle_stage__c Company" at bounding box center [156, 127] width 226 height 13
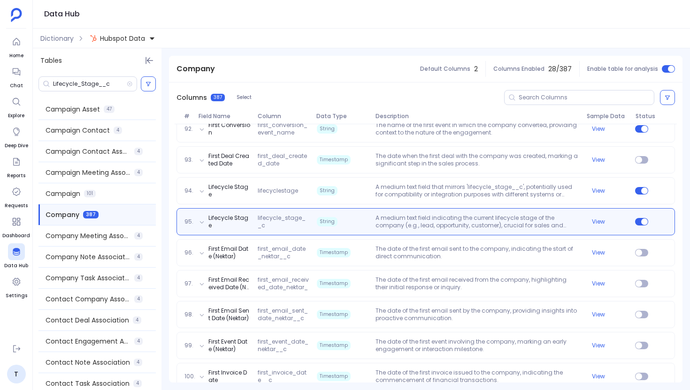
scroll to position [2949, 0]
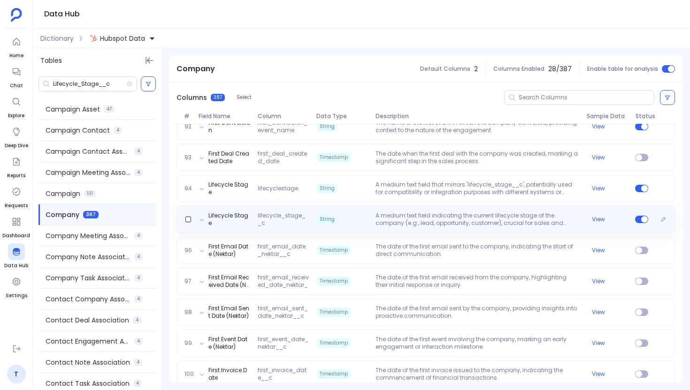
click at [435, 220] on p "A medium text field indicating the current lifecycle stage of the company (e.g.…" at bounding box center [477, 219] width 211 height 15
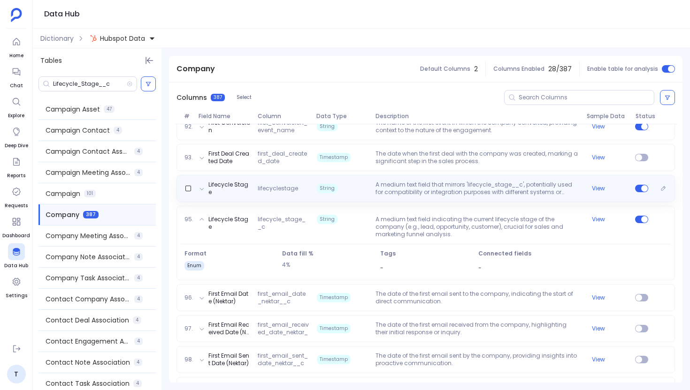
click at [362, 183] on span "String" at bounding box center [342, 188] width 59 height 15
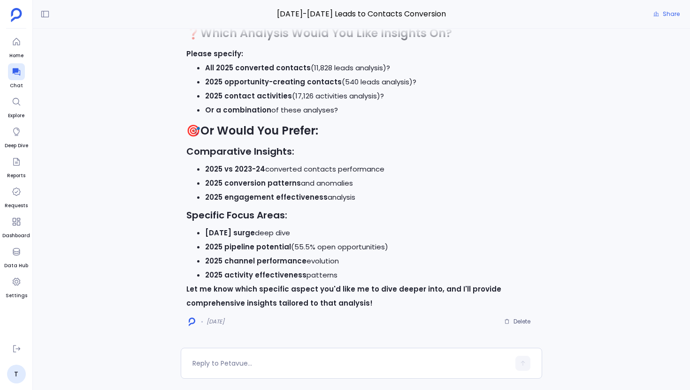
scroll to position [239, 0]
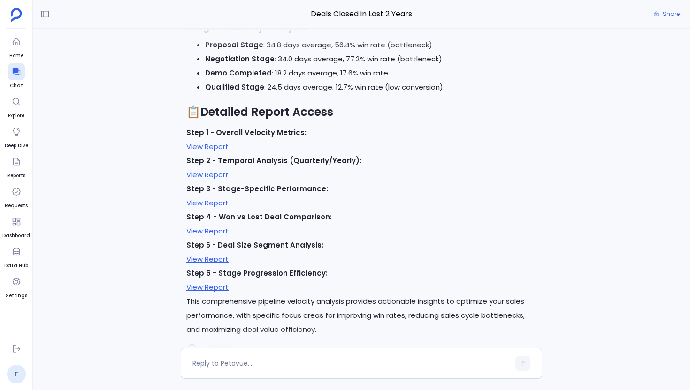
scroll to position [-424, 0]
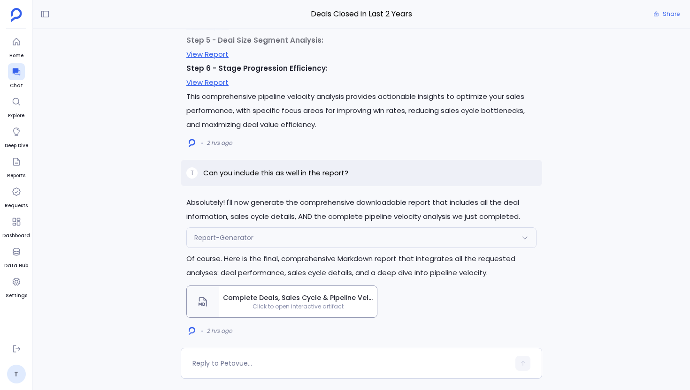
click at [313, 167] on p "Can you include this as well in the report?" at bounding box center [275, 172] width 145 height 11
copy p "Can you include this as well in the report?"
click at [314, 293] on span "Complete Deals, Sales Cycle & Pipeline Velocity Analysis Report - Last 2 Years" at bounding box center [298, 298] width 150 height 10
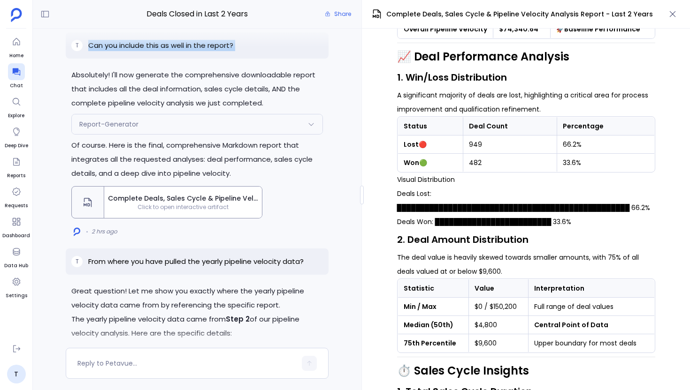
scroll to position [475, 0]
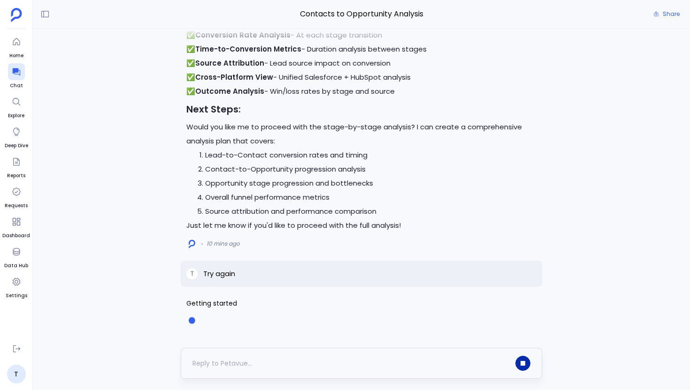
click at [519, 363] on button "button" at bounding box center [522, 363] width 15 height 15
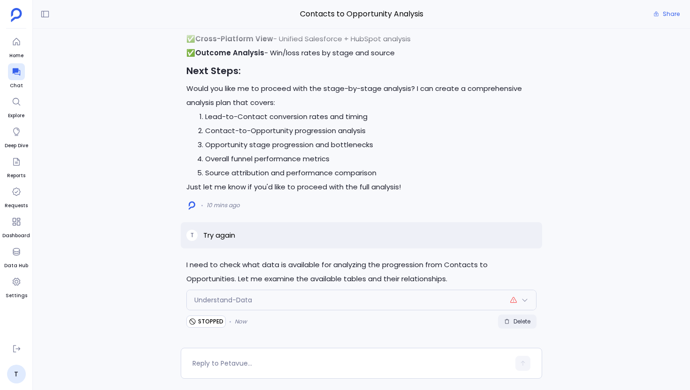
click at [510, 324] on span "Delete" at bounding box center [517, 322] width 26 height 8
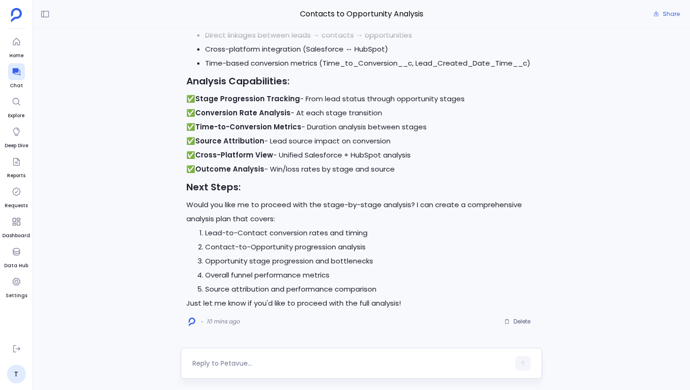
click at [263, 360] on textarea at bounding box center [350, 363] width 317 height 9
type textarea "How can I perform stage by stage drop off analysis based on this data?"
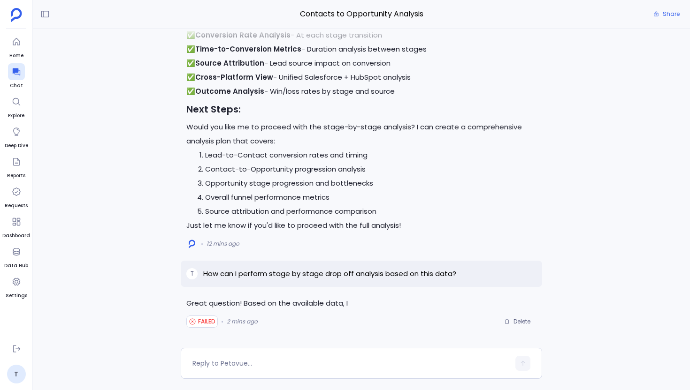
click at [303, 273] on p "How can I perform stage by stage drop off analysis based on this data?" at bounding box center [329, 273] width 253 height 11
copy p "How can I perform stage by stage drop off analysis based on this data?"
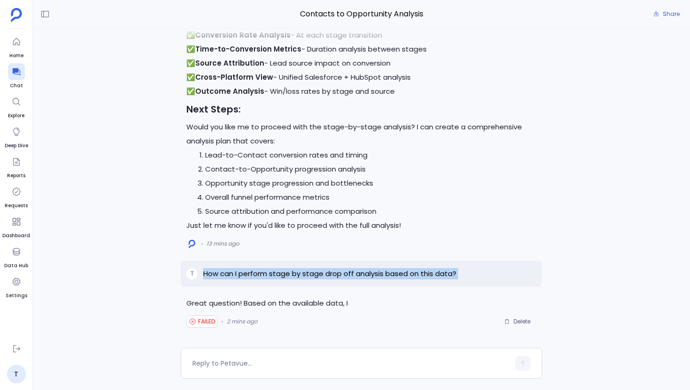
copy p "How can I perform stage by stage drop off analysis based on this data?"
click at [247, 364] on textarea at bounding box center [350, 363] width 317 height 9
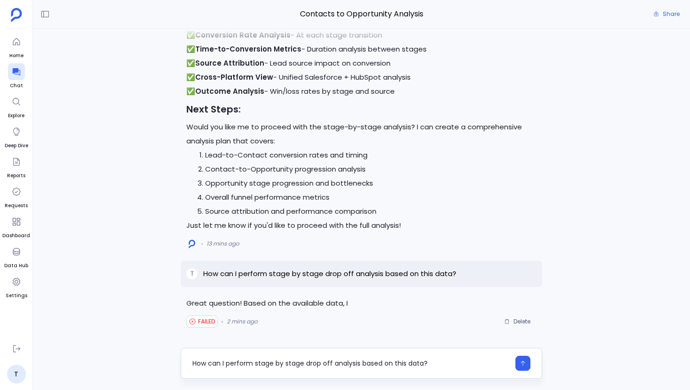
type textarea "How can I perform stage by stage drop off analysis based on this data?"
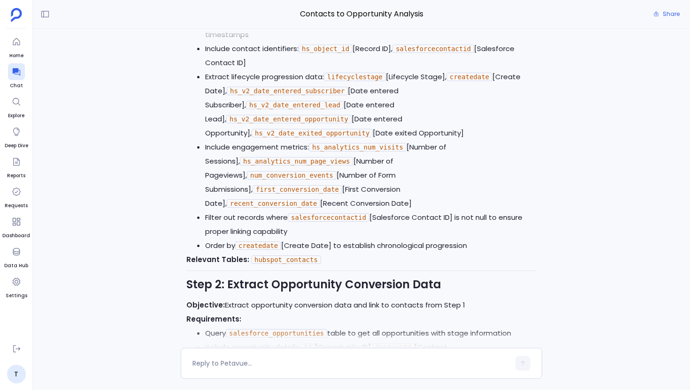
scroll to position [-1059, 0]
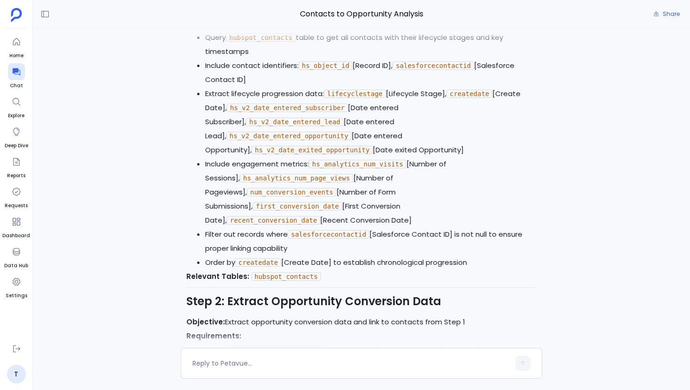
click at [359, 138] on li "Extract lifecycle progression data: lifecyclestage [Lifecycle Stage], createdat…" at bounding box center [370, 122] width 331 height 70
copy code "lifecyclestage"
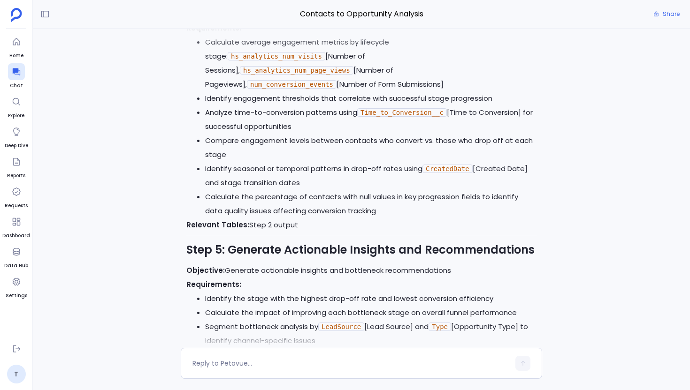
scroll to position [0, 0]
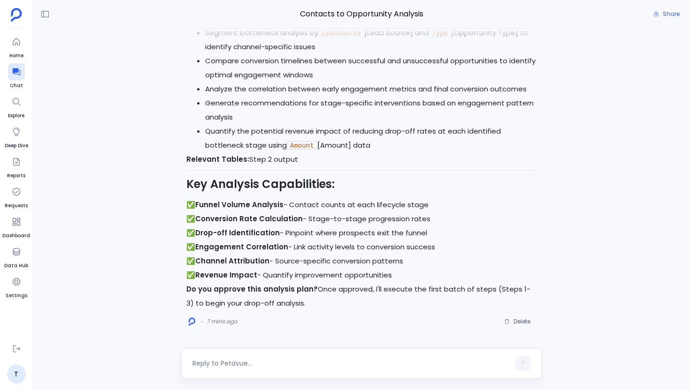
click at [244, 359] on textarea at bounding box center [350, 363] width 317 height 9
type textarea "Yes, execute the plan"
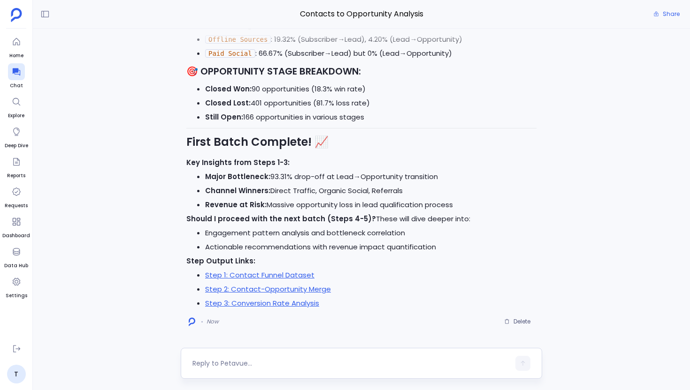
click at [222, 365] on textarea at bounding box center [350, 363] width 317 height 9
type textarea "Yes, proceed"
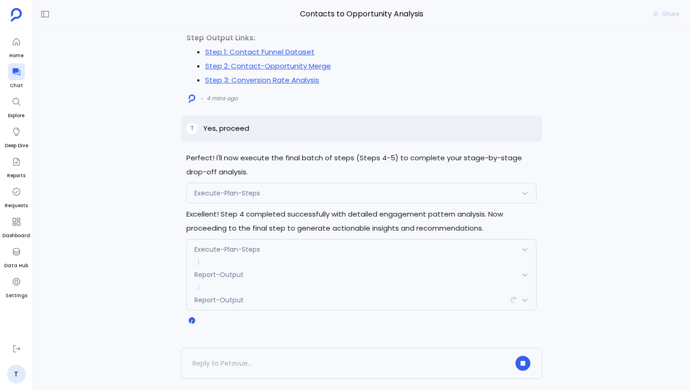
click at [245, 297] on div "Report-Output" at bounding box center [361, 300] width 349 height 20
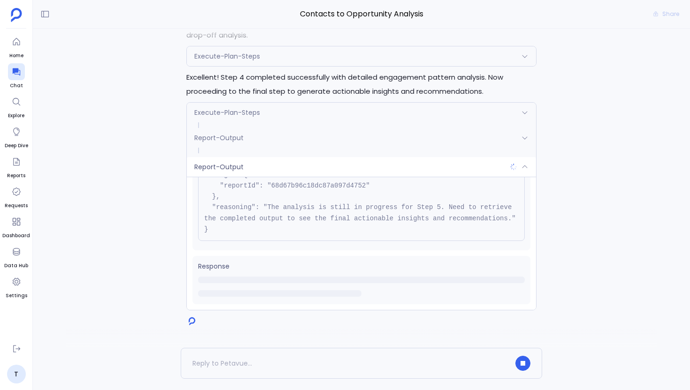
scroll to position [75, 0]
click at [235, 171] on span "Report-Output" at bounding box center [218, 166] width 49 height 9
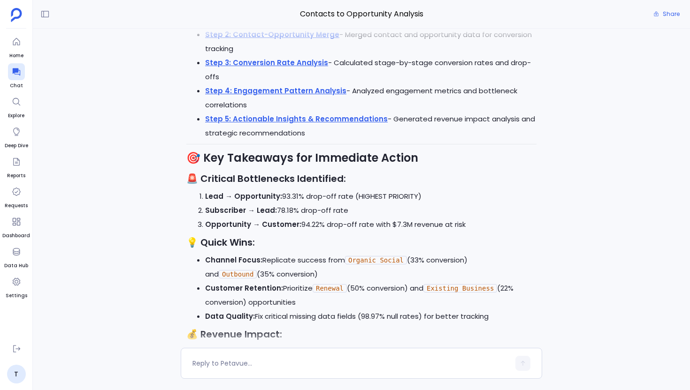
scroll to position [0, 0]
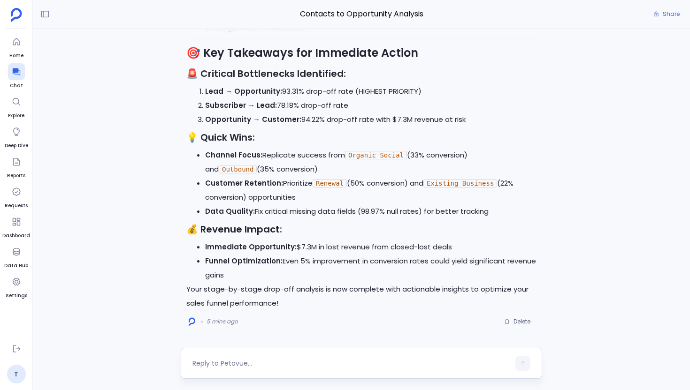
click at [226, 363] on textarea at bounding box center [350, 363] width 317 height 9
type textarea "Is the stages to go from Lead to Opportunity correct? Have we missed anything i…"
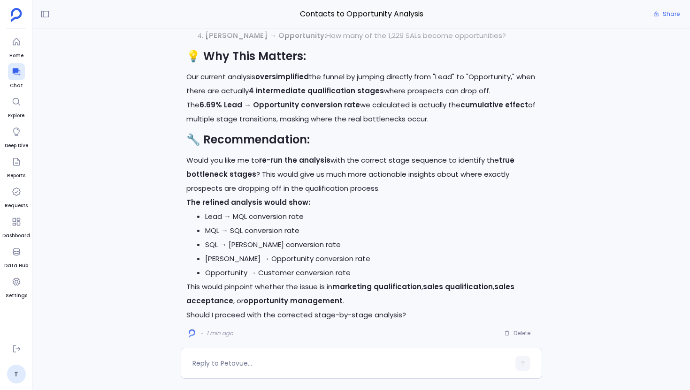
scroll to position [-8, 0]
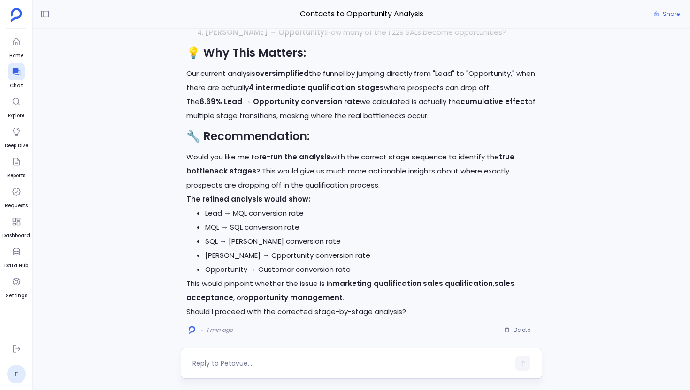
click at [234, 356] on div at bounding box center [350, 363] width 317 height 15
click at [214, 360] on textarea at bounding box center [350, 363] width 317 height 9
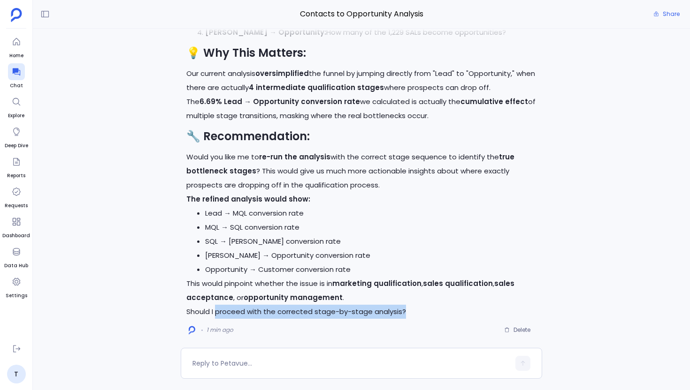
drag, startPoint x: 217, startPoint y: 312, endPoint x: 413, endPoint y: 310, distance: 196.1
click at [413, 310] on p "Should I proceed with the corrected stage-by-stage analysis?" at bounding box center [361, 312] width 350 height 14
copy p "proceed with the corrected stage-by-stage analysis?"
click at [349, 357] on div at bounding box center [350, 363] width 317 height 15
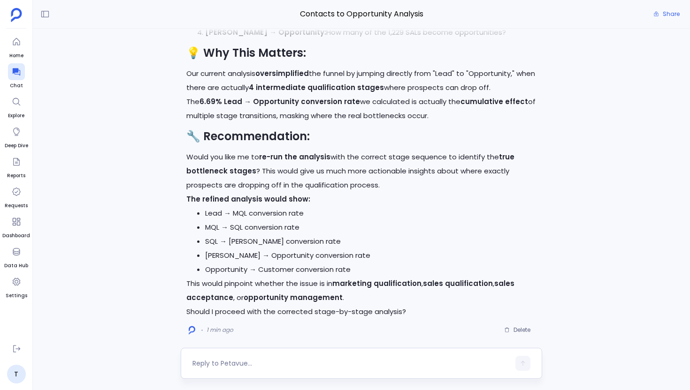
click at [323, 361] on textarea at bounding box center [350, 363] width 317 height 9
type textarea "proceed with the corrected stage-by-stage analysis"
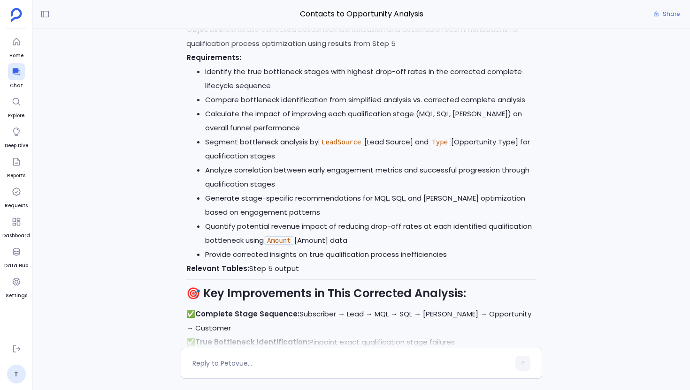
scroll to position [0, 0]
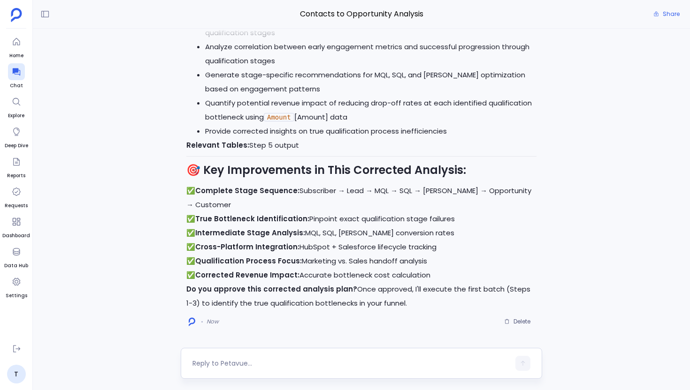
click at [280, 360] on textarea at bounding box center [350, 363] width 317 height 9
type textarea "Yes, go with this"
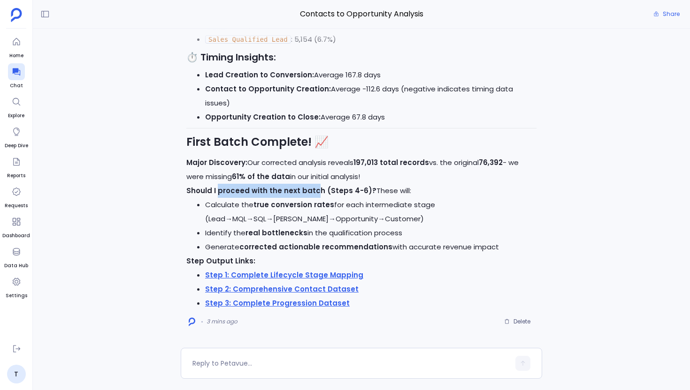
drag, startPoint x: 217, startPoint y: 190, endPoint x: 314, endPoint y: 193, distance: 96.7
click at [314, 193] on strong "Should I proceed with the next batch (Steps 4-6)?" at bounding box center [281, 191] width 190 height 10
drag, startPoint x: 315, startPoint y: 193, endPoint x: 218, endPoint y: 195, distance: 97.1
click at [218, 195] on strong "Should I proceed with the next batch (Steps 4-6)?" at bounding box center [281, 191] width 190 height 10
copy strong "proceed with the next batch"
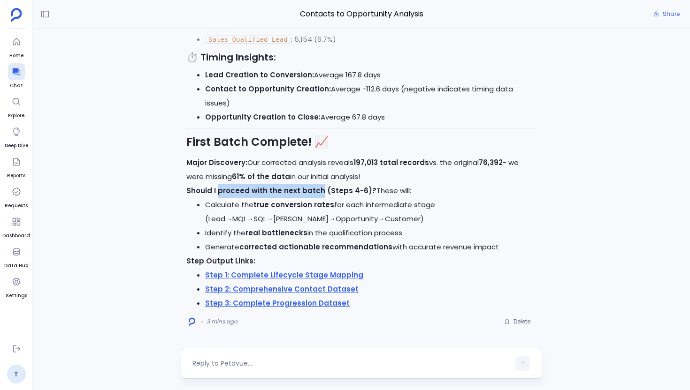
click at [220, 360] on textarea at bounding box center [350, 363] width 317 height 9
type textarea "proceed with the next batch"
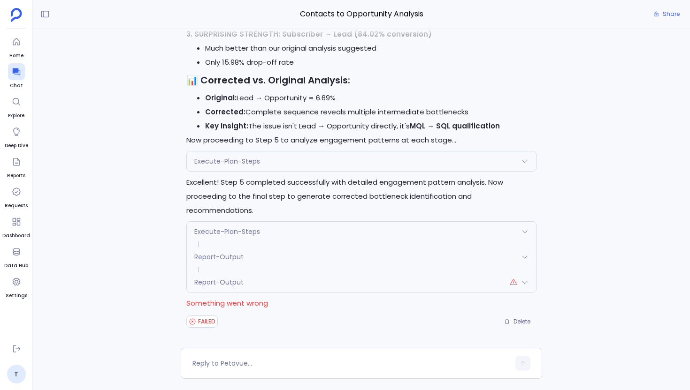
click at [284, 282] on div "Report-Output" at bounding box center [361, 283] width 349 height 20
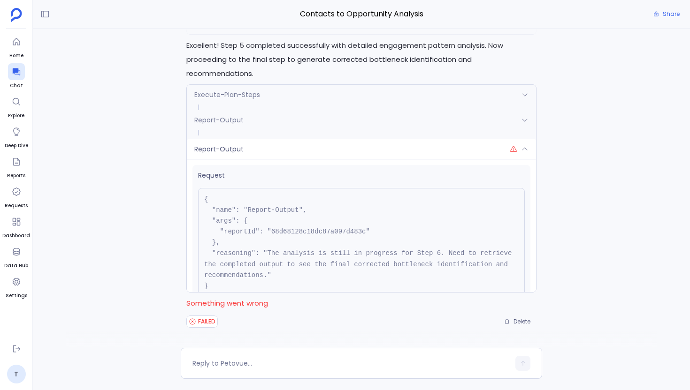
scroll to position [61, 0]
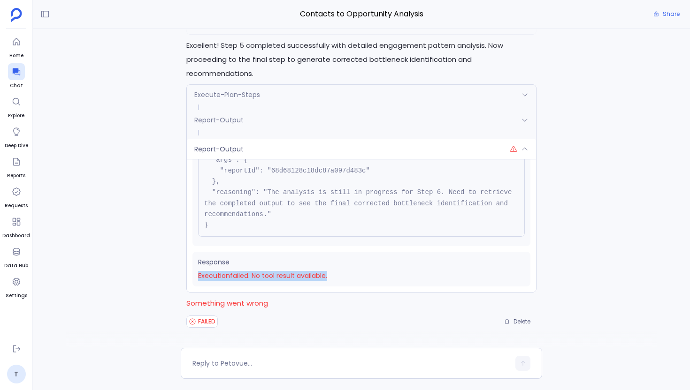
drag, startPoint x: 329, startPoint y: 274, endPoint x: 194, endPoint y: 278, distance: 135.6
click at [194, 278] on div "Response Execution failed . No tool result available." at bounding box center [361, 269] width 338 height 35
copy span "Execution failed . No tool result available."
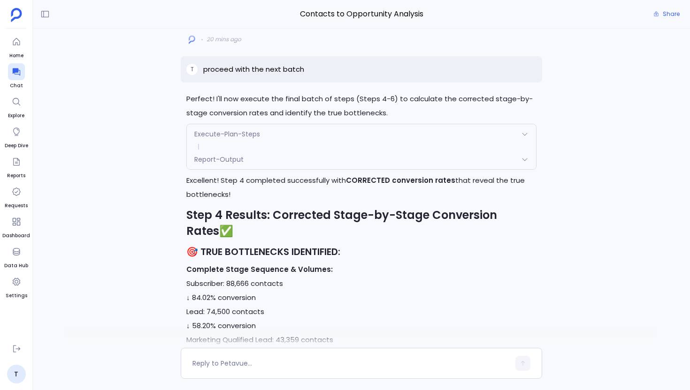
scroll to position [-682, 0]
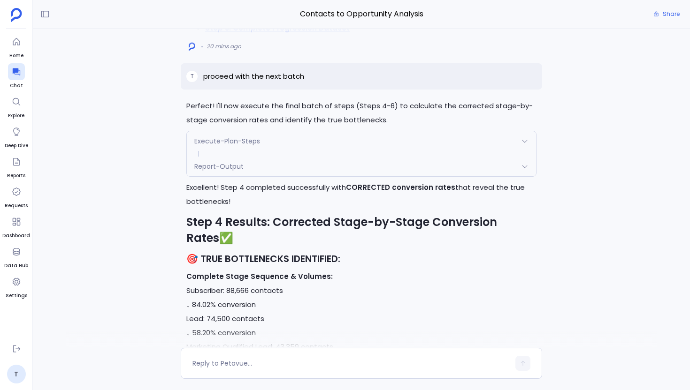
click at [275, 82] on p "proceed with the next batch" at bounding box center [253, 76] width 101 height 11
copy p "proceed with the next batch"
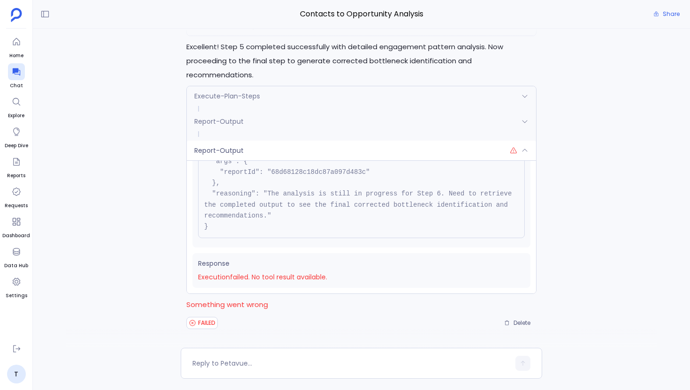
scroll to position [0, 0]
click at [339, 151] on div "Report-Output" at bounding box center [361, 149] width 349 height 20
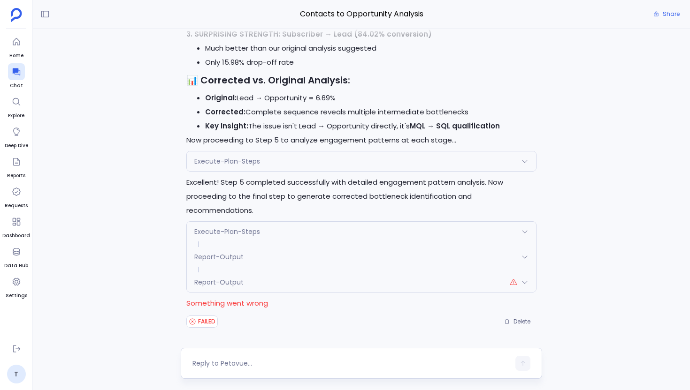
click at [254, 364] on textarea at bounding box center [350, 363] width 317 height 9
type textarea "Try again"
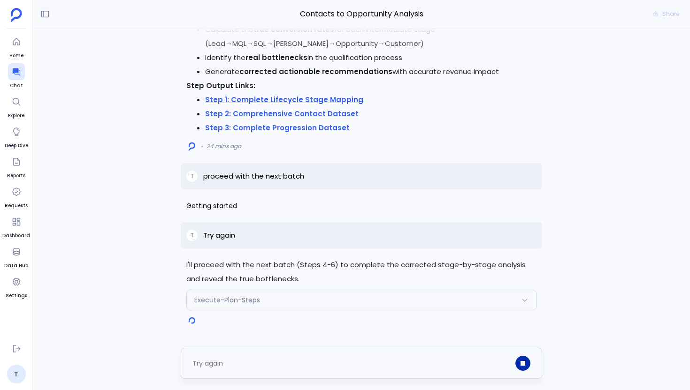
click at [522, 364] on icon "button" at bounding box center [522, 363] width 5 height 5
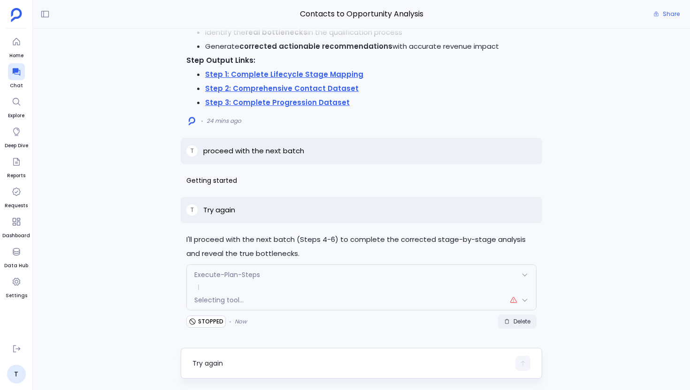
click at [516, 326] on button "Delete" at bounding box center [517, 322] width 38 height 14
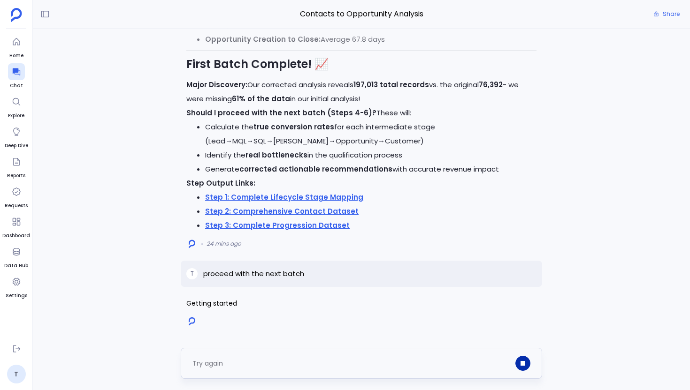
click at [524, 361] on icon "button" at bounding box center [522, 363] width 5 height 5
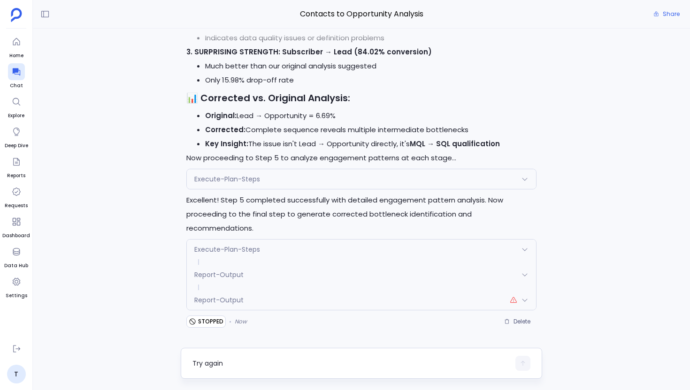
click at [391, 302] on div "Report-Output" at bounding box center [361, 300] width 349 height 20
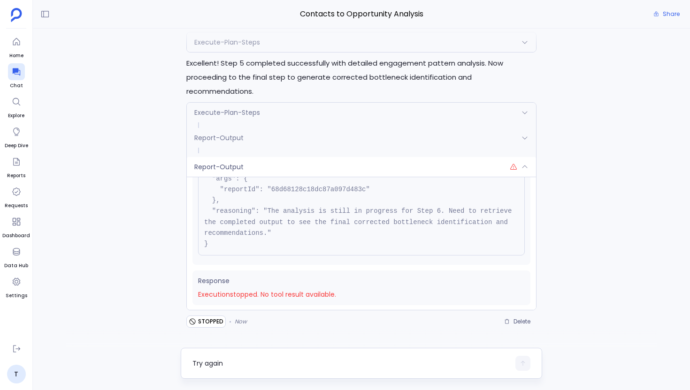
scroll to position [61, 0]
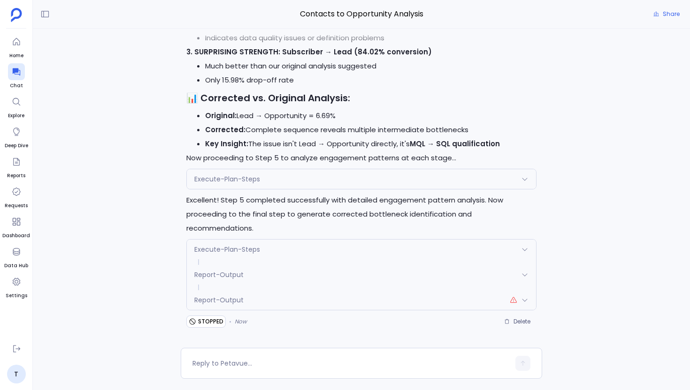
click at [256, 296] on div "Report-Output" at bounding box center [361, 300] width 349 height 20
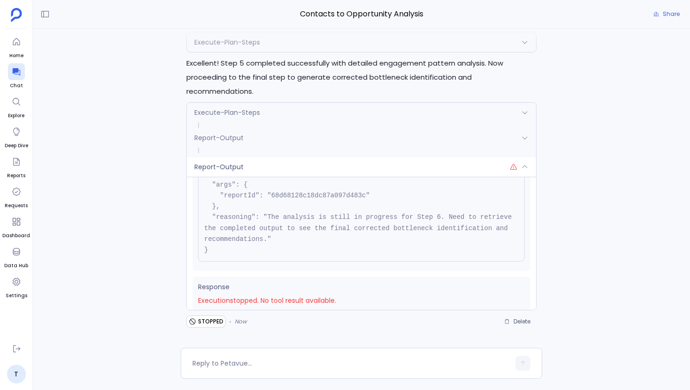
scroll to position [61, 0]
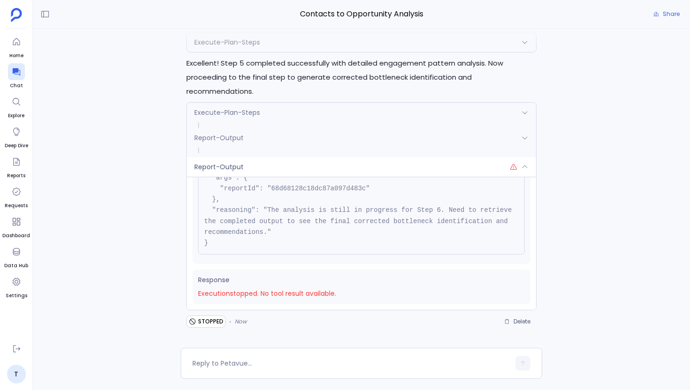
click at [299, 166] on div "Report-Output" at bounding box center [361, 167] width 349 height 20
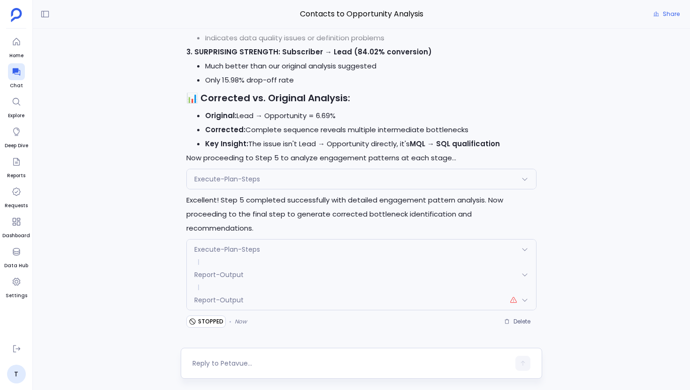
click at [242, 359] on textarea at bounding box center [350, 363] width 317 height 9
type textarea "Try step 5 again"
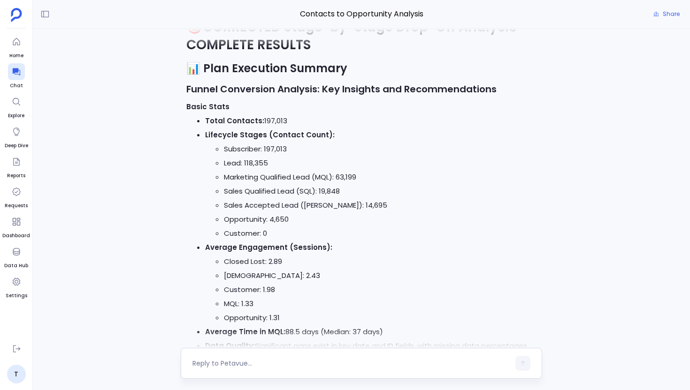
scroll to position [-1535, 0]
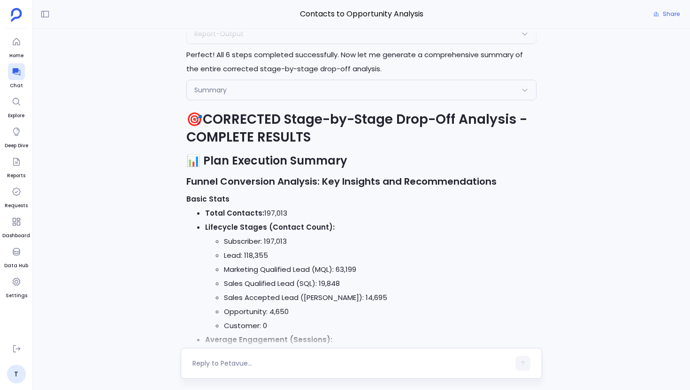
click at [288, 362] on textarea at bounding box center [350, 363] width 317 height 9
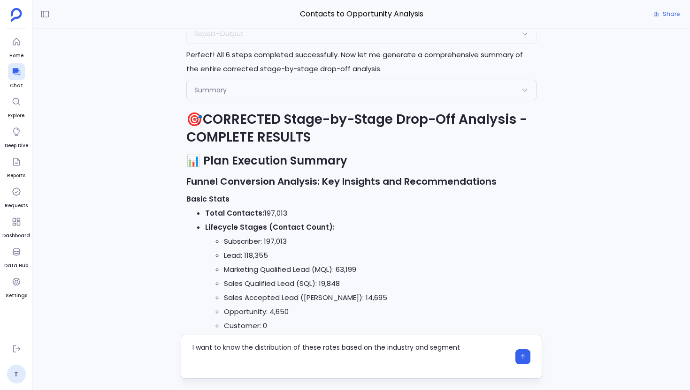
scroll to position [0, 0]
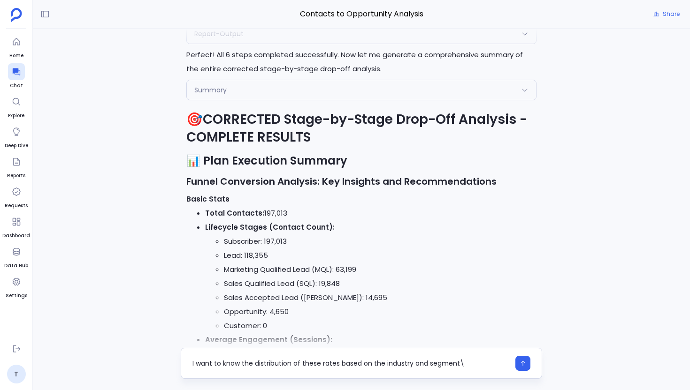
type textarea "I want to know the distribution of these rates based on the industry and segmen…"
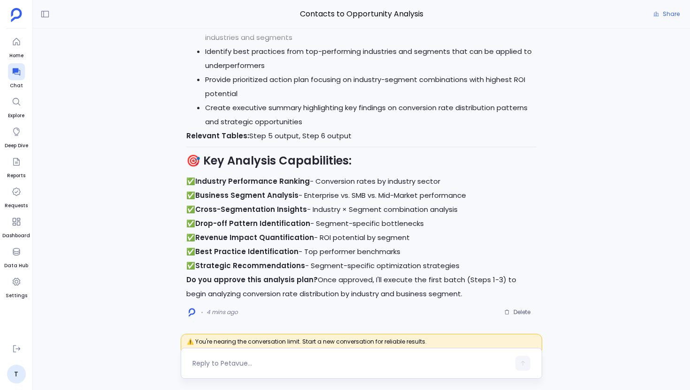
click at [231, 370] on div at bounding box center [350, 363] width 317 height 15
click at [227, 364] on textarea at bounding box center [350, 363] width 317 height 9
click at [254, 366] on textarea at bounding box center [350, 363] width 317 height 9
click at [219, 387] on div "Contacts to Opportunity Analysis Share I'll analyze the distribution of convers…" at bounding box center [361, 195] width 657 height 390
click at [200, 356] on div at bounding box center [350, 363] width 317 height 15
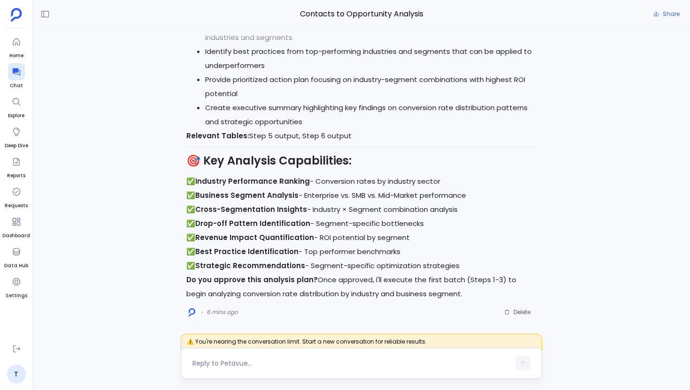
click at [200, 360] on textarea at bounding box center [350, 363] width 317 height 9
drag, startPoint x: 244, startPoint y: 280, endPoint x: 306, endPoint y: 280, distance: 61.9
click at [306, 280] on strong "Do you approve this analysis plan?" at bounding box center [251, 280] width 131 height 10
copy strong "this analysis plan"
click at [278, 356] on div "Yes proceed with" at bounding box center [350, 363] width 317 height 15
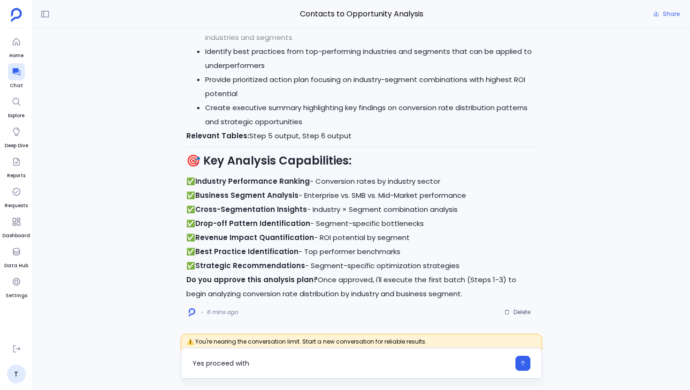
click at [273, 363] on textarea "Yes proceed with" at bounding box center [350, 363] width 317 height 9
type textarea "Yes proceed with this analysis plan"
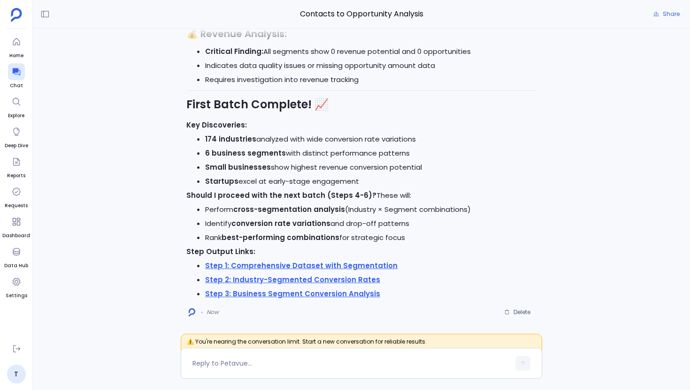
scroll to position [-3, 0]
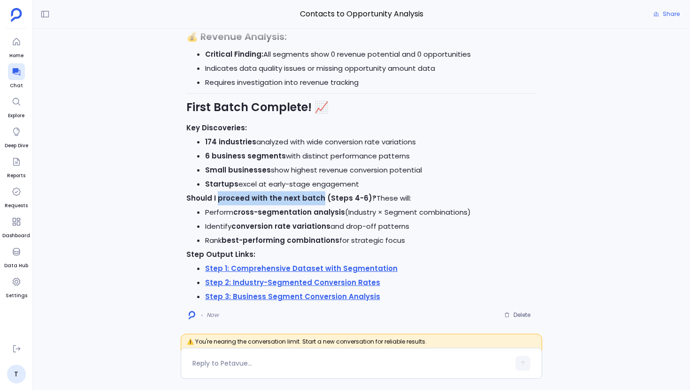
drag, startPoint x: 218, startPoint y: 199, endPoint x: 316, endPoint y: 199, distance: 97.6
click at [316, 199] on strong "Should I proceed with the next batch (Steps 4-6)?" at bounding box center [281, 198] width 190 height 10
copy strong "proceed with the next batch"
click at [268, 358] on div at bounding box center [350, 363] width 317 height 15
click at [245, 364] on textarea at bounding box center [350, 363] width 317 height 9
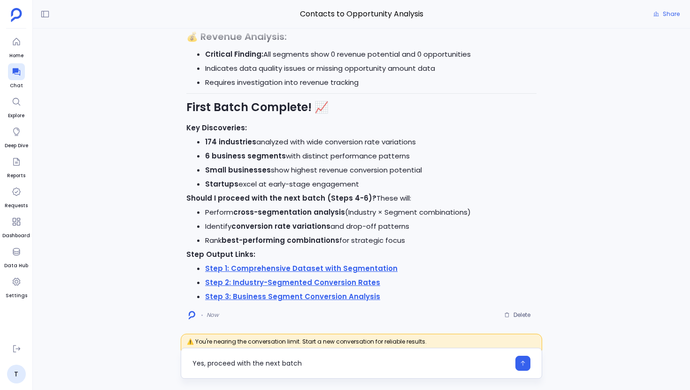
type textarea "Yes, proceed with the next batch"
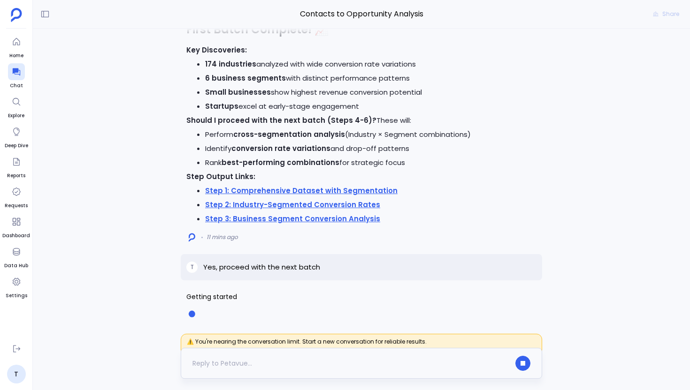
scroll to position [0, 0]
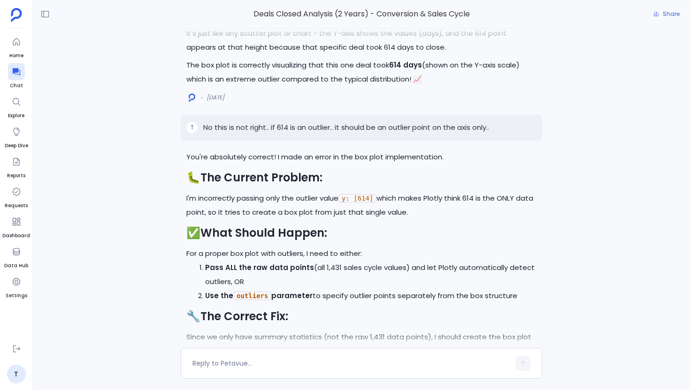
scroll to position [-3802, 0]
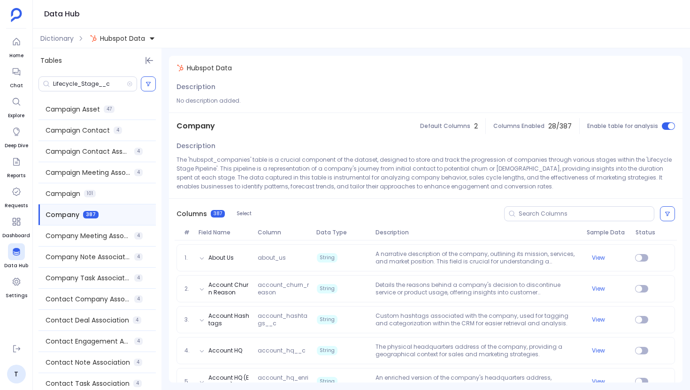
scroll to position [2949, 0]
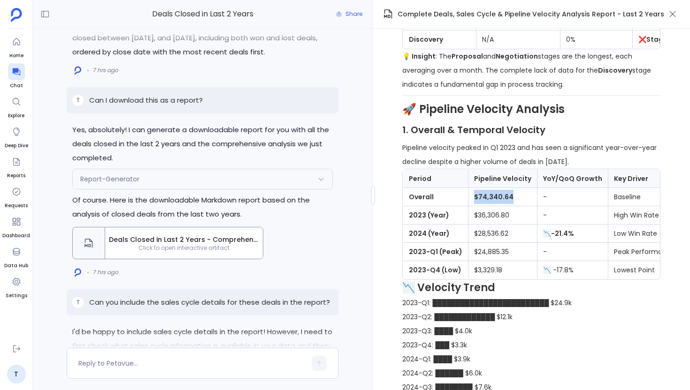
scroll to position [-7405, 0]
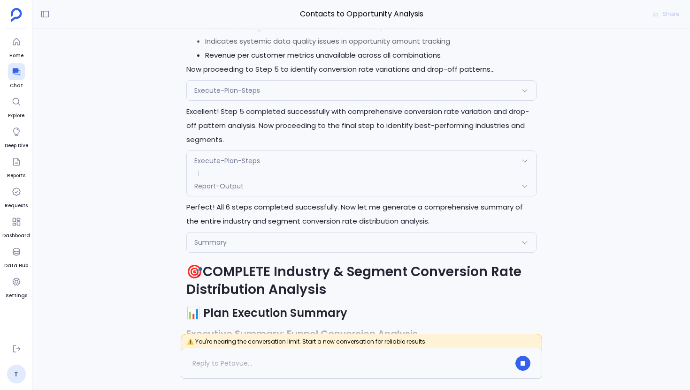
scroll to position [-1552, 0]
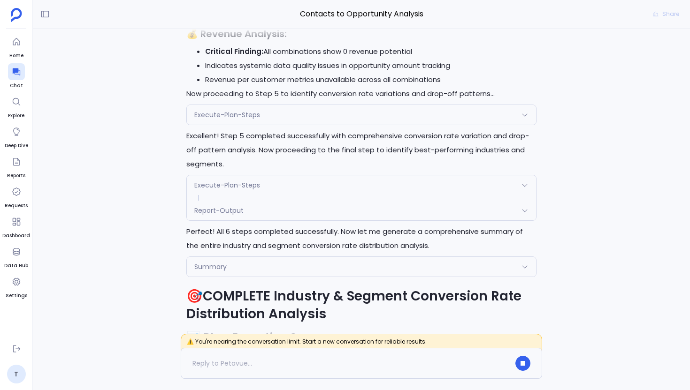
click at [282, 175] on div "Execute-Plan-Steps" at bounding box center [361, 185] width 349 height 20
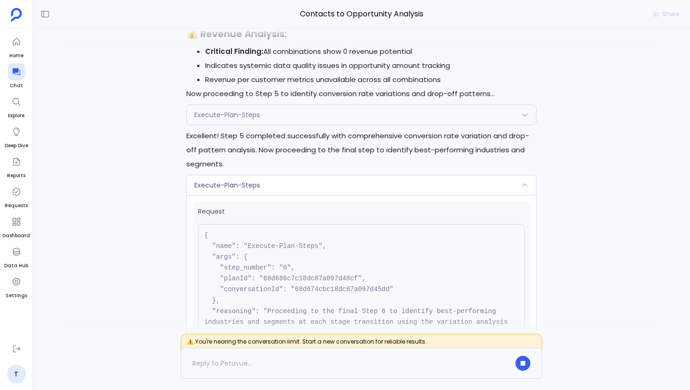
click at [282, 175] on div "Execute-Plan-Steps" at bounding box center [361, 185] width 349 height 20
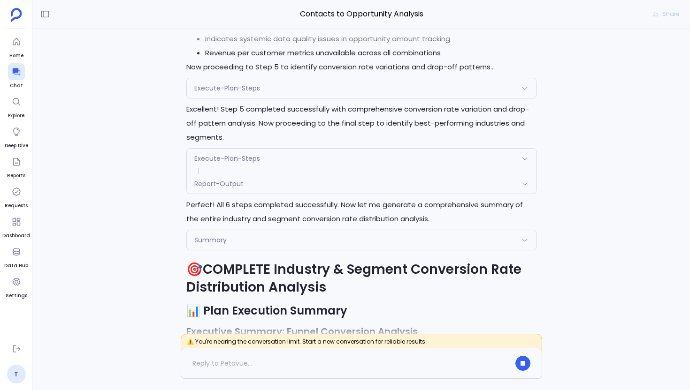
scroll to position [-1914, 0]
click at [258, 163] on span "Execute-Plan-Steps" at bounding box center [227, 158] width 66 height 9
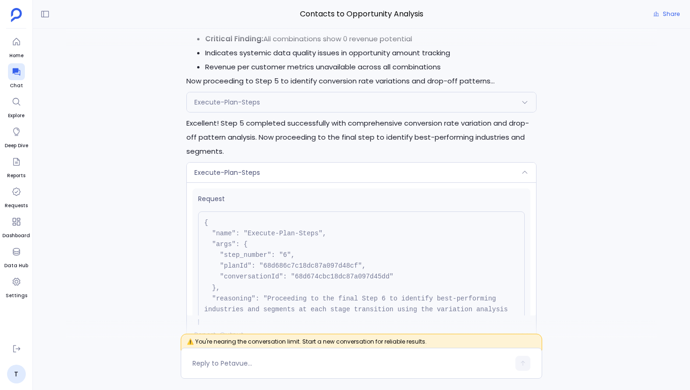
click at [258, 168] on span "Execute-Plan-Steps" at bounding box center [227, 172] width 66 height 9
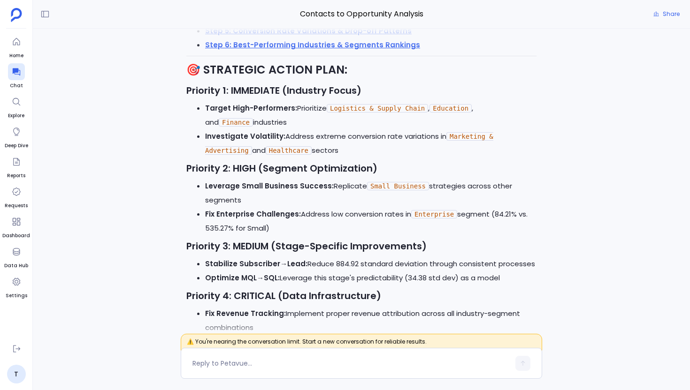
scroll to position [0, 0]
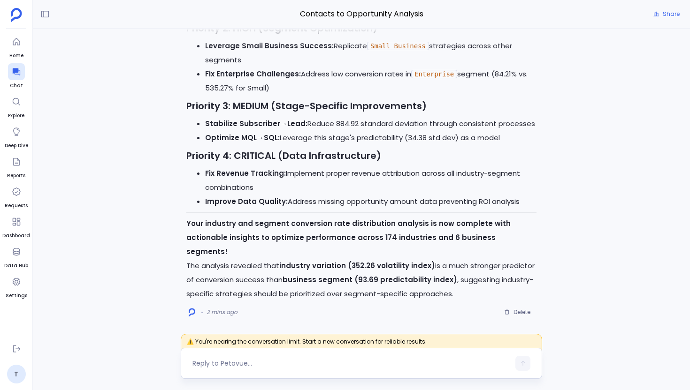
click at [252, 359] on textarea at bounding box center [350, 363] width 317 height 9
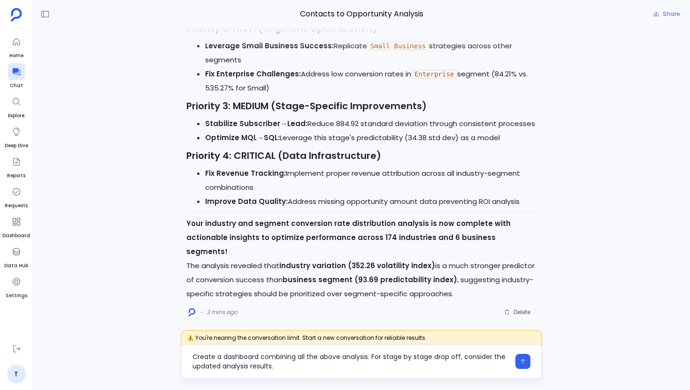
type textarea "Create a dashboard combining all the above analysis. For stage by stage drop of…"
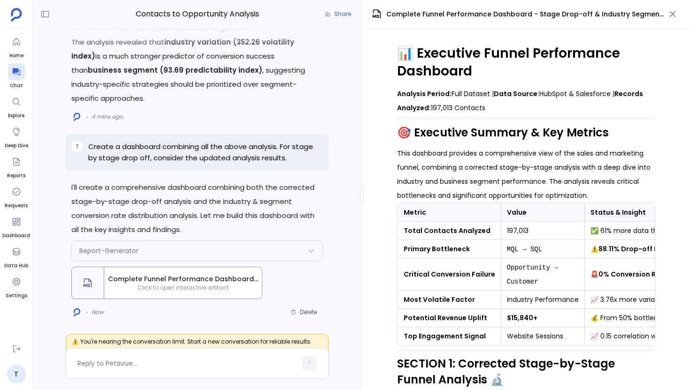
click at [432, 206] on th "Metric" at bounding box center [448, 213] width 103 height 18
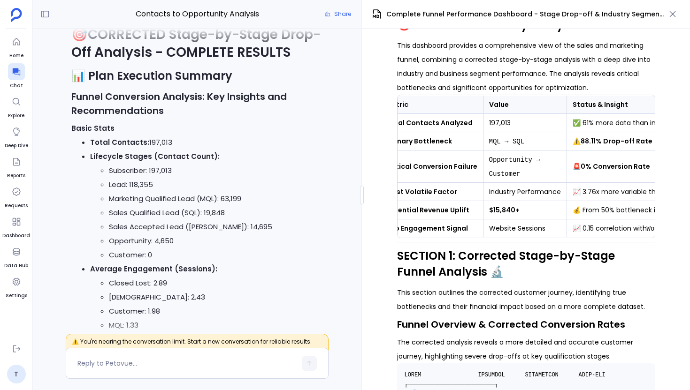
scroll to position [-10997, 0]
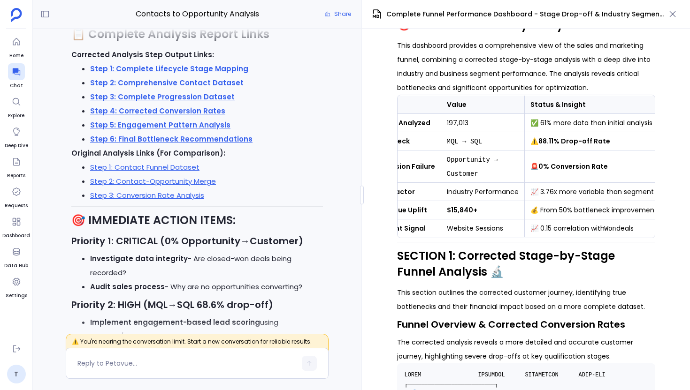
scroll to position [-9210, 0]
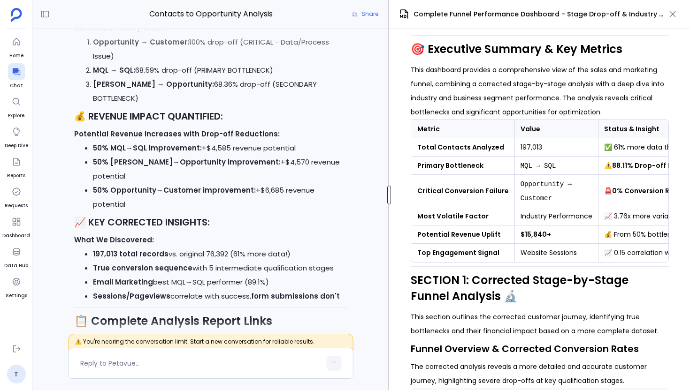
scroll to position [-8590, 0]
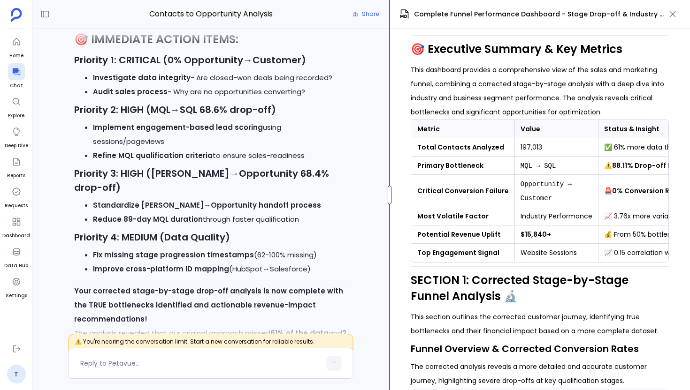
click at [388, 192] on div at bounding box center [389, 195] width 4 height 19
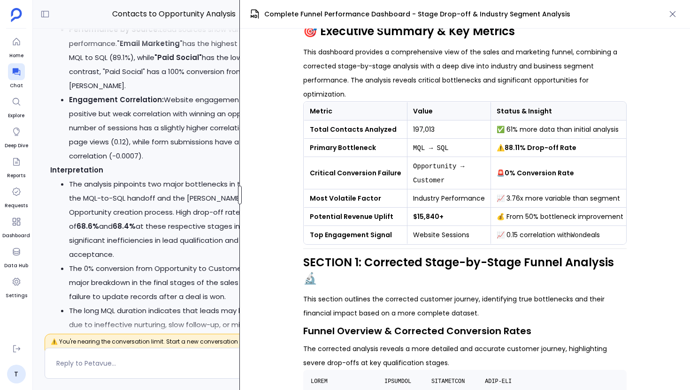
scroll to position [66, 0]
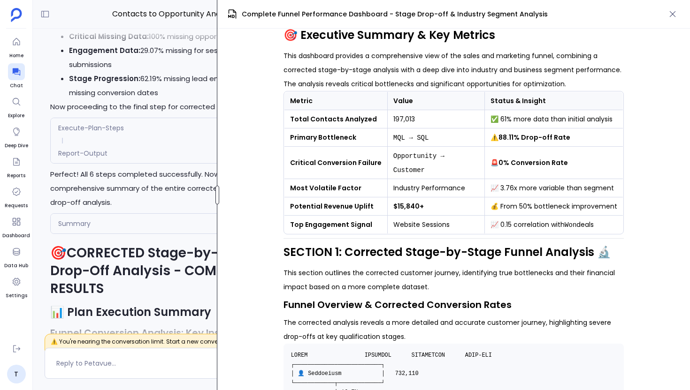
click at [216, 198] on div at bounding box center [217, 195] width 4 height 19
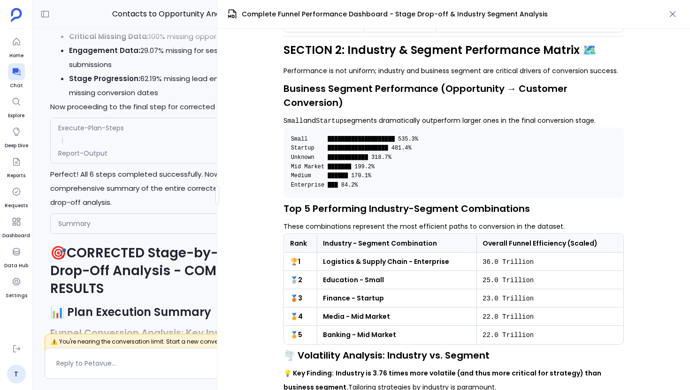
scroll to position [1297, 0]
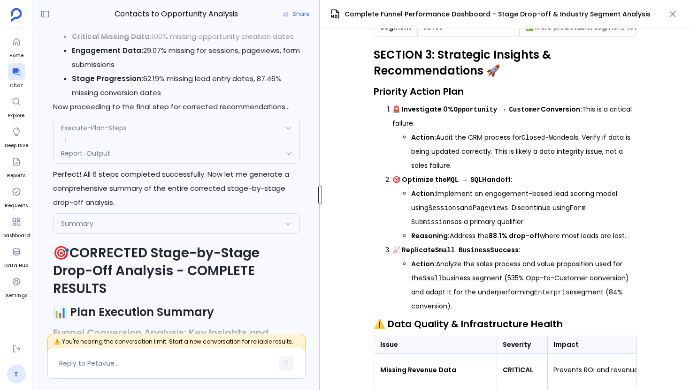
click at [318, 191] on div at bounding box center [320, 195] width 4 height 19
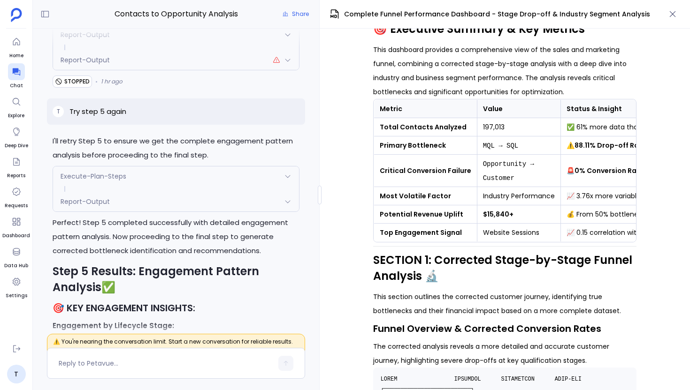
scroll to position [110, 0]
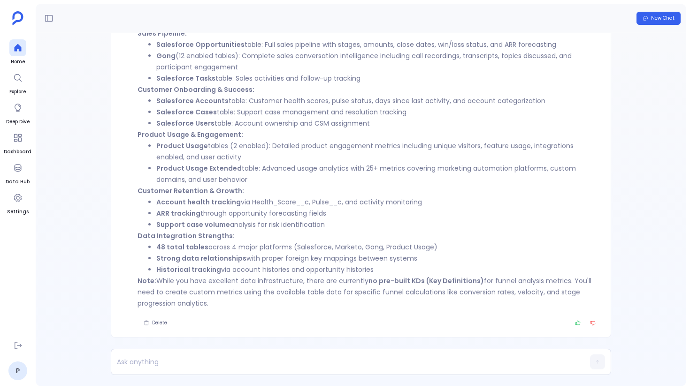
scroll to position [-42, 0]
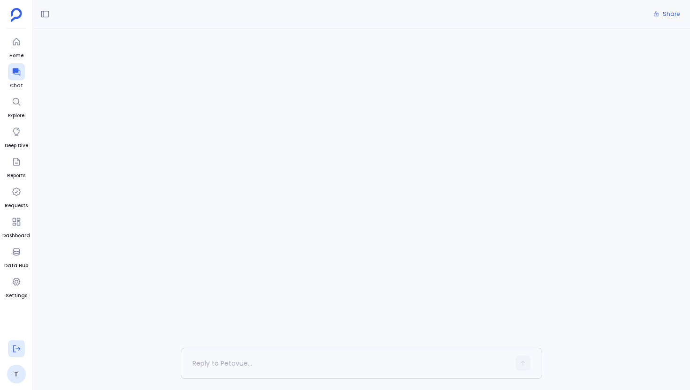
click at [19, 350] on icon at bounding box center [16, 348] width 9 height 9
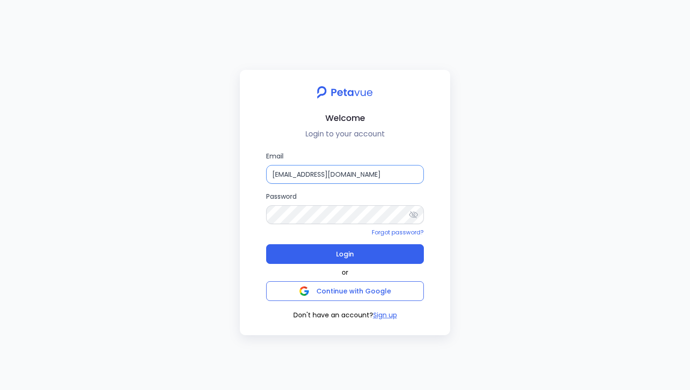
click at [400, 170] on input "[EMAIL_ADDRESS][DOMAIN_NAME]" at bounding box center [345, 174] width 158 height 19
click at [349, 179] on input "[EMAIL_ADDRESS][DOMAIN_NAME]" at bounding box center [345, 174] width 158 height 19
paste input "_1"
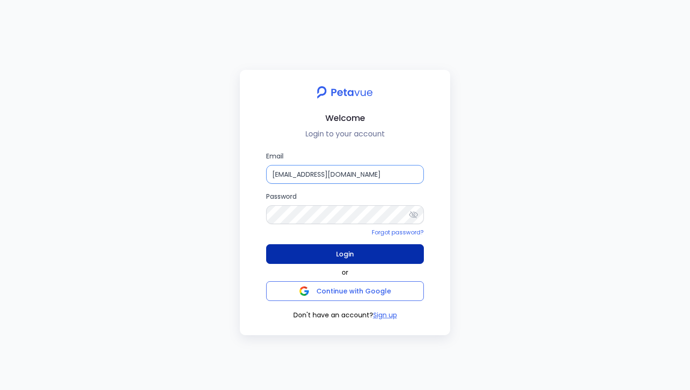
type input "[EMAIL_ADDRESS][DOMAIN_NAME]"
click at [368, 256] on button "Login" at bounding box center [345, 254] width 158 height 20
